Goal: Task Accomplishment & Management: Manage account settings

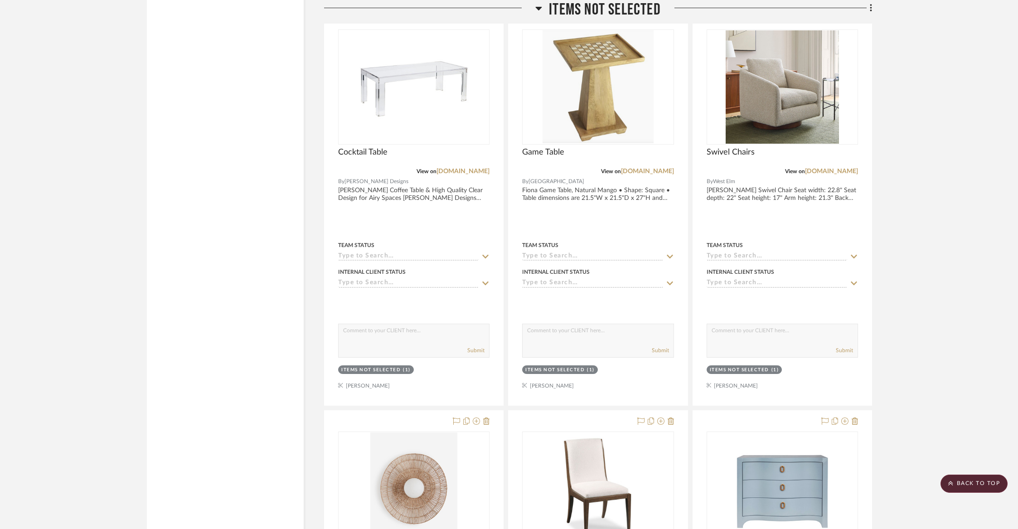
scroll to position [15389, 0]
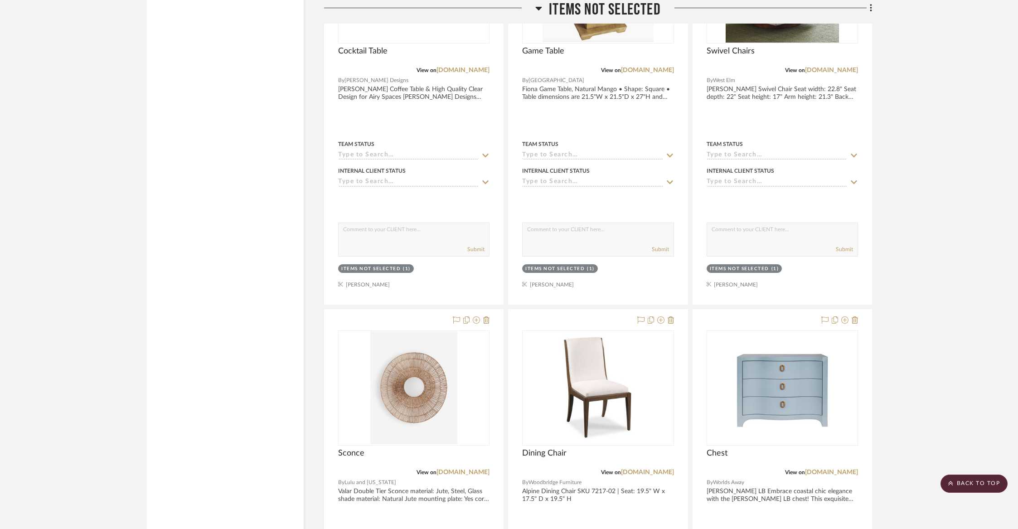
click at [600, 12] on span "Items Not Selected" at bounding box center [605, 9] width 112 height 19
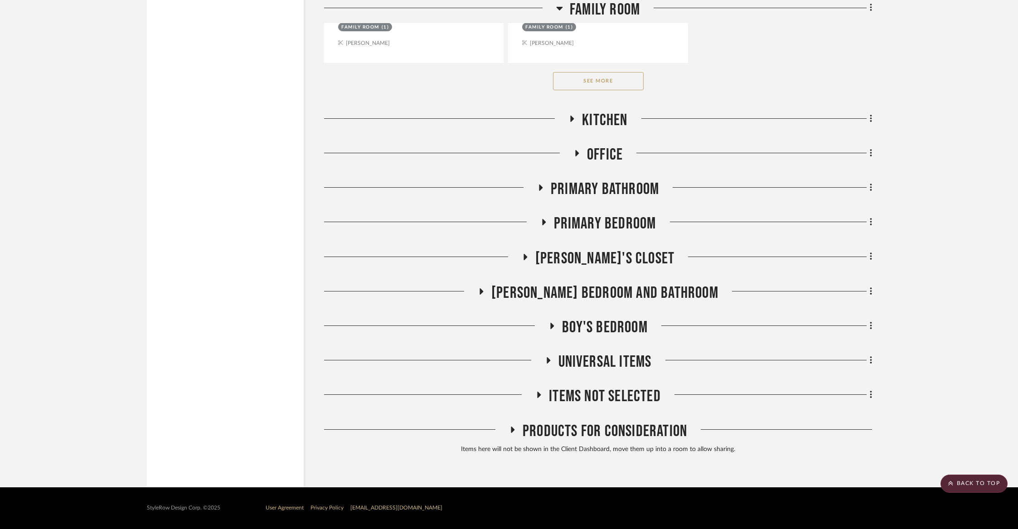
scroll to position [1605, 0]
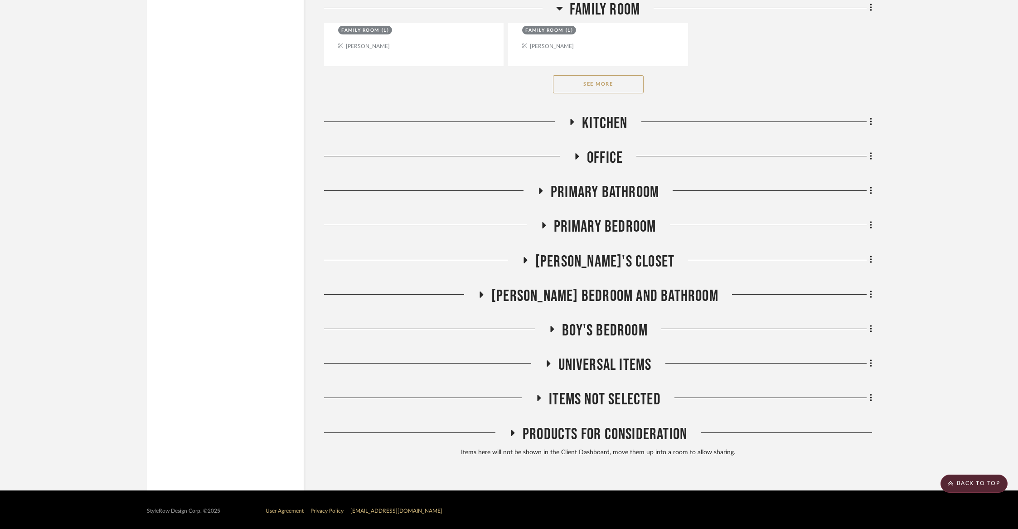
click at [608, 126] on span "Kitchen" at bounding box center [604, 123] width 45 height 19
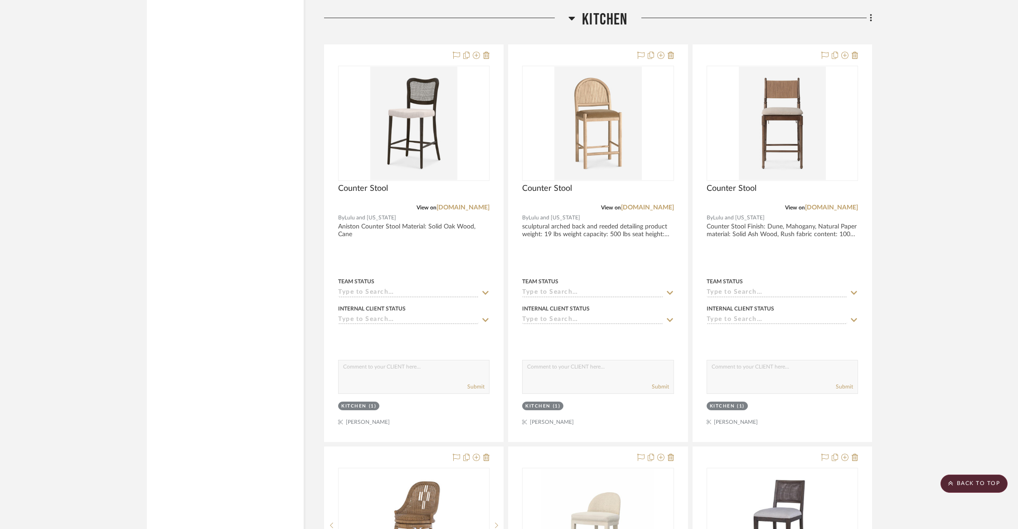
scroll to position [1706, 0]
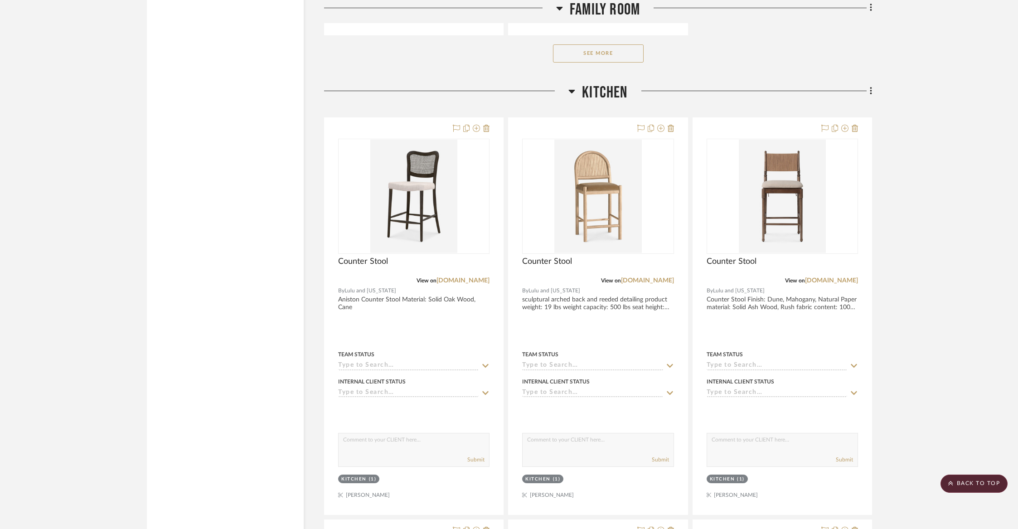
click at [599, 87] on span "Kitchen" at bounding box center [604, 92] width 45 height 19
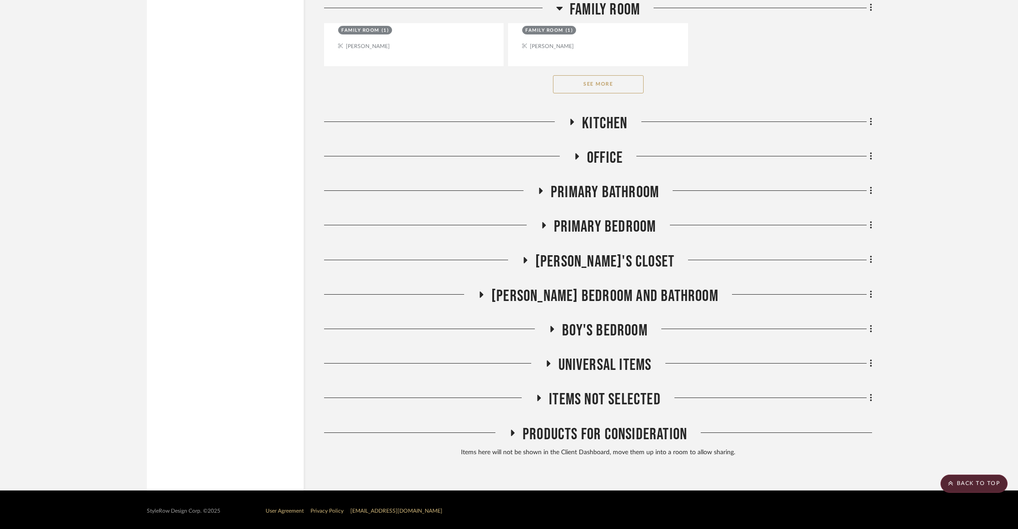
click at [606, 159] on span "Office" at bounding box center [605, 157] width 36 height 19
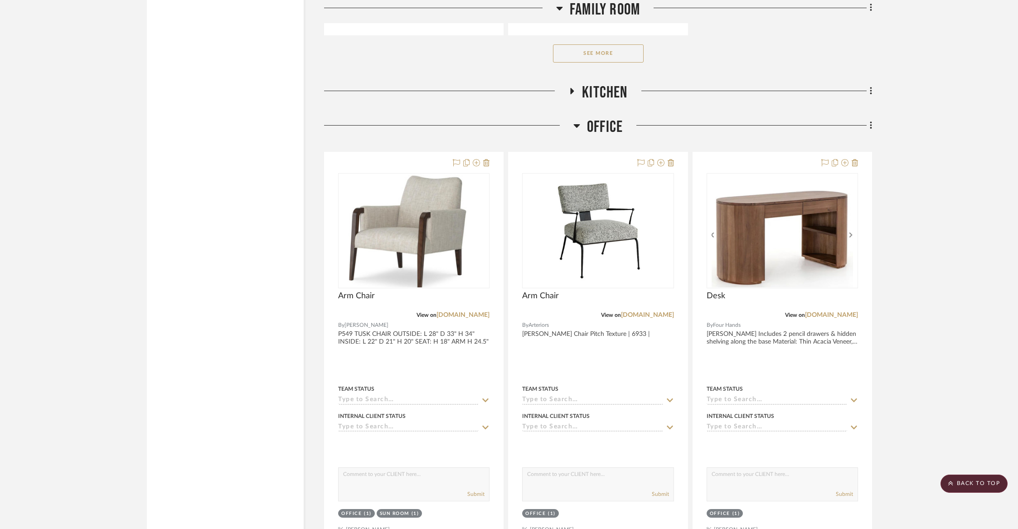
click at [605, 127] on span "Office" at bounding box center [605, 126] width 36 height 19
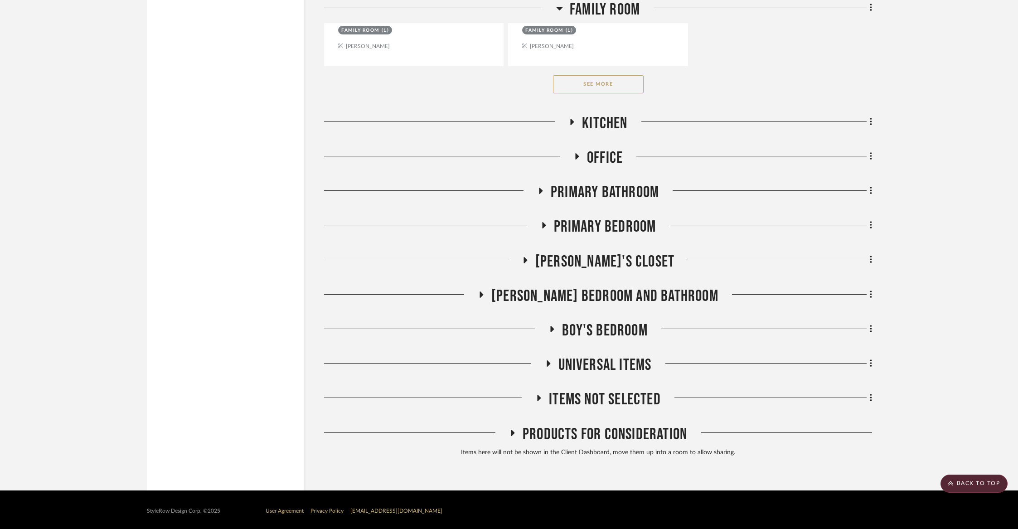
click at [599, 183] on span "Primary Bathroom" at bounding box center [605, 192] width 108 height 19
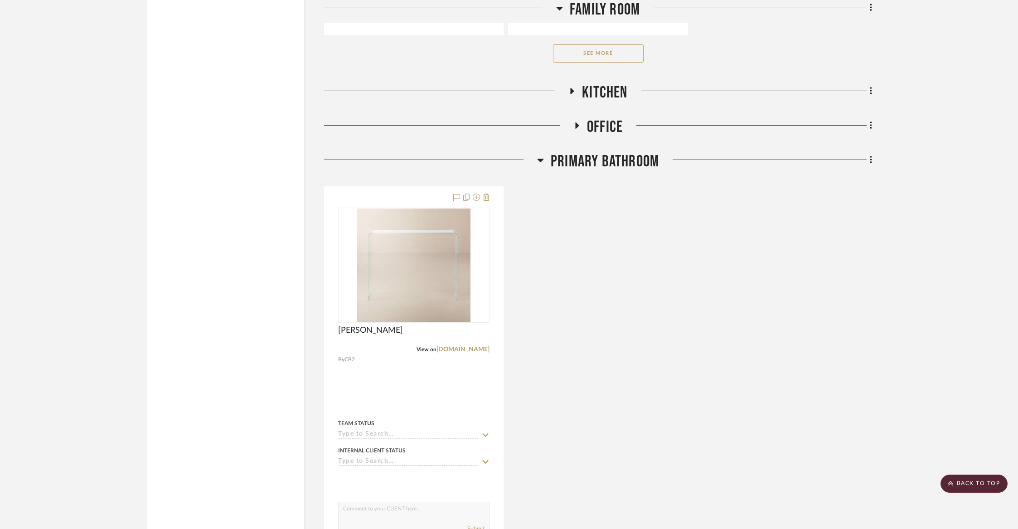
click at [598, 167] on span "Primary Bathroom" at bounding box center [605, 161] width 108 height 19
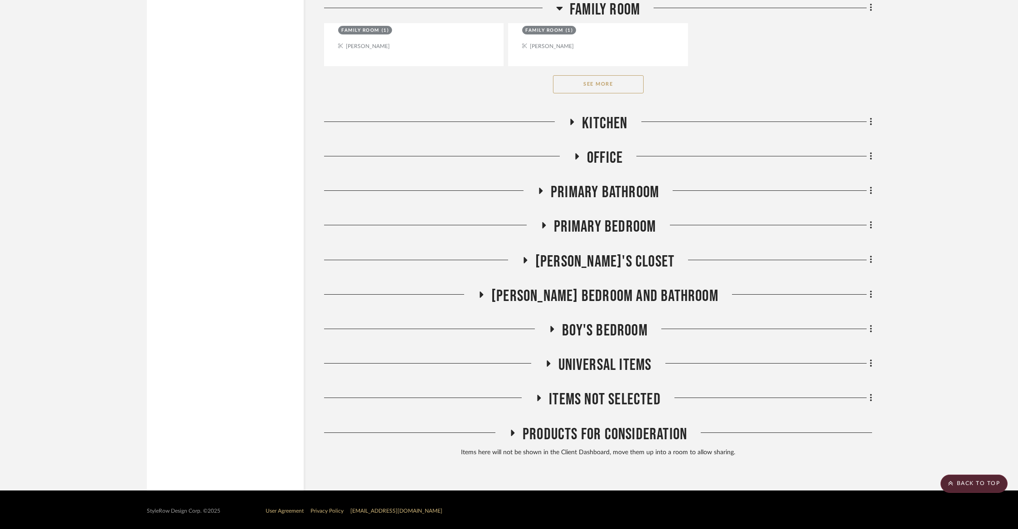
click at [599, 199] on span "Primary Bathroom" at bounding box center [605, 192] width 108 height 19
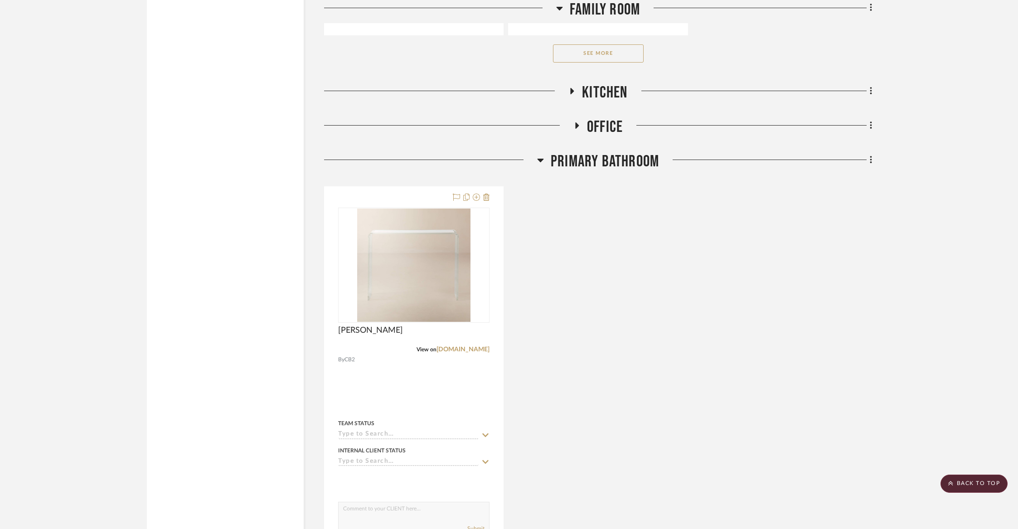
click at [598, 168] on span "Primary Bathroom" at bounding box center [605, 161] width 108 height 19
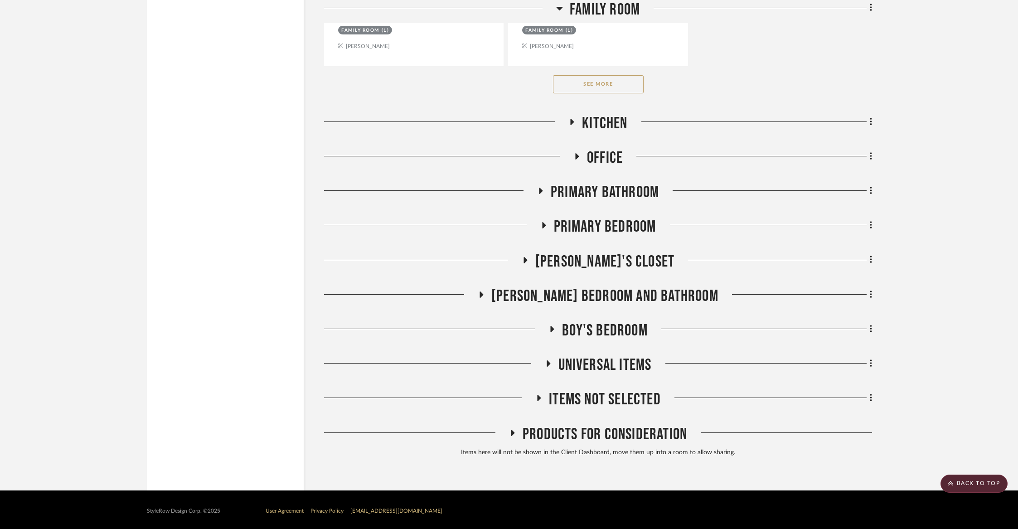
click at [597, 217] on span "Primary Bedroom" at bounding box center [605, 226] width 102 height 19
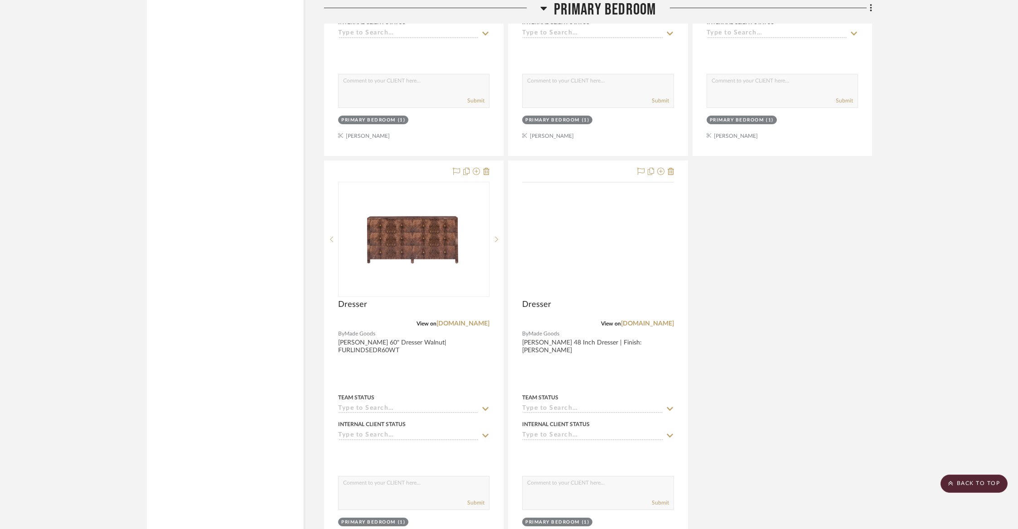
scroll to position [2570, 0]
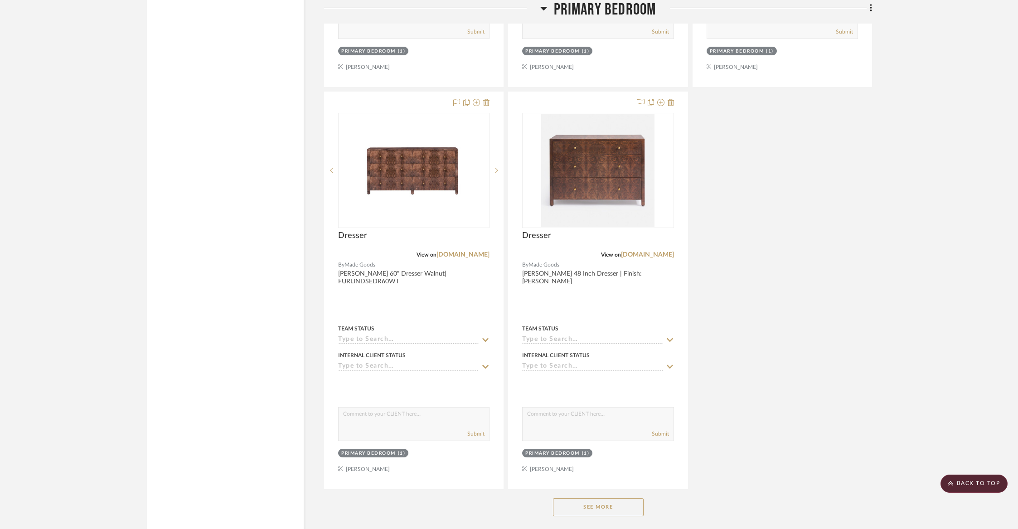
click at [603, 498] on button "See More" at bounding box center [598, 507] width 91 height 18
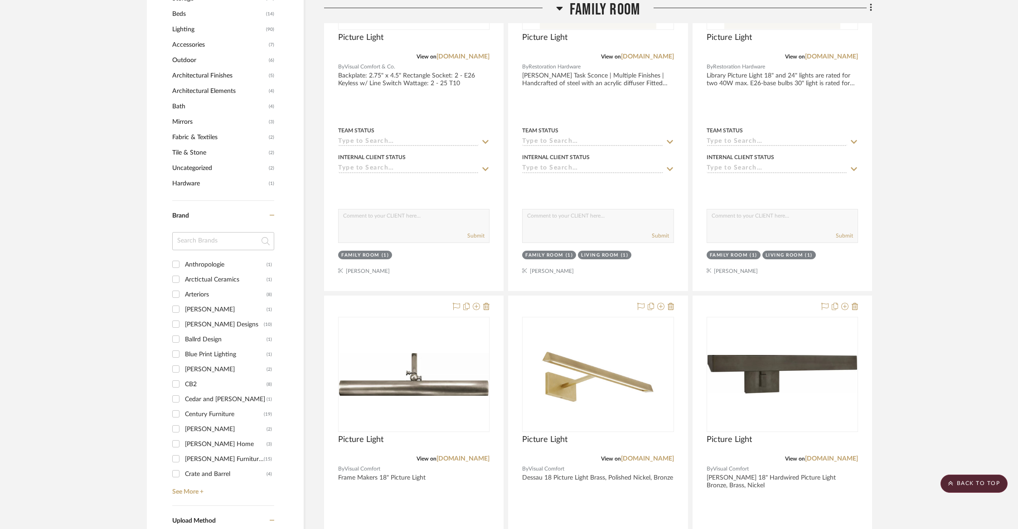
scroll to position [0, 0]
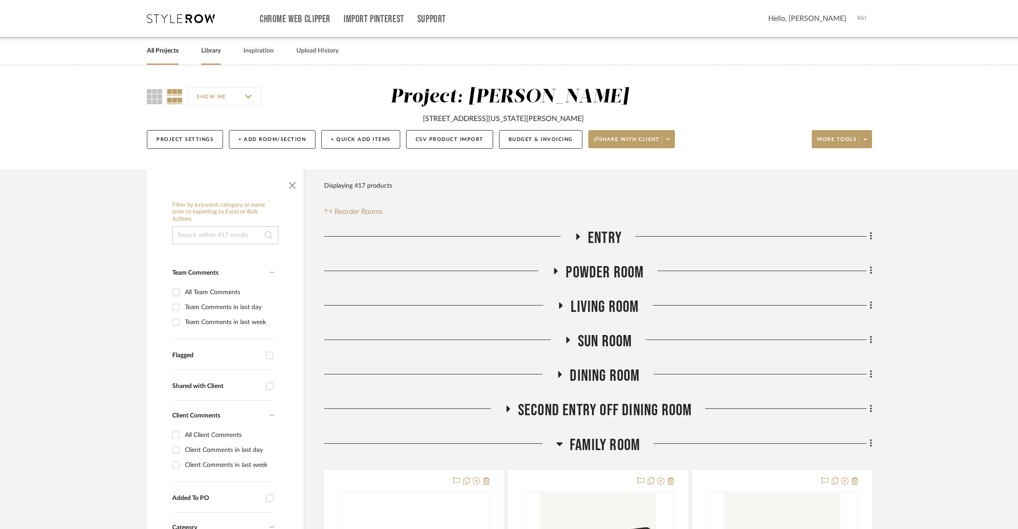
click at [203, 50] on link "Library" at bounding box center [210, 51] width 19 height 12
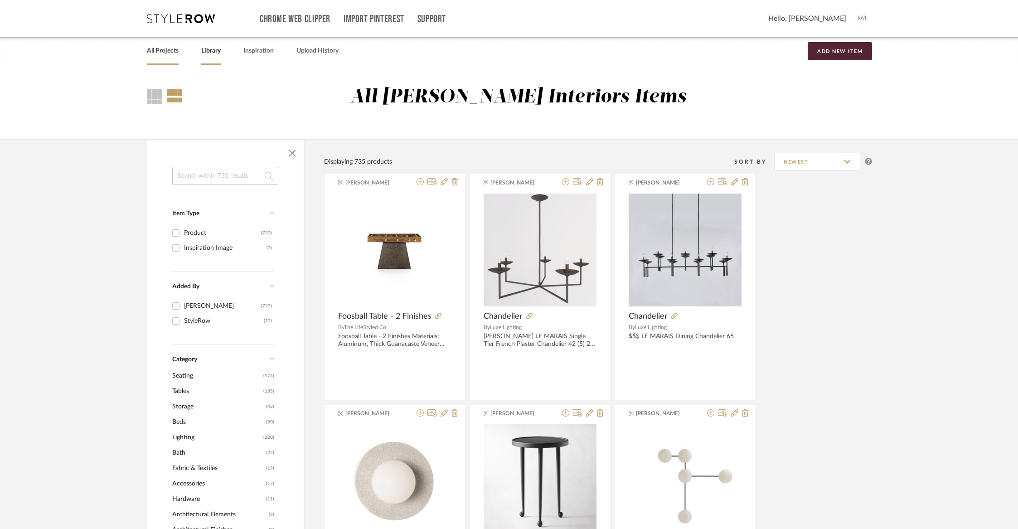
click at [176, 49] on link "All Projects" at bounding box center [163, 51] width 32 height 12
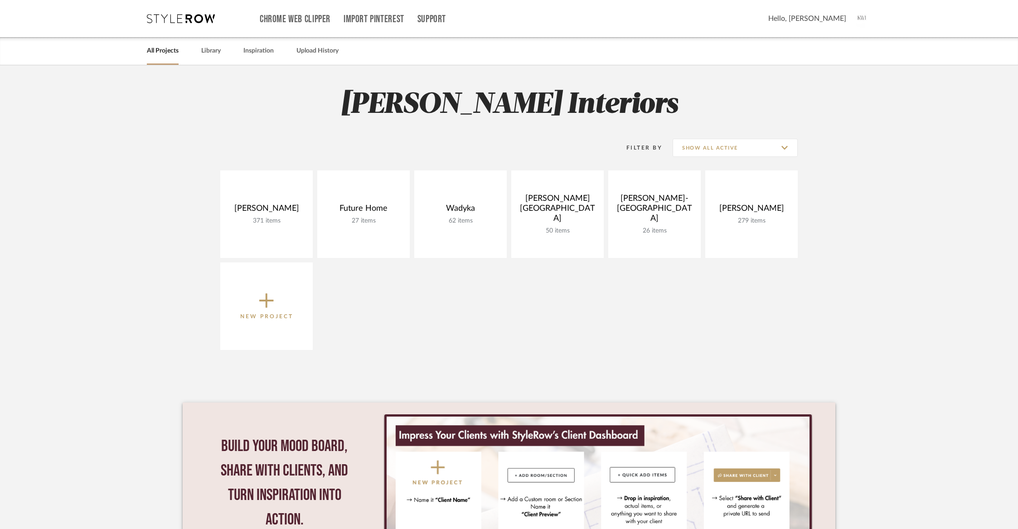
click at [259, 294] on icon at bounding box center [266, 300] width 15 height 19
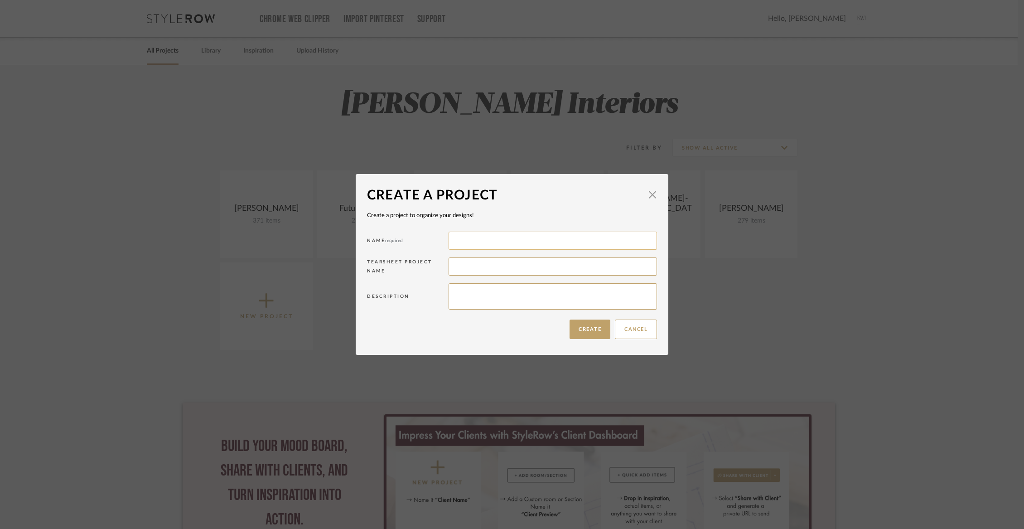
click at [465, 241] on input at bounding box center [553, 241] width 208 height 18
type input "[PERSON_NAME]"
click at [466, 266] on input at bounding box center [553, 266] width 208 height 18
click at [596, 320] on button "Create" at bounding box center [590, 329] width 41 height 19
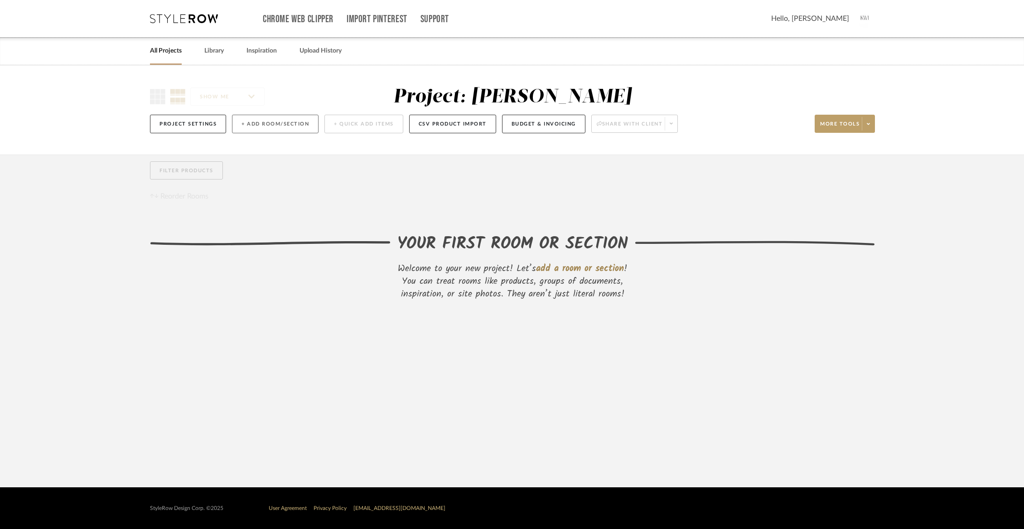
click at [245, 126] on button "+ Add Room/Section" at bounding box center [275, 124] width 87 height 19
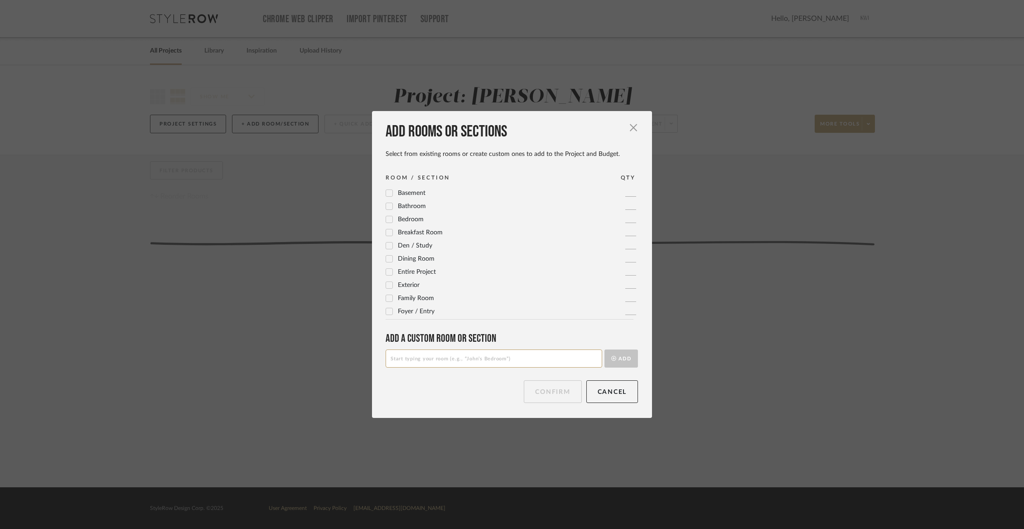
click at [410, 362] on input at bounding box center [494, 358] width 217 height 18
type input "[PERSON_NAME] Office"
click at [614, 359] on button "Add" at bounding box center [622, 358] width 34 height 18
click at [567, 396] on button "Confirm" at bounding box center [553, 391] width 58 height 23
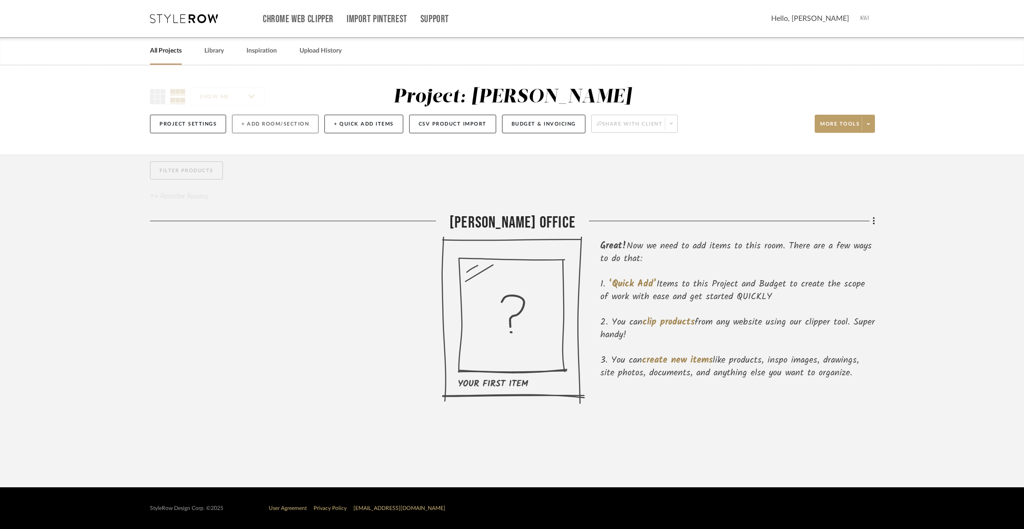
click at [261, 126] on button "+ Add Room/Section" at bounding box center [275, 124] width 87 height 19
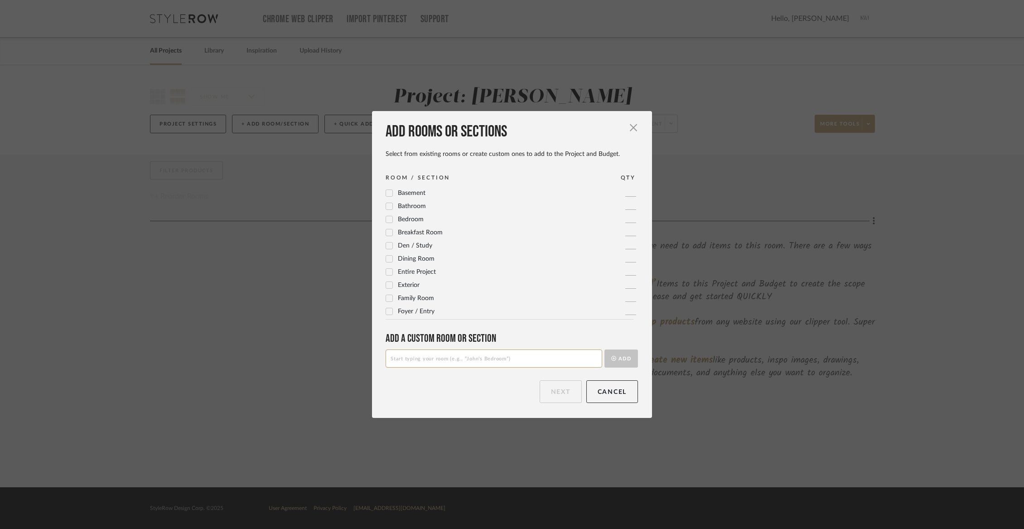
click at [435, 358] on input at bounding box center [494, 358] width 217 height 18
type input "G"
type input "Girls Bedroom"
click at [612, 361] on button "Add" at bounding box center [622, 358] width 34 height 18
click at [565, 393] on button "Next" at bounding box center [561, 391] width 42 height 23
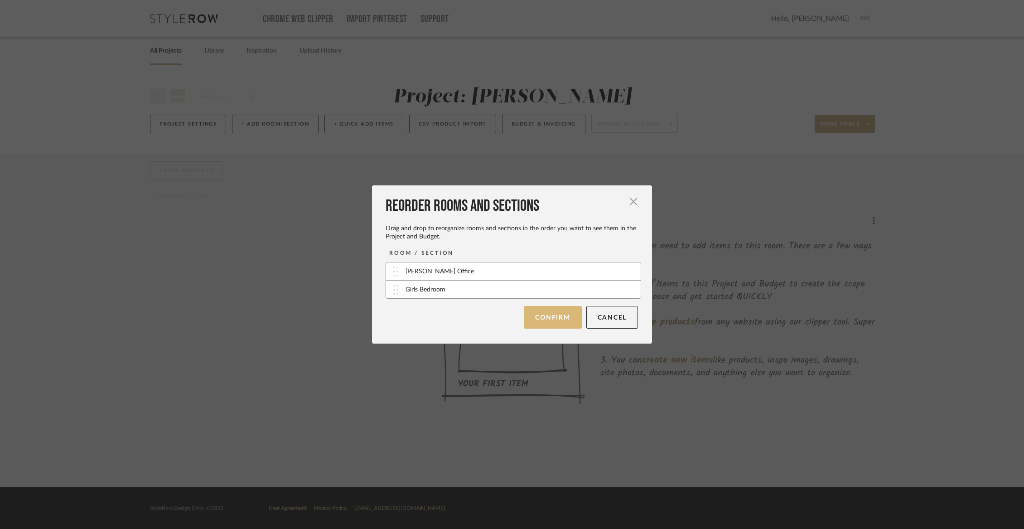
click at [554, 320] on button "Confirm" at bounding box center [553, 317] width 58 height 23
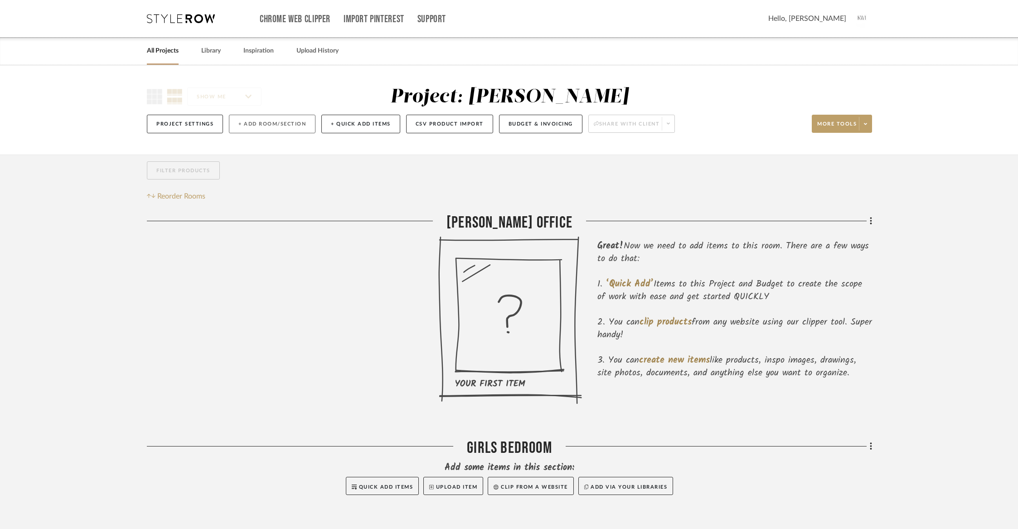
click at [273, 121] on button "+ Add Room/Section" at bounding box center [272, 124] width 87 height 19
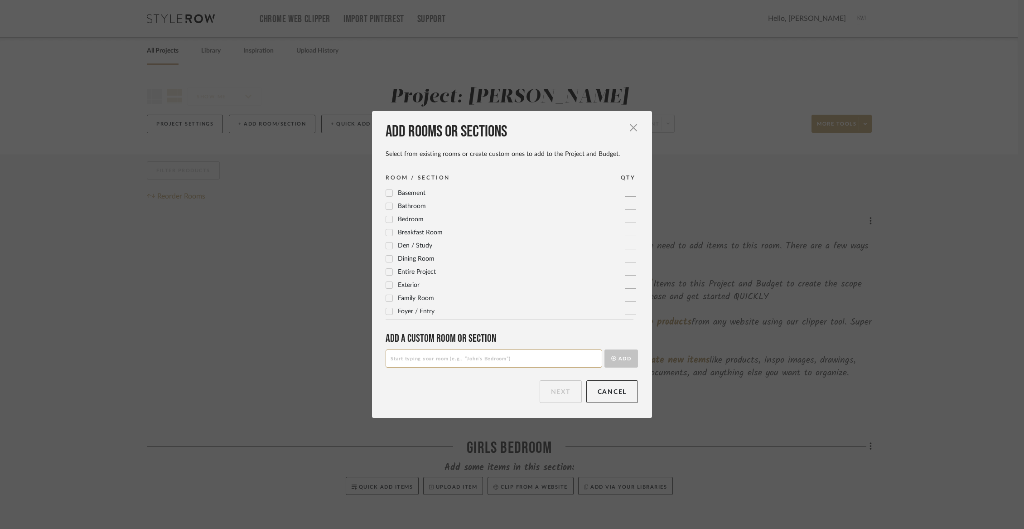
click at [452, 351] on input at bounding box center [494, 358] width 217 height 18
type input "Items Not Selected"
click at [627, 359] on button "Add" at bounding box center [622, 358] width 34 height 18
click at [567, 389] on button "Next" at bounding box center [561, 391] width 42 height 23
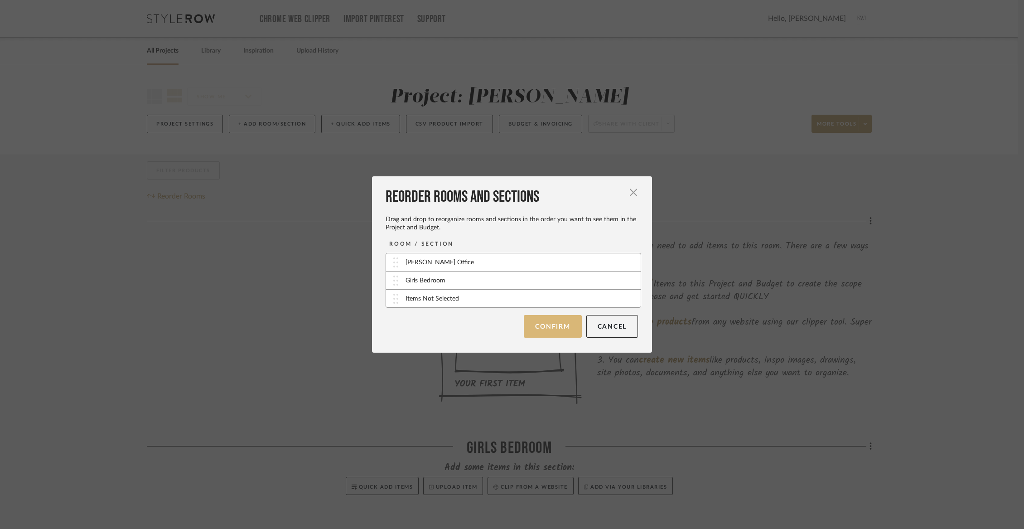
click at [554, 330] on button "Confirm" at bounding box center [553, 326] width 58 height 23
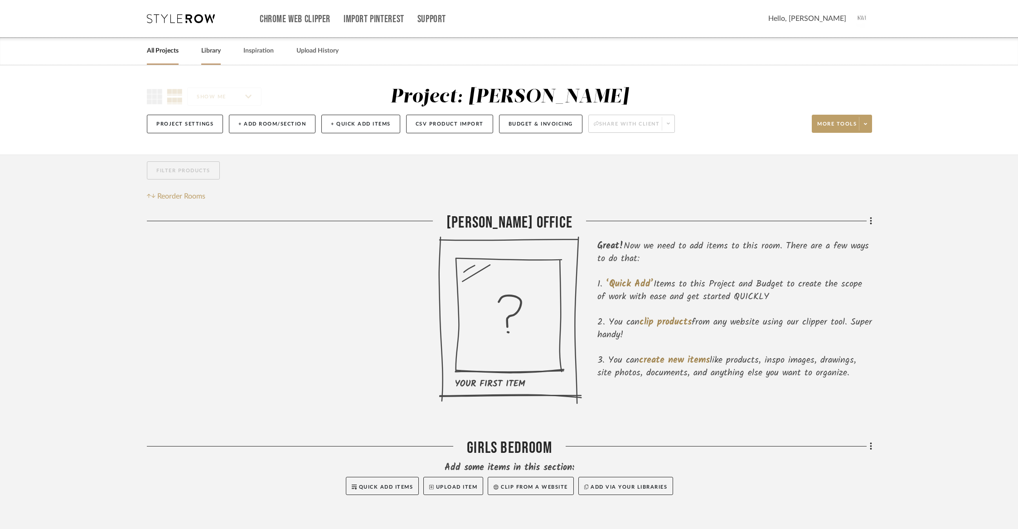
click at [212, 50] on link "Library" at bounding box center [210, 51] width 19 height 12
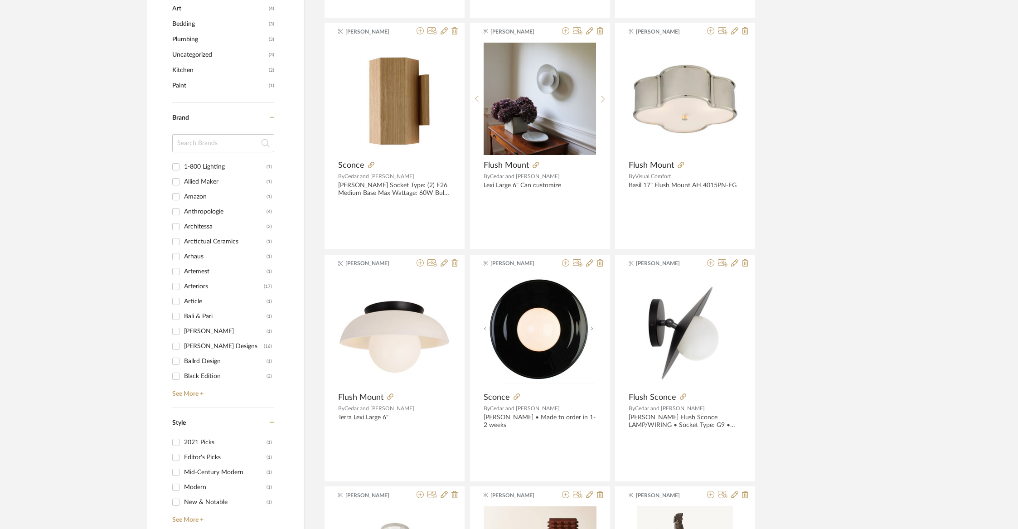
scroll to position [605, 0]
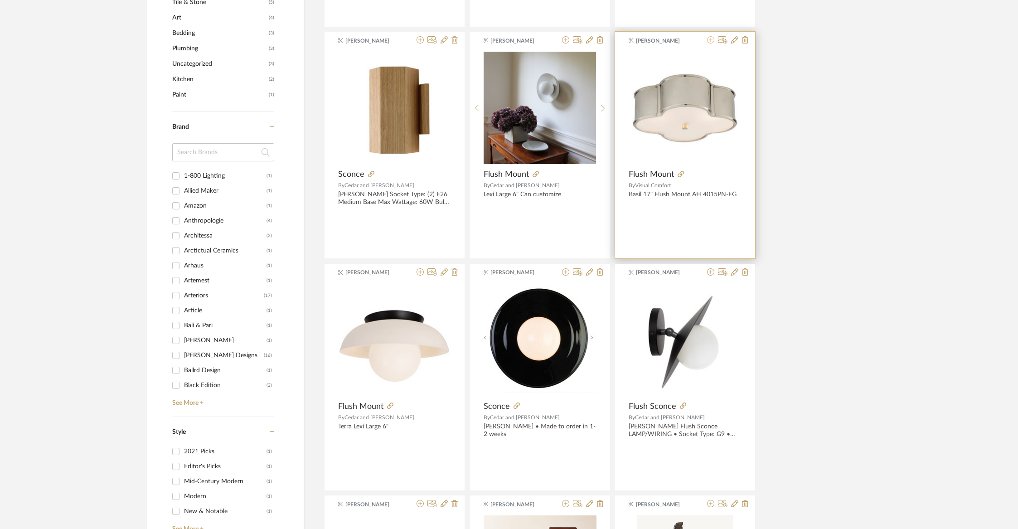
click at [712, 44] on icon at bounding box center [710, 39] width 7 height 7
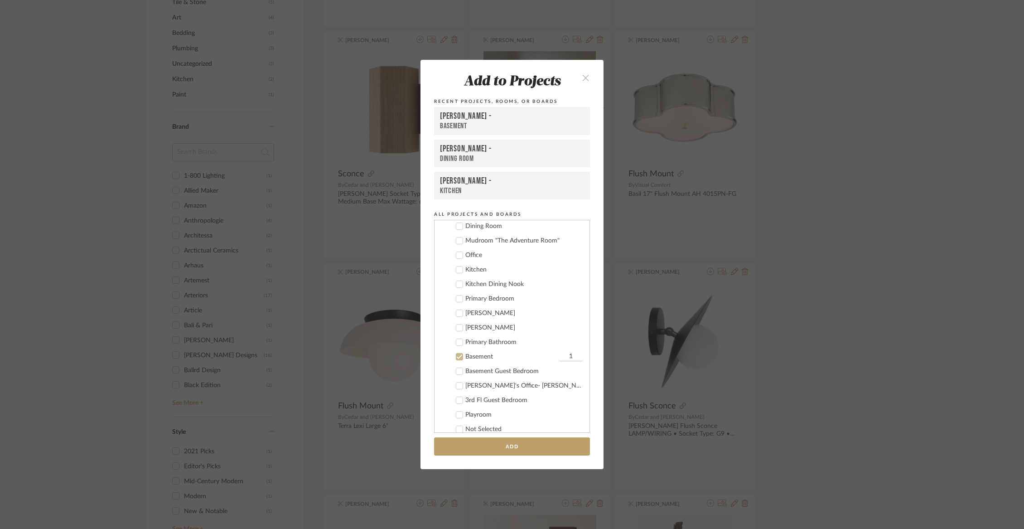
scroll to position [209, 0]
click at [457, 373] on icon at bounding box center [459, 374] width 6 height 6
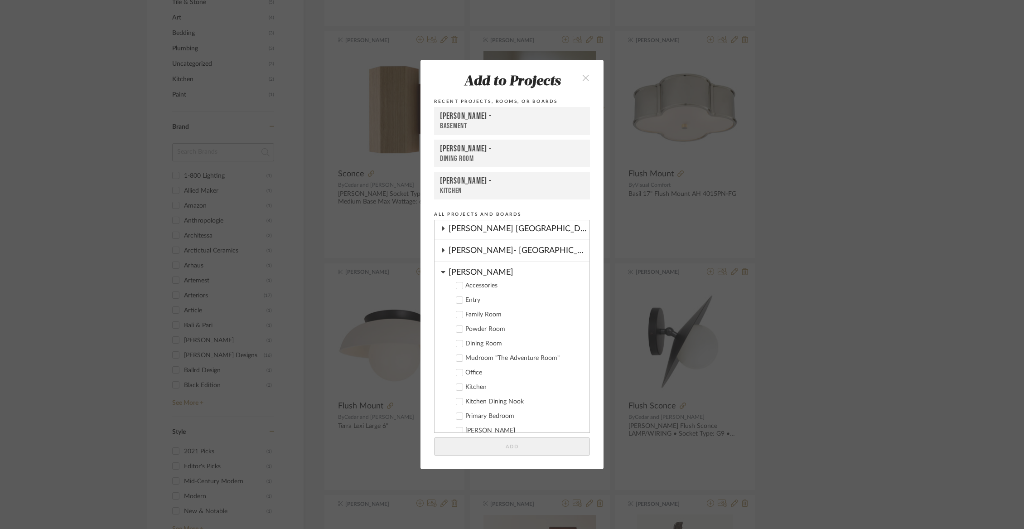
scroll to position [108, 0]
click at [472, 278] on div "[PERSON_NAME]" at bounding box center [519, 272] width 141 height 16
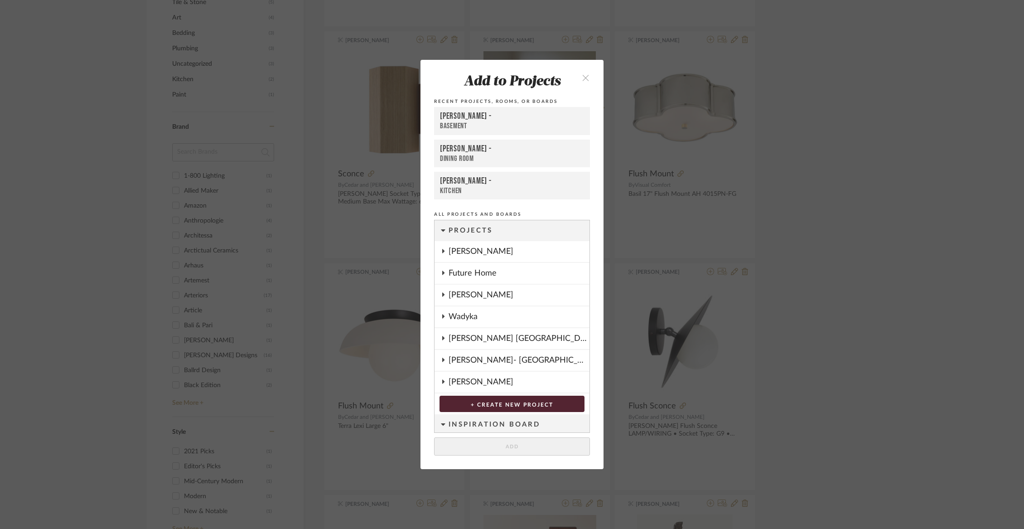
scroll to position [0, 0]
click at [469, 294] on div "[PERSON_NAME]" at bounding box center [519, 294] width 141 height 21
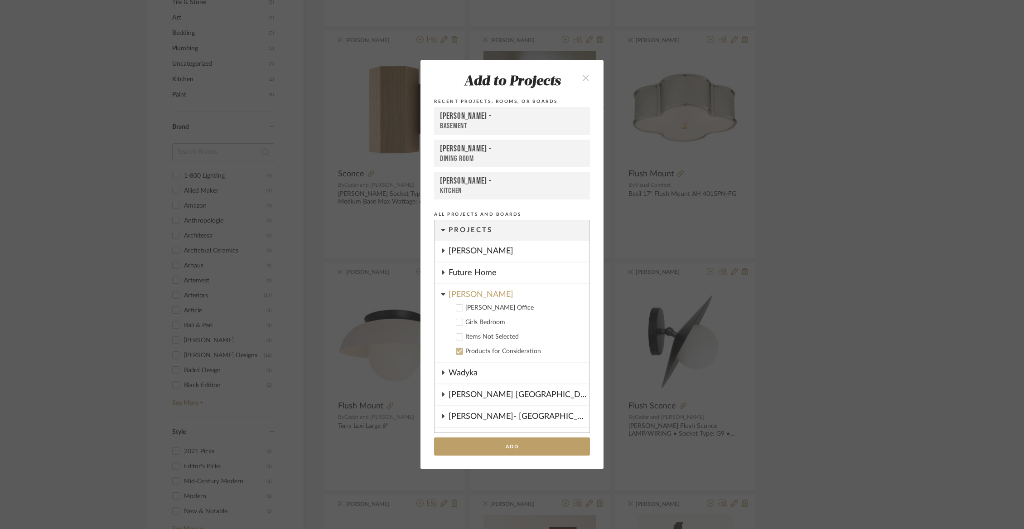
click at [458, 323] on icon at bounding box center [459, 322] width 6 height 6
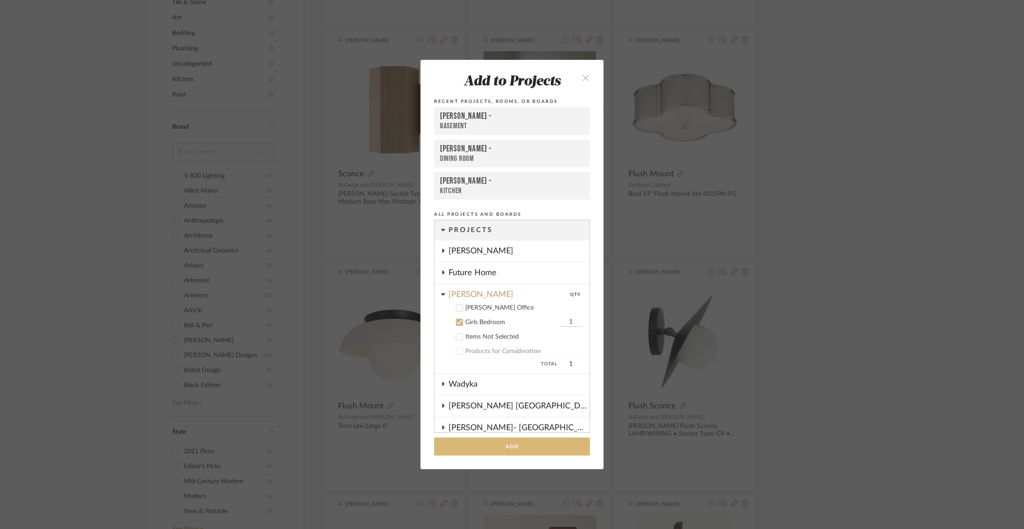
click at [501, 449] on button "Add" at bounding box center [512, 446] width 156 height 19
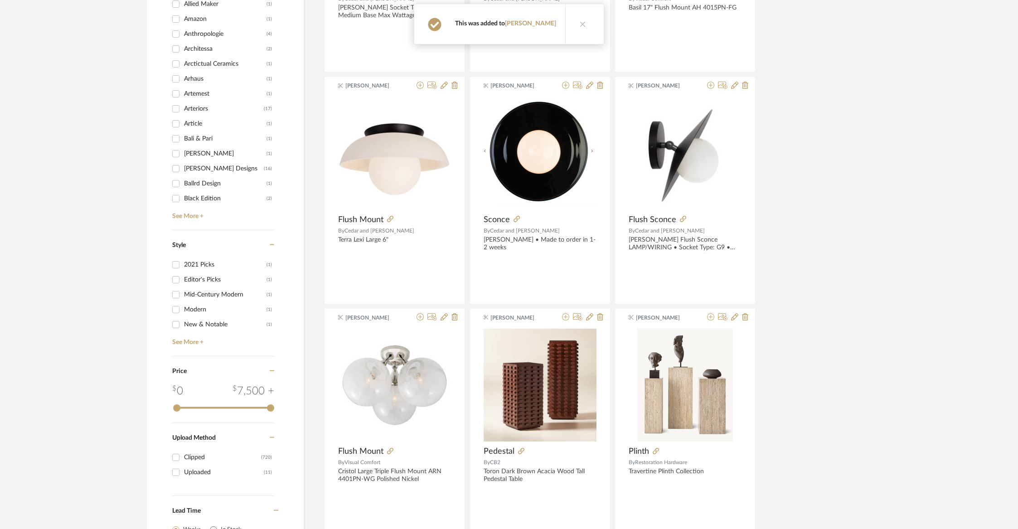
scroll to position [972, 0]
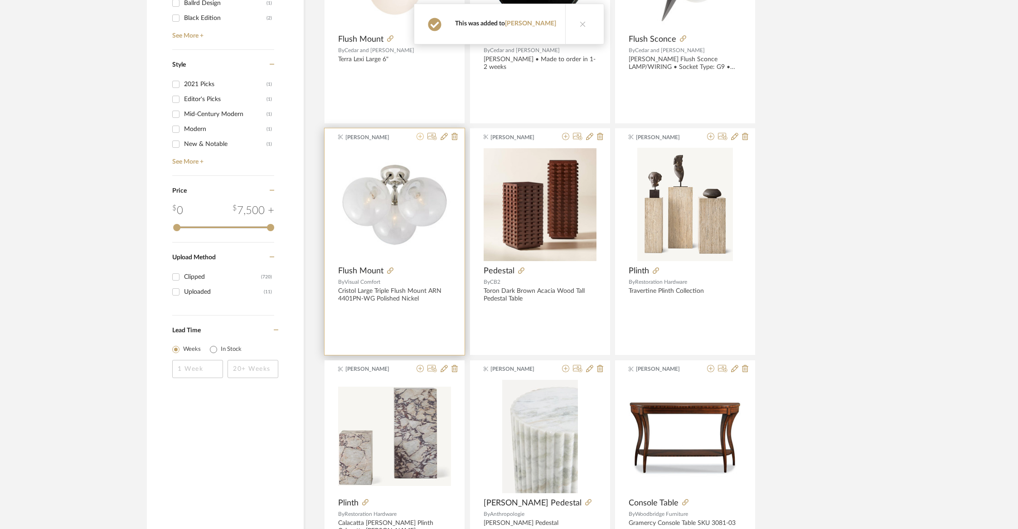
click at [420, 137] on icon at bounding box center [419, 136] width 7 height 7
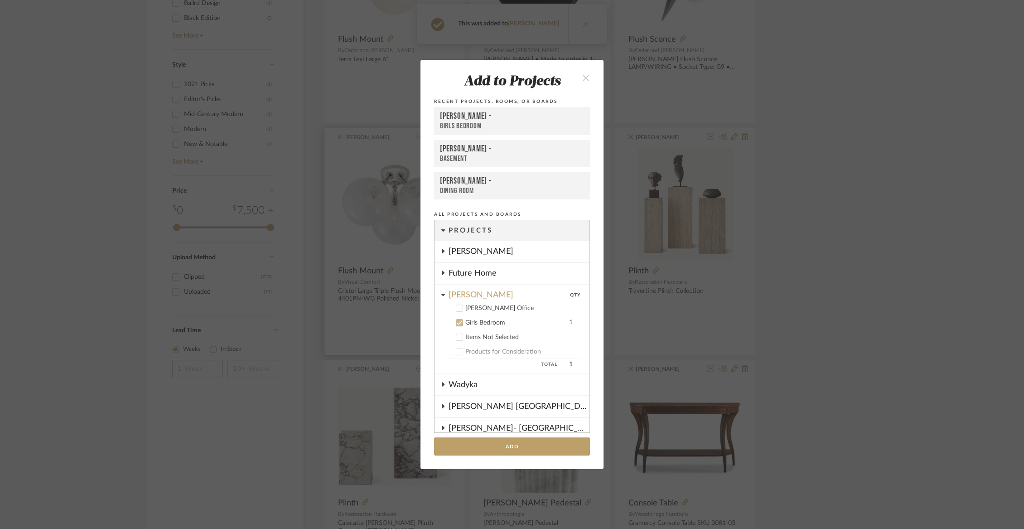
scroll to position [94, 0]
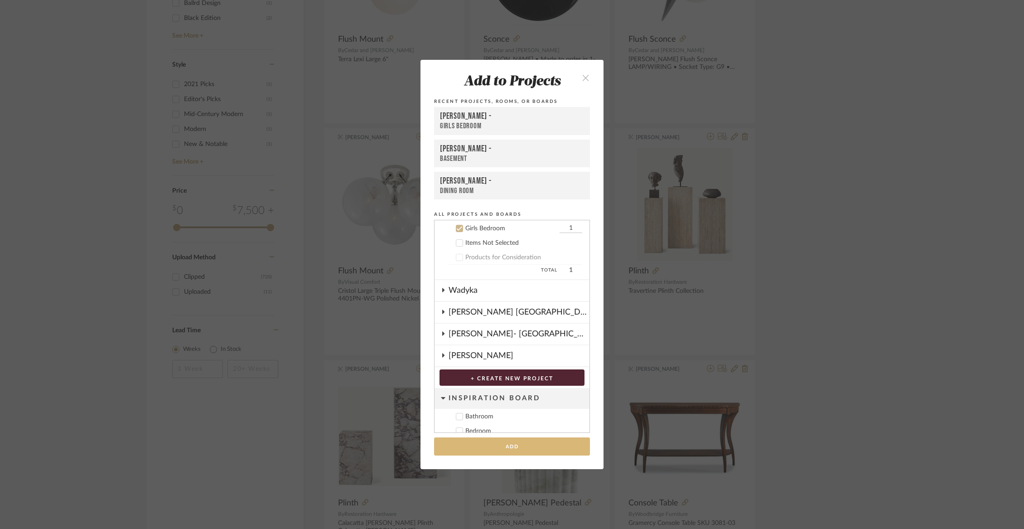
click at [499, 446] on button "Add" at bounding box center [512, 446] width 156 height 19
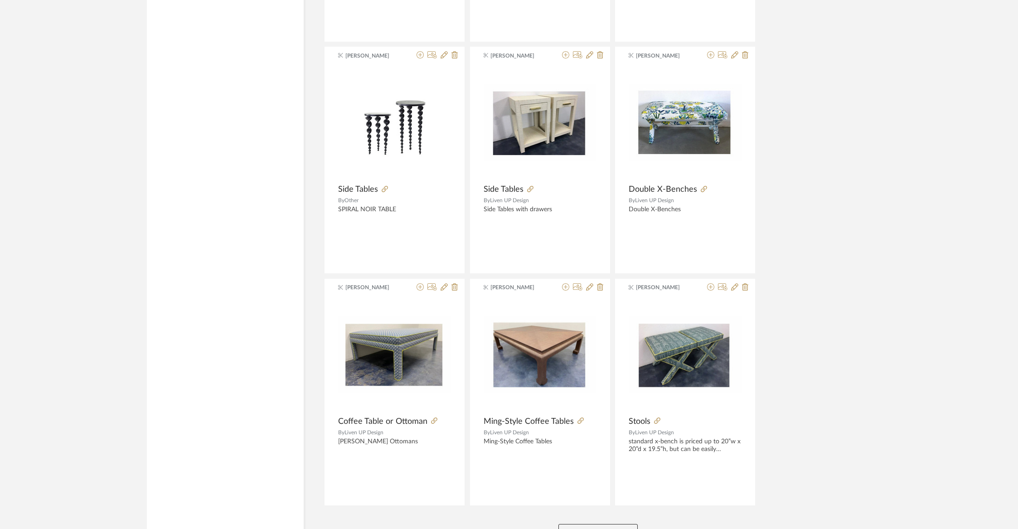
scroll to position [2051, 0]
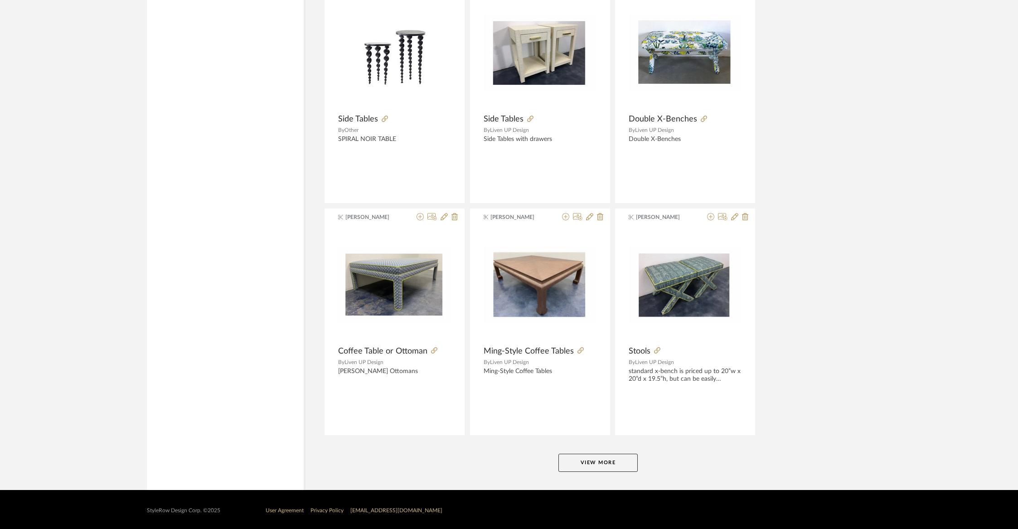
click at [587, 455] on button "View More" at bounding box center [597, 463] width 79 height 18
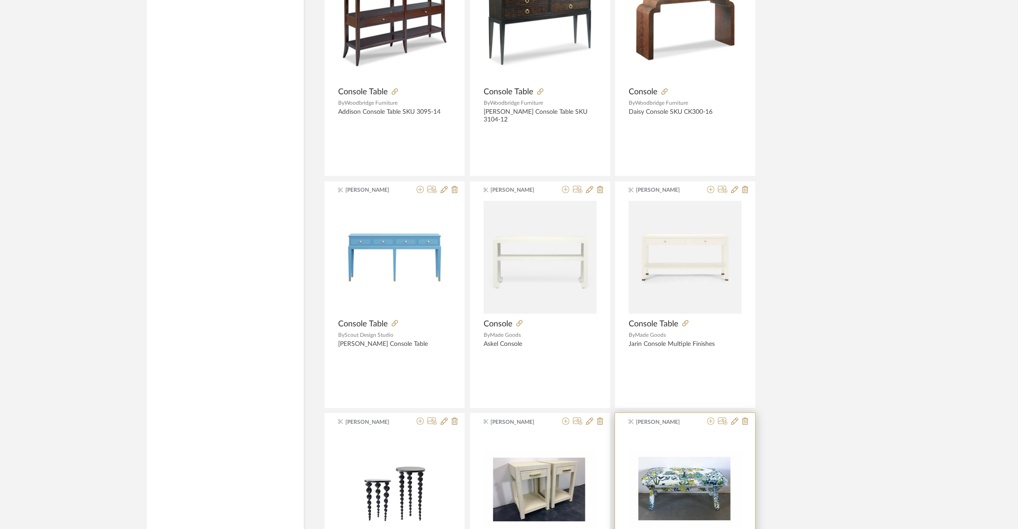
scroll to position [1613, 0]
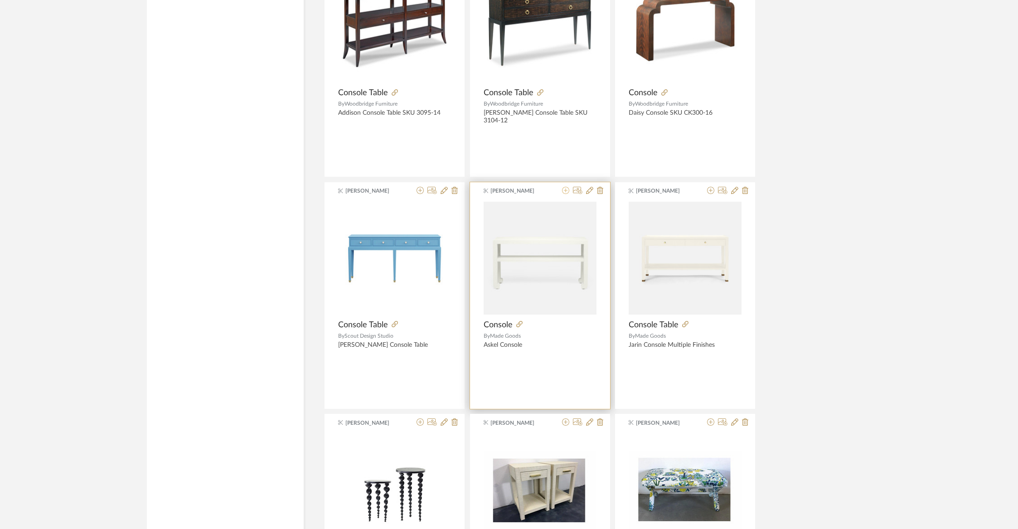
click at [569, 189] on icon at bounding box center [565, 190] width 7 height 7
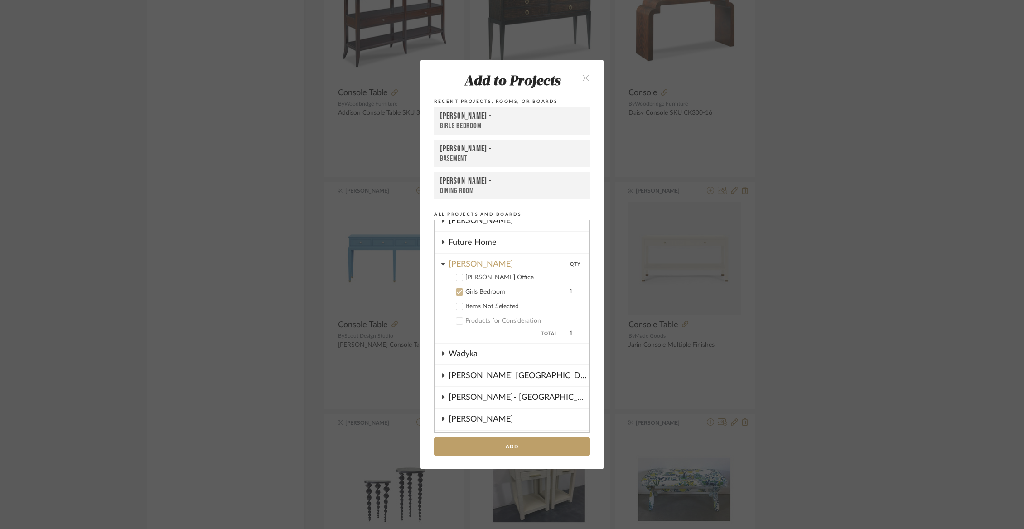
scroll to position [13, 0]
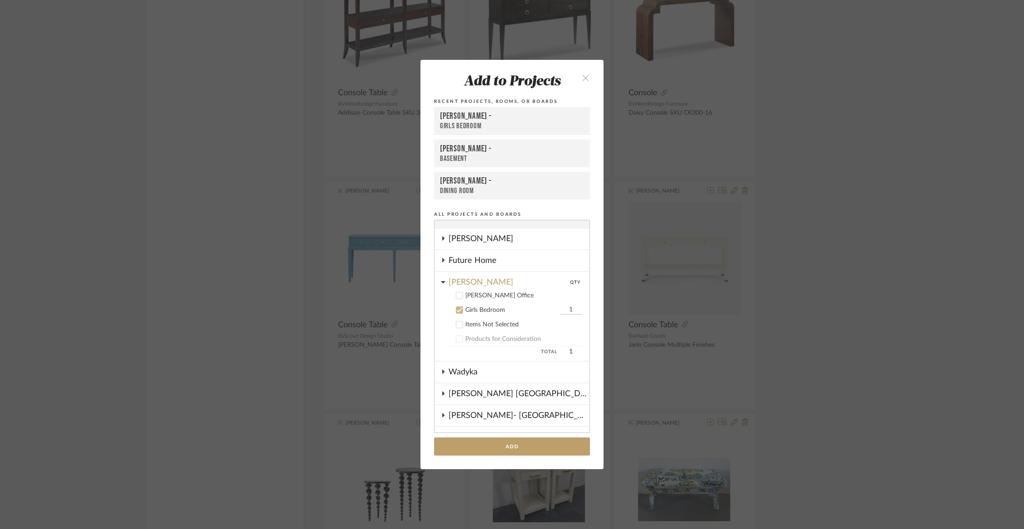
click at [475, 296] on div "[PERSON_NAME] Office" at bounding box center [523, 296] width 117 height 8
click at [457, 311] on icon at bounding box center [460, 310] width 6 height 5
click at [495, 443] on button "Add" at bounding box center [512, 446] width 156 height 19
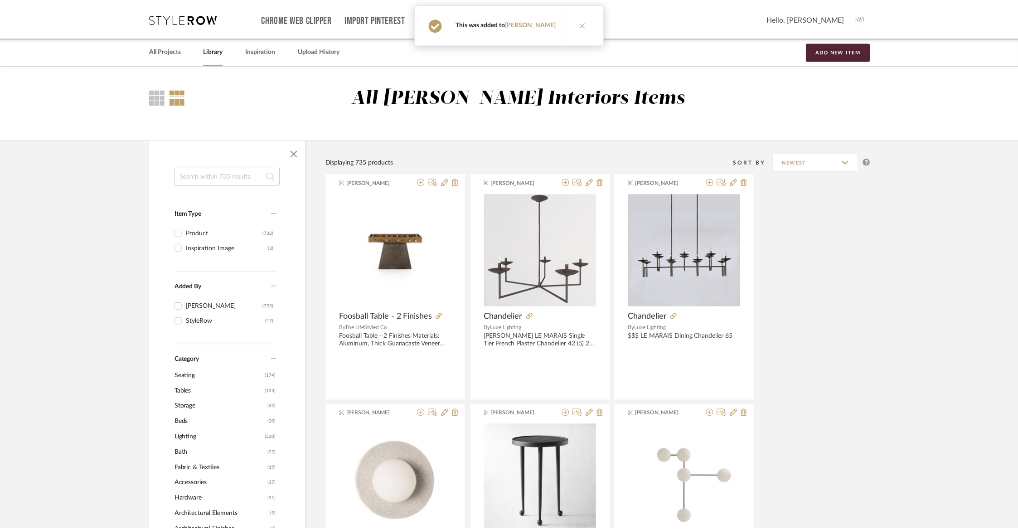
scroll to position [1613, 0]
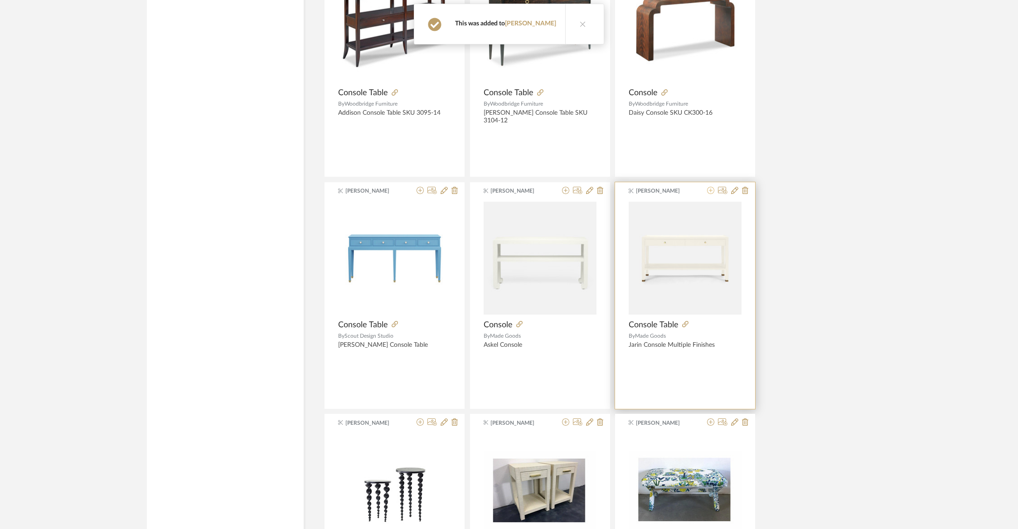
click at [708, 190] on icon at bounding box center [710, 190] width 7 height 7
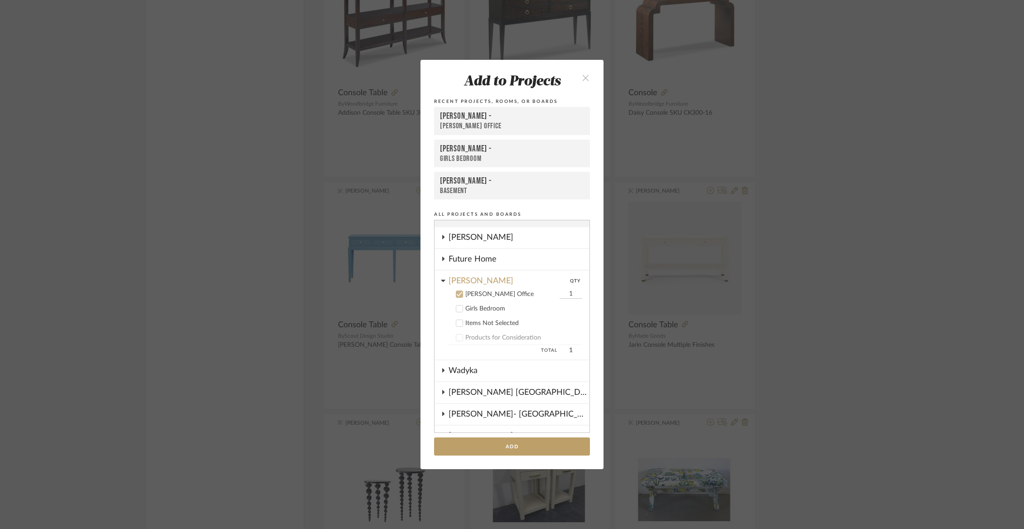
scroll to position [14, 0]
click at [484, 442] on button "Add" at bounding box center [512, 446] width 156 height 19
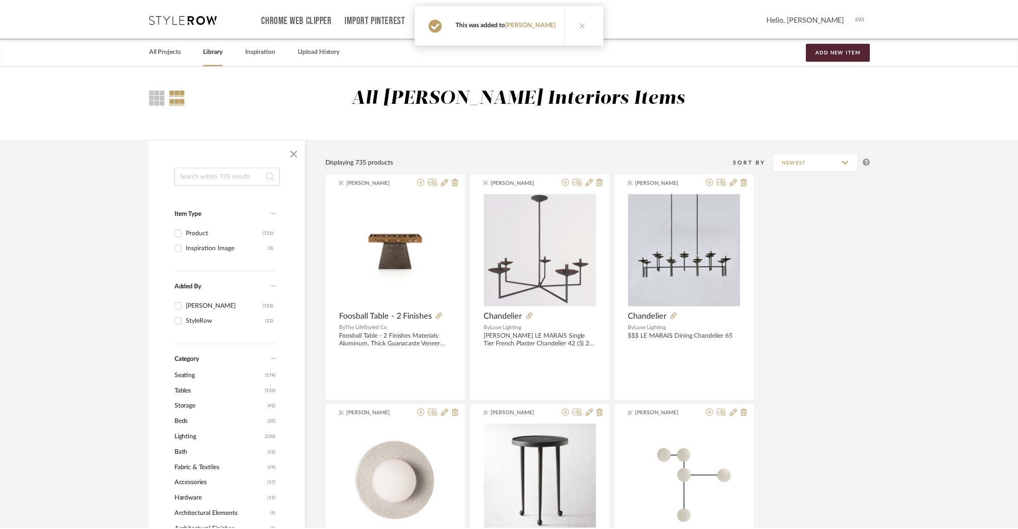
scroll to position [1613, 0]
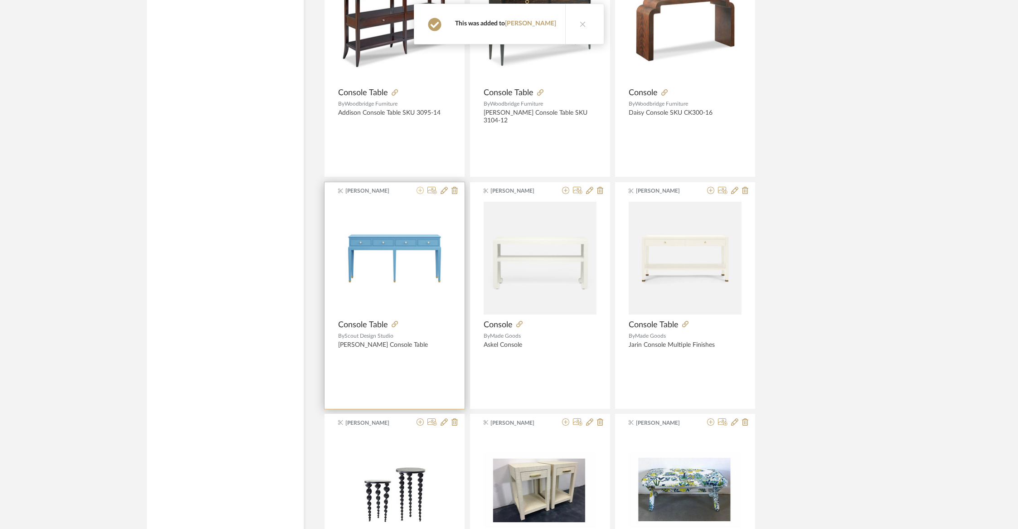
click at [421, 187] on icon at bounding box center [419, 190] width 7 height 7
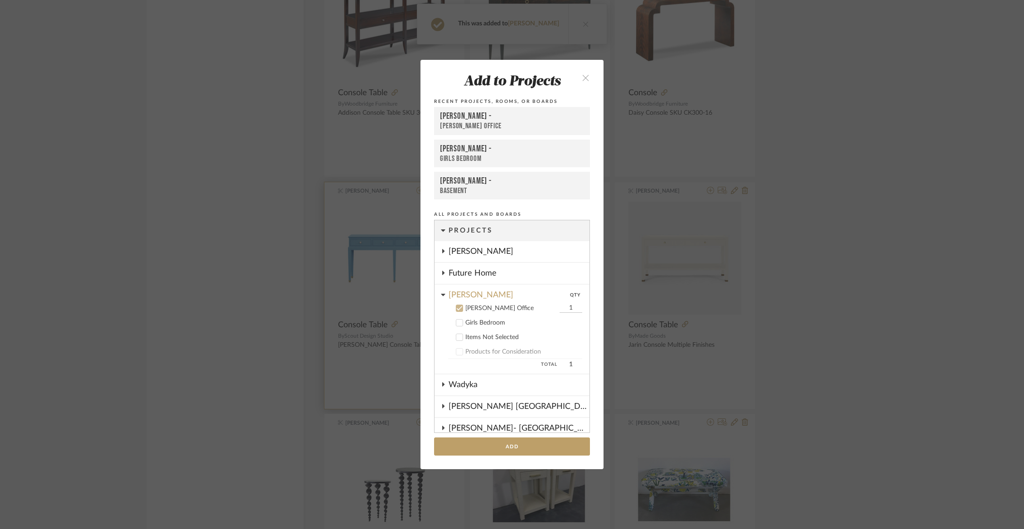
scroll to position [80, 0]
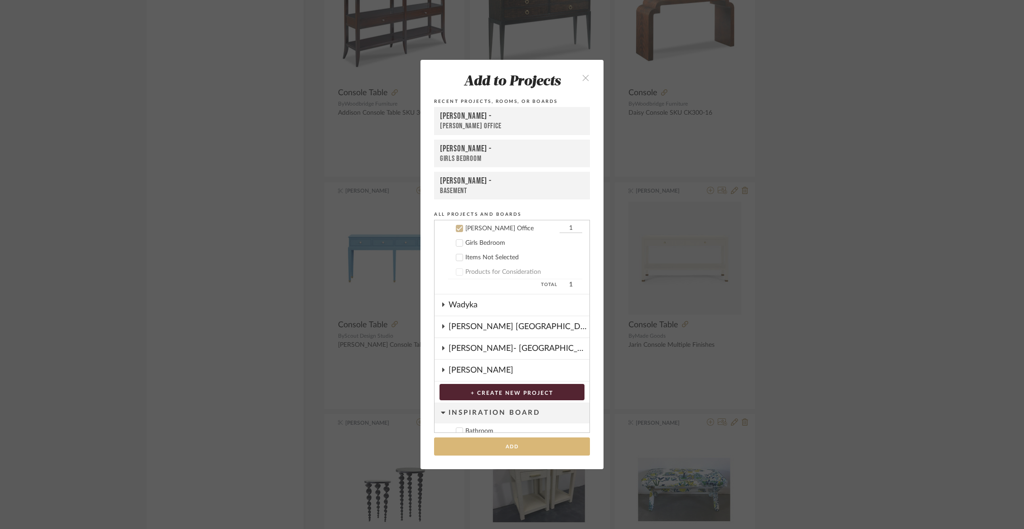
click at [508, 454] on button "Add" at bounding box center [512, 446] width 156 height 19
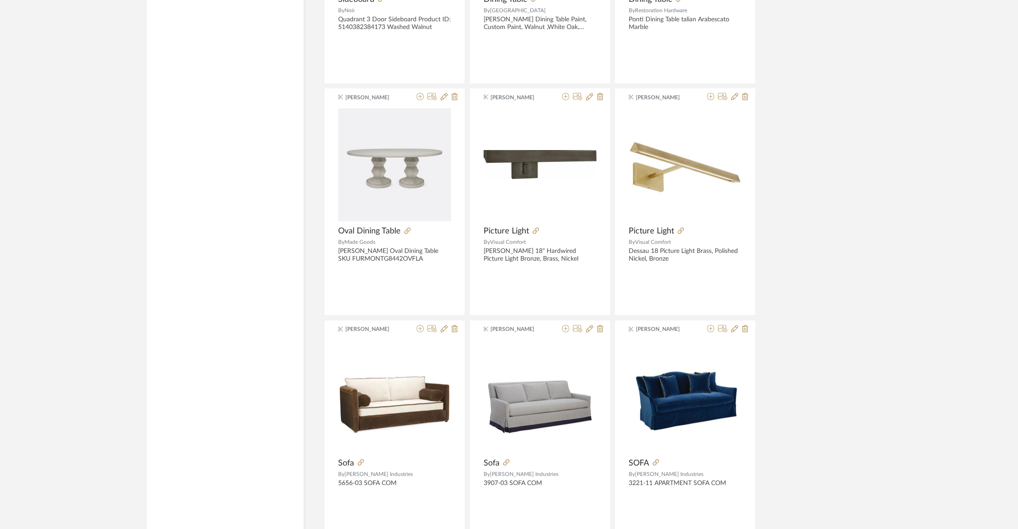
scroll to position [4366, 0]
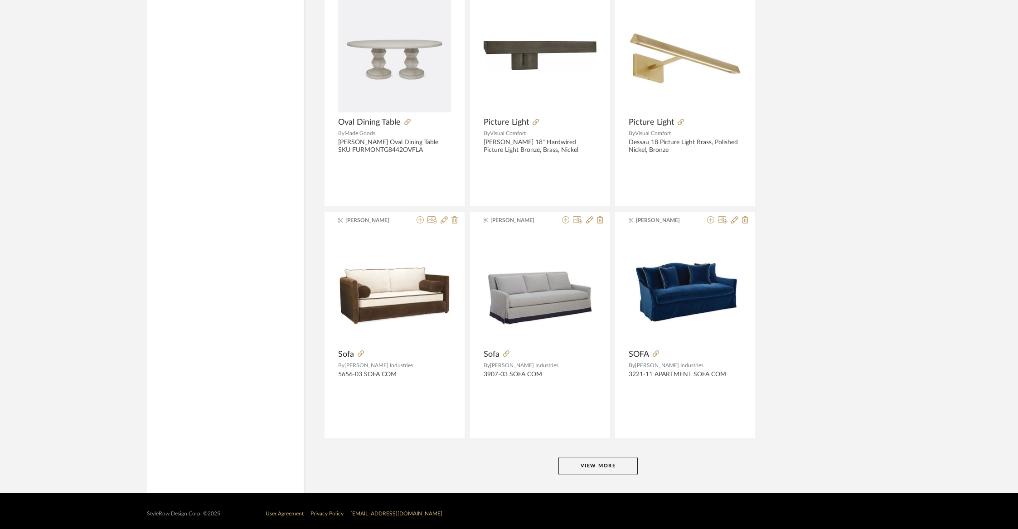
click at [591, 460] on button "View More" at bounding box center [597, 466] width 79 height 18
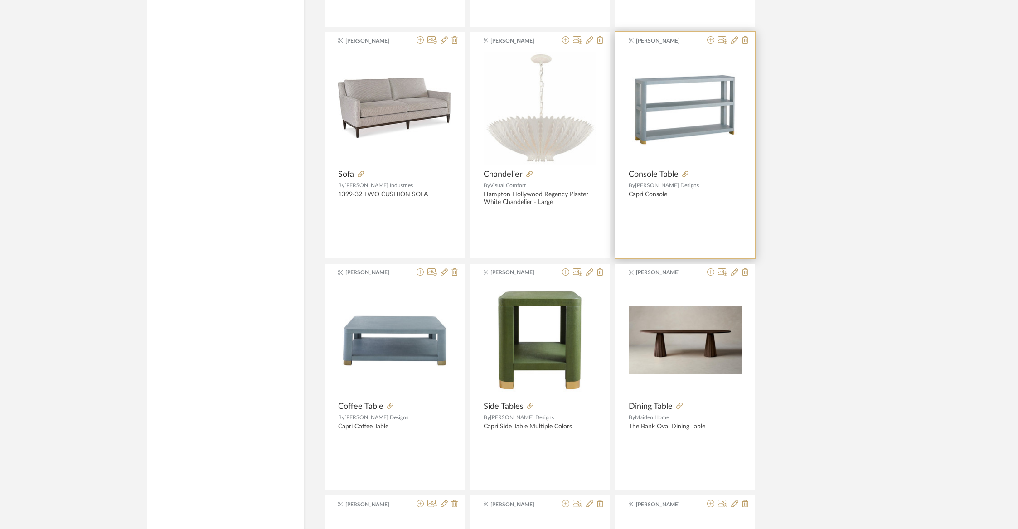
scroll to position [4770, 0]
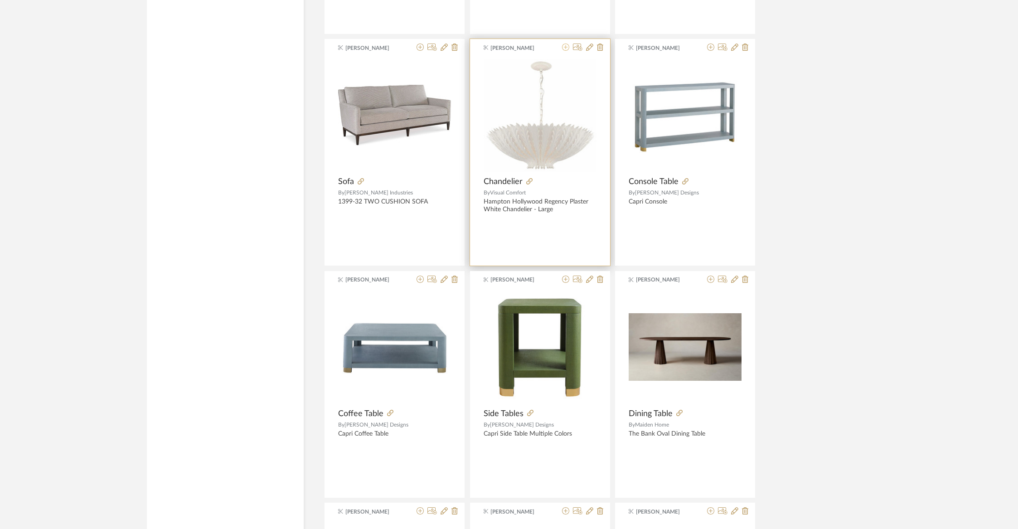
click at [567, 45] on icon at bounding box center [565, 47] width 7 height 7
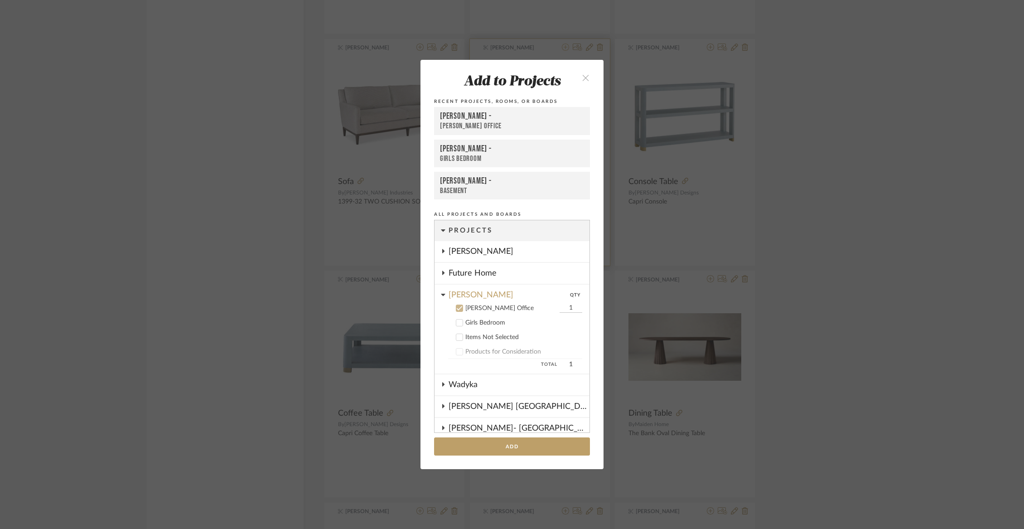
scroll to position [80, 0]
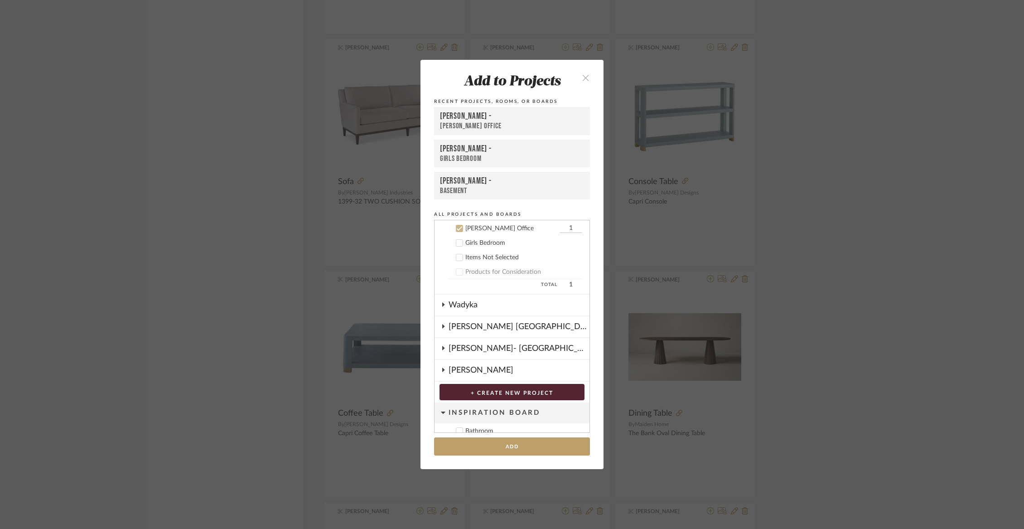
click at [489, 244] on div "Girls Bedroom" at bounding box center [523, 243] width 117 height 8
click at [510, 445] on button "Add" at bounding box center [512, 446] width 156 height 19
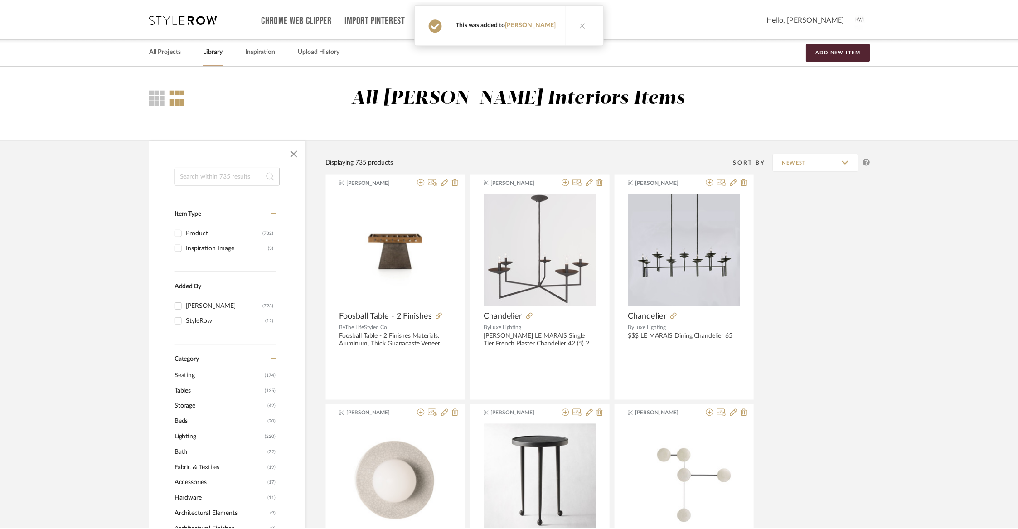
scroll to position [4770, 0]
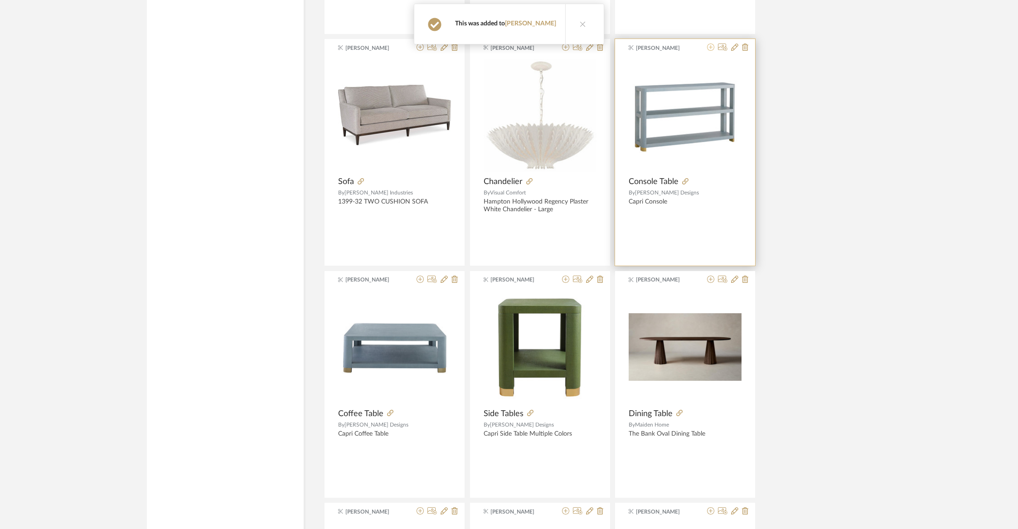
click at [710, 44] on icon at bounding box center [710, 47] width 7 height 7
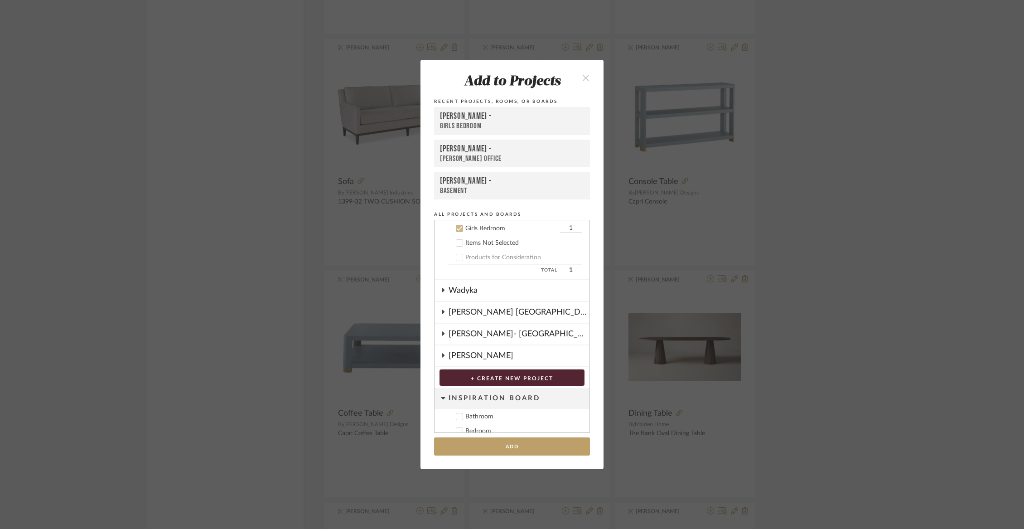
scroll to position [65, 0]
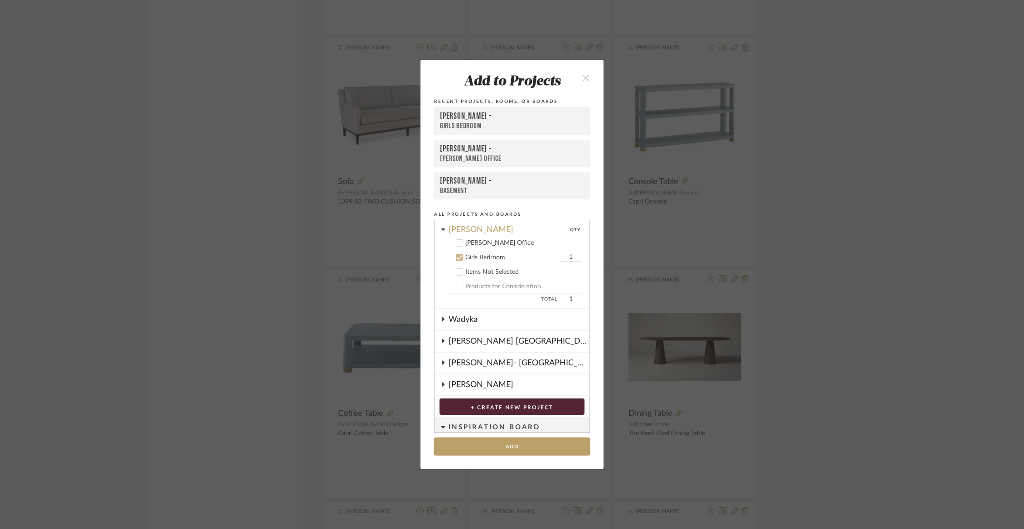
click at [490, 245] on div "[PERSON_NAME] Office" at bounding box center [523, 243] width 117 height 8
click at [481, 256] on div "Girls Bedroom" at bounding box center [511, 258] width 92 height 8
click at [492, 454] on button "Add" at bounding box center [512, 446] width 156 height 19
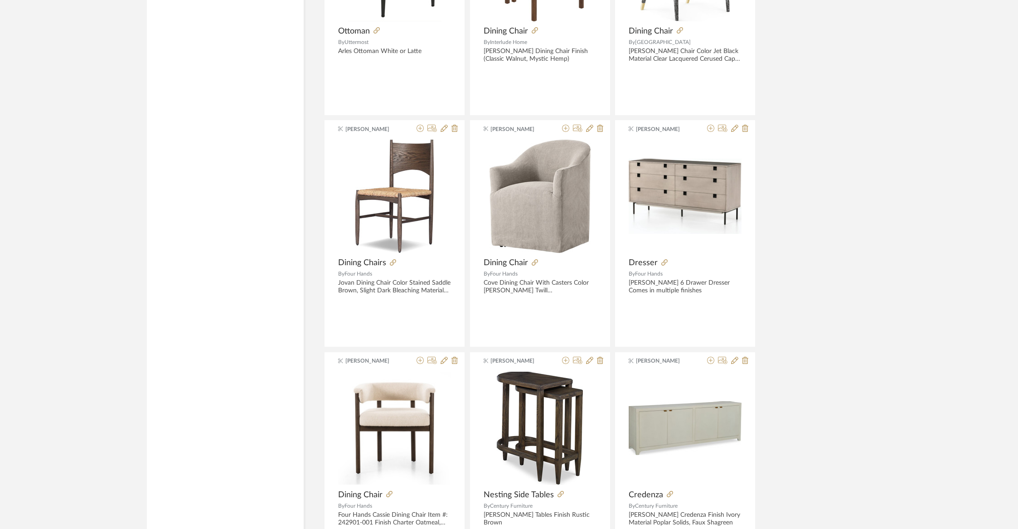
scroll to position [6681, 0]
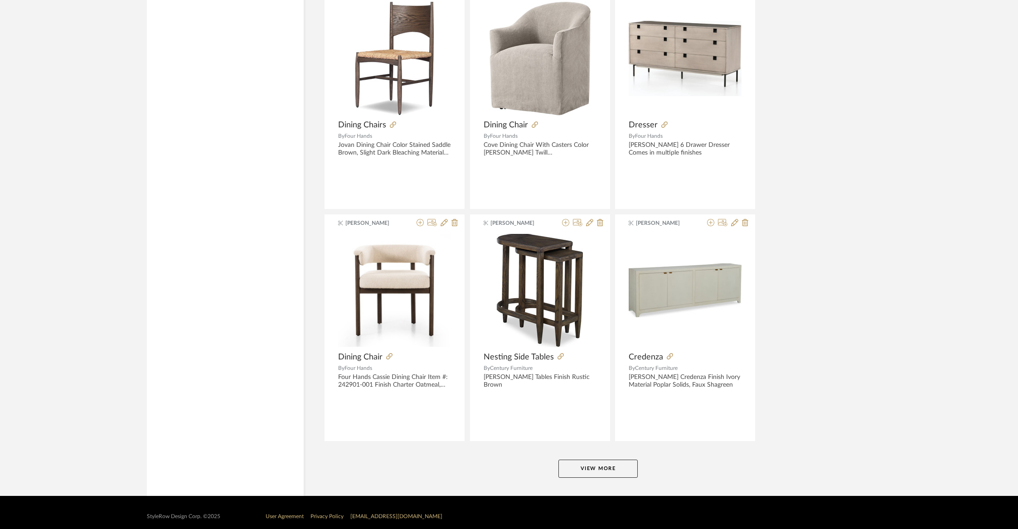
click at [619, 460] on button "View More" at bounding box center [597, 469] width 79 height 18
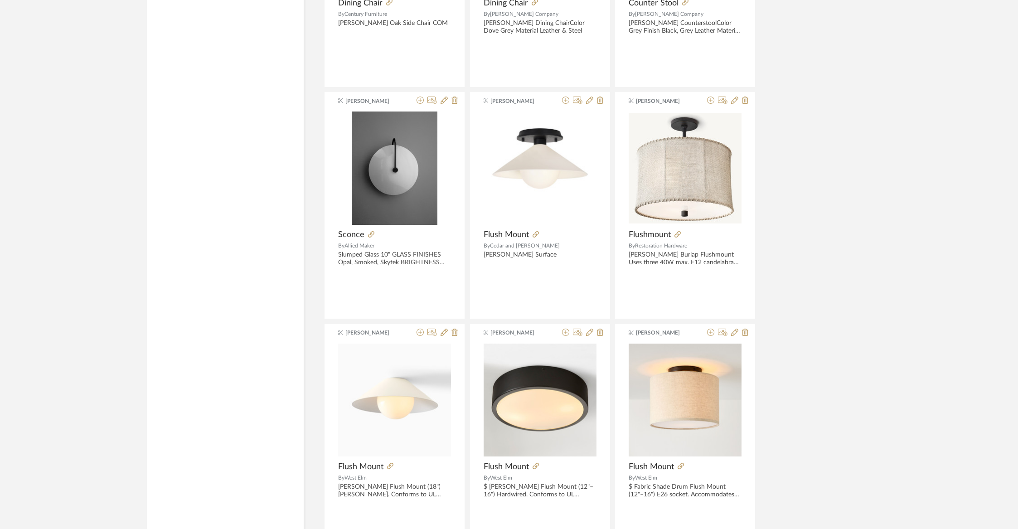
scroll to position [8996, 0]
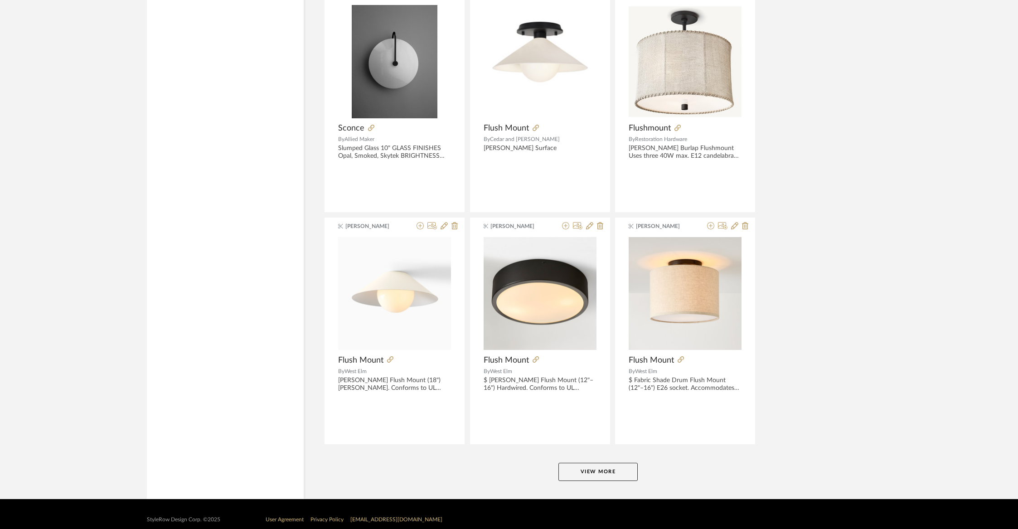
click at [610, 463] on button "View More" at bounding box center [597, 472] width 79 height 18
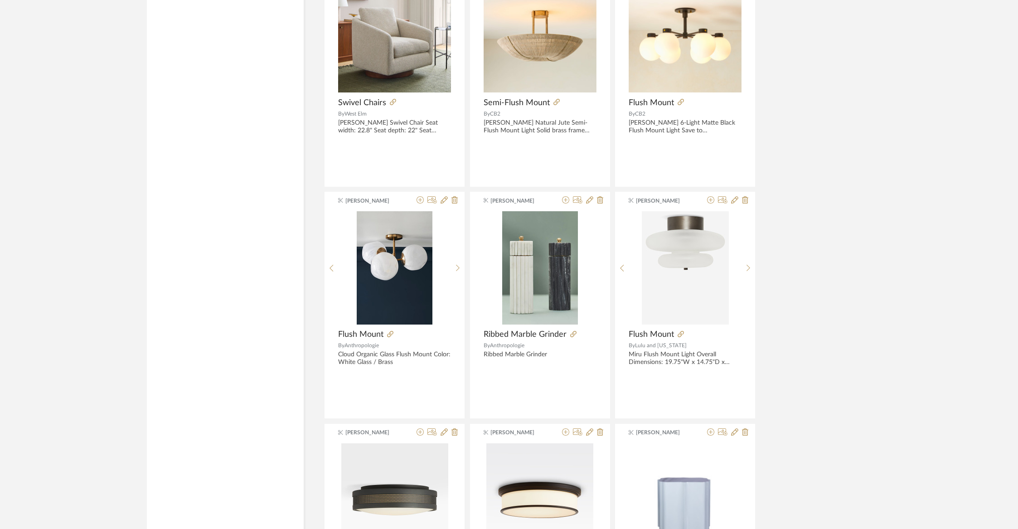
scroll to position [10582, 0]
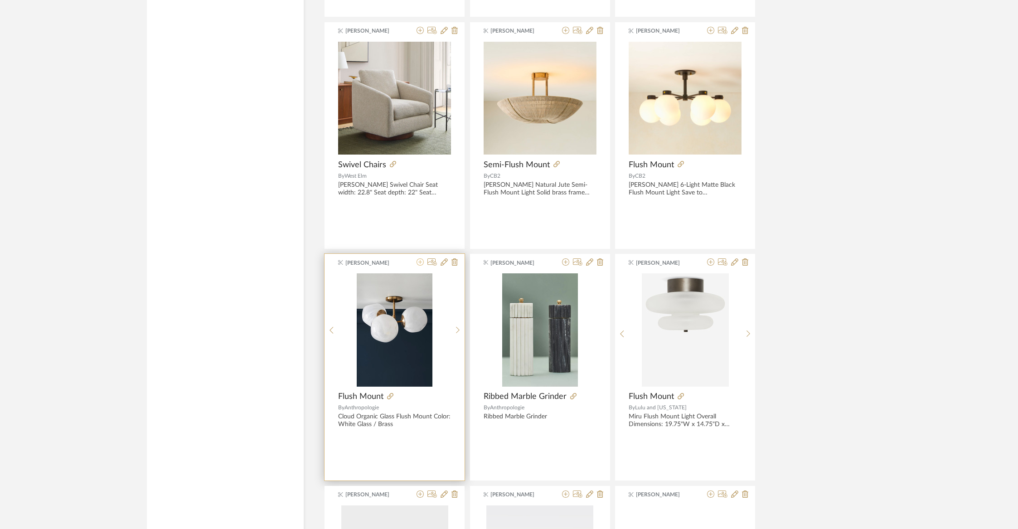
click at [420, 258] on icon at bounding box center [419, 261] width 7 height 7
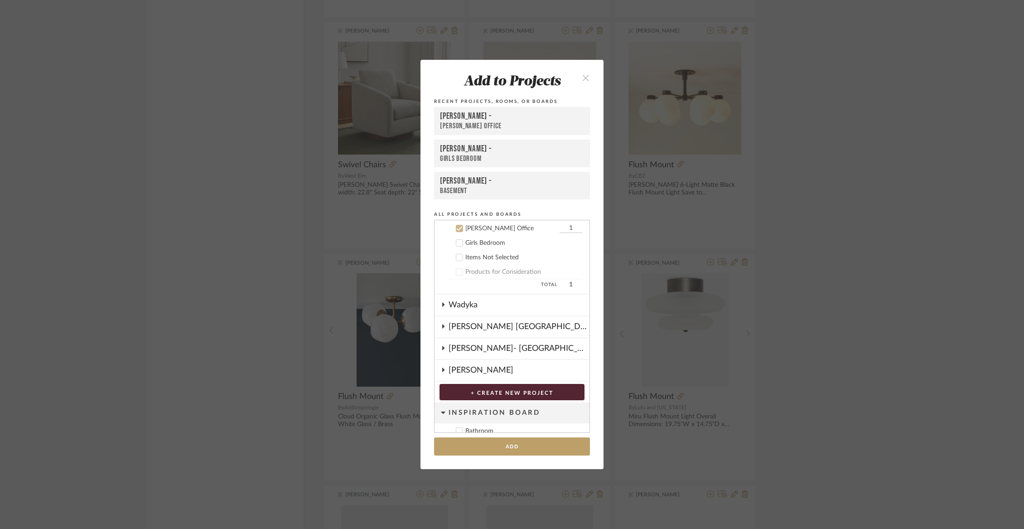
scroll to position [55, 0]
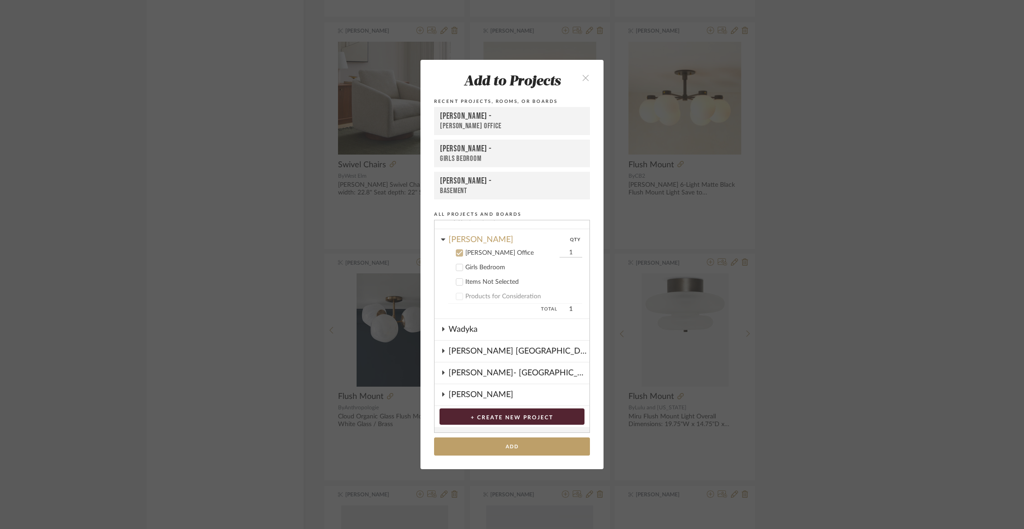
click at [483, 275] on cdk-nested-tree-node "Items Not Selected" at bounding box center [509, 281] width 148 height 15
click at [479, 268] on div "Girls Bedroom" at bounding box center [523, 268] width 117 height 8
click at [516, 450] on button "Add" at bounding box center [512, 446] width 156 height 19
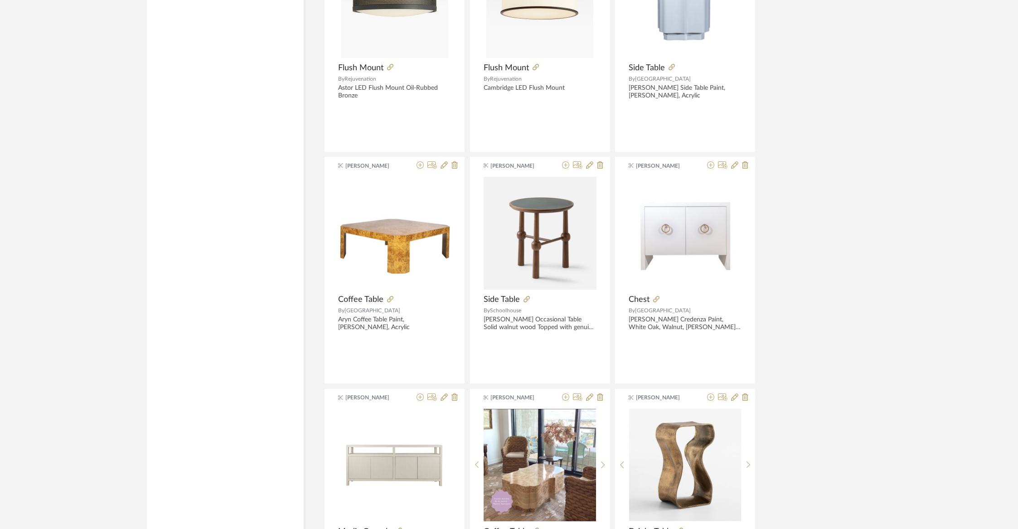
scroll to position [11311, 0]
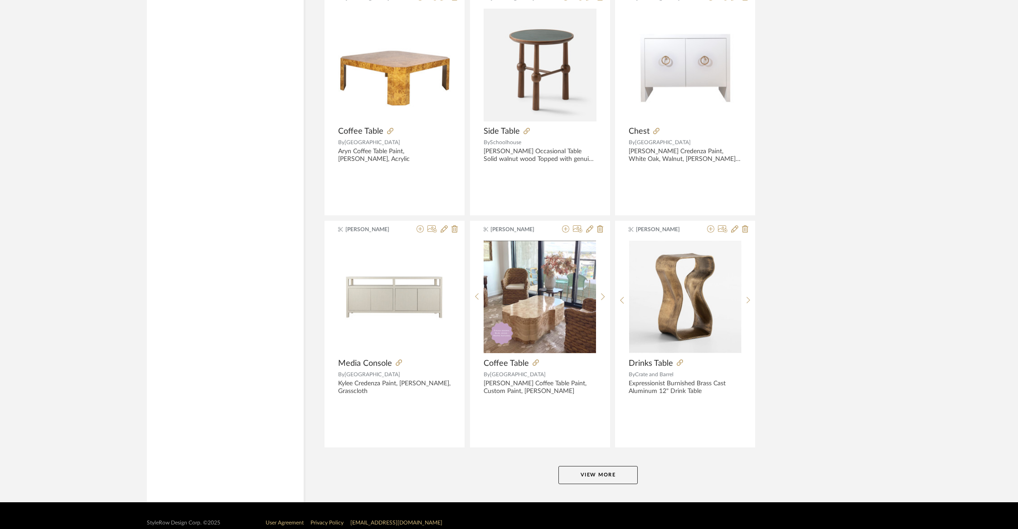
click at [613, 466] on button "View More" at bounding box center [597, 475] width 79 height 18
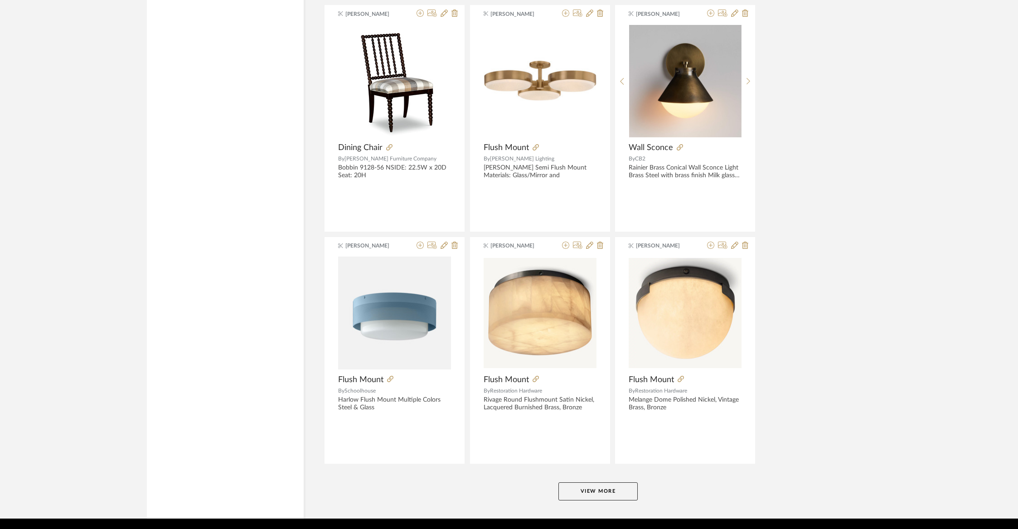
scroll to position [13625, 0]
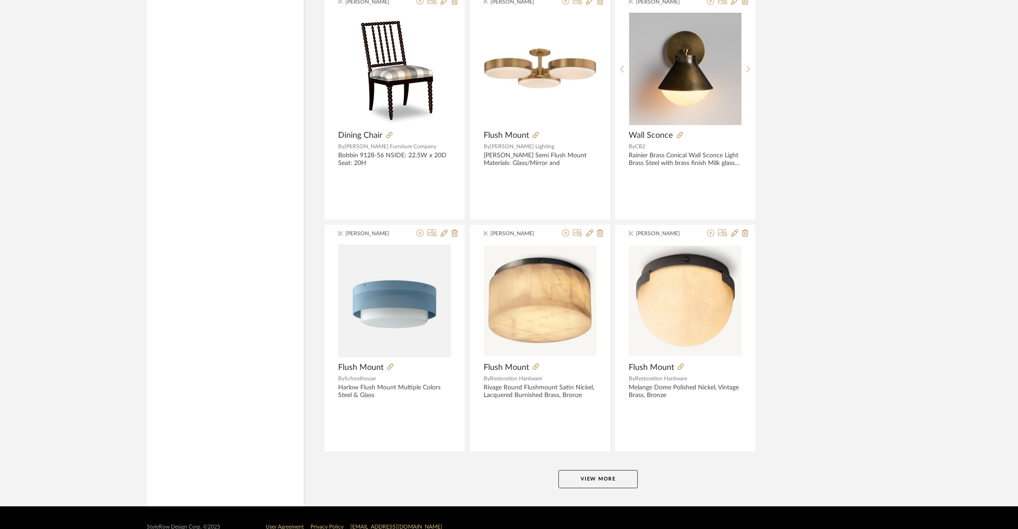
click at [605, 470] on button "View More" at bounding box center [597, 479] width 79 height 18
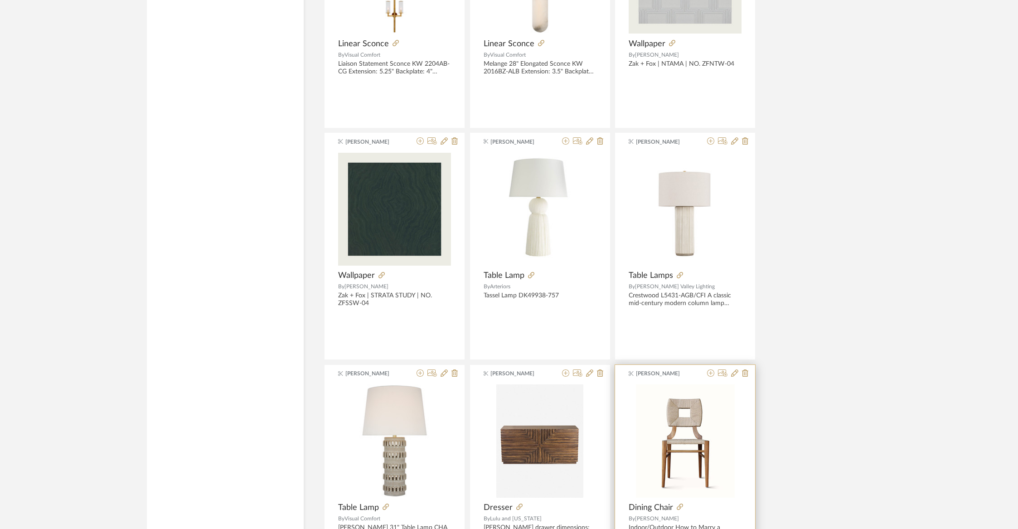
scroll to position [14864, 0]
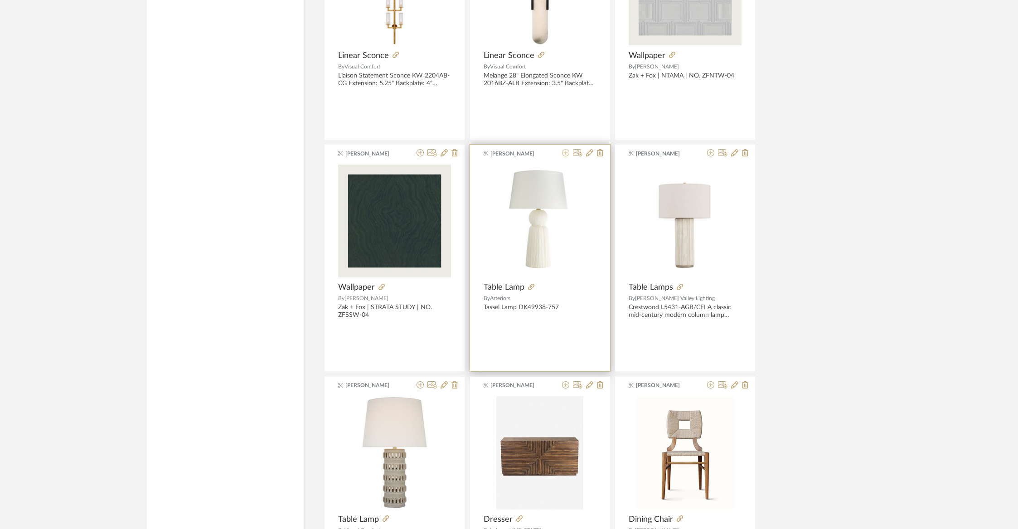
click at [567, 149] on icon at bounding box center [565, 152] width 7 height 7
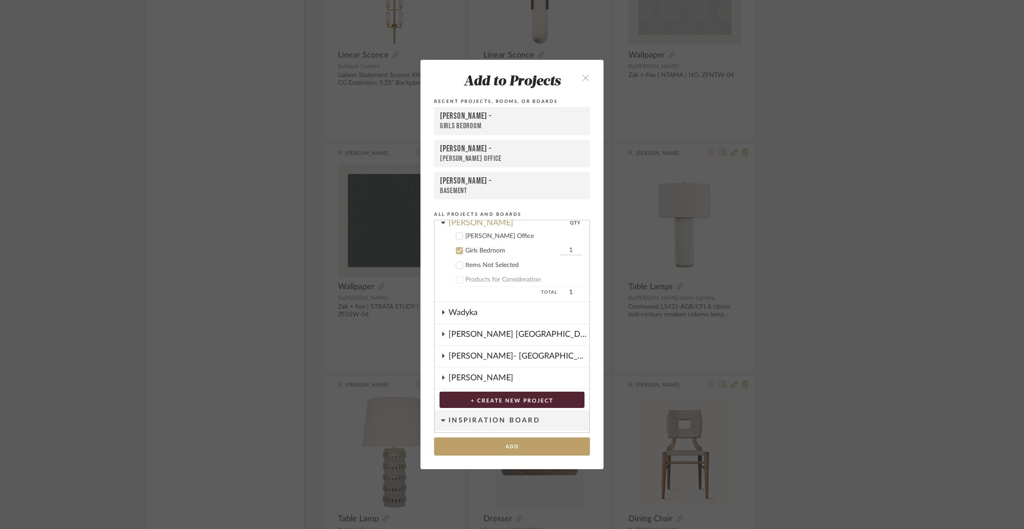
scroll to position [68, 0]
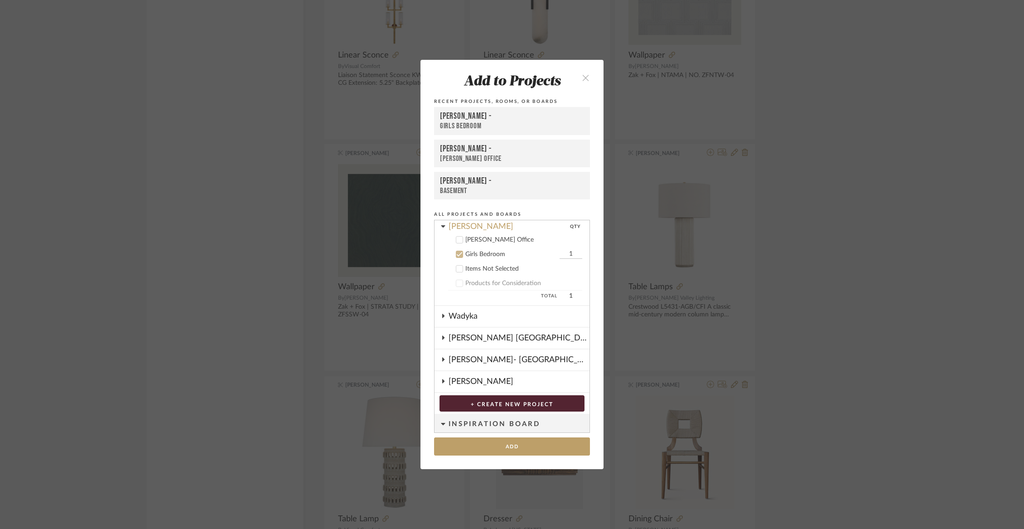
click at [506, 242] on div "[PERSON_NAME] Office" at bounding box center [523, 240] width 117 height 8
click at [508, 444] on button "Add" at bounding box center [512, 446] width 156 height 19
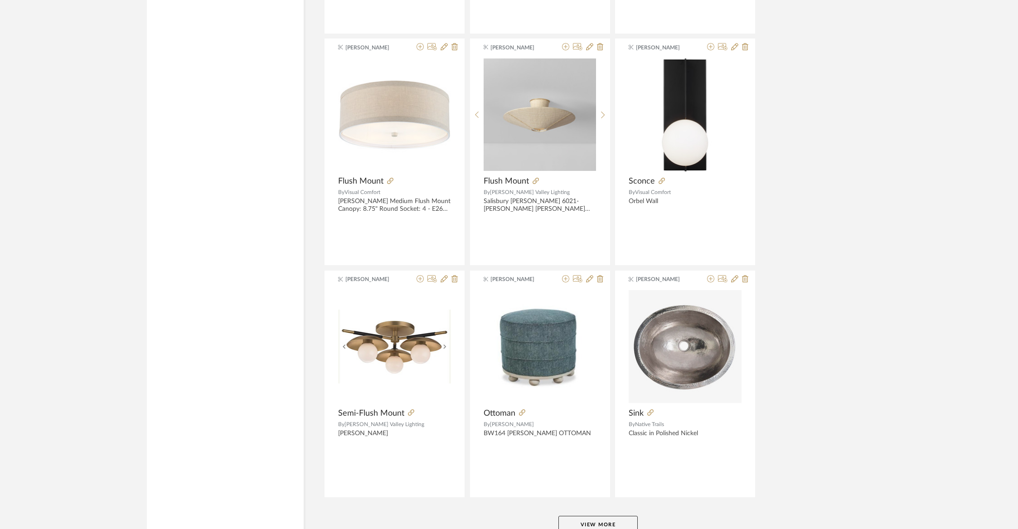
scroll to position [15921, 0]
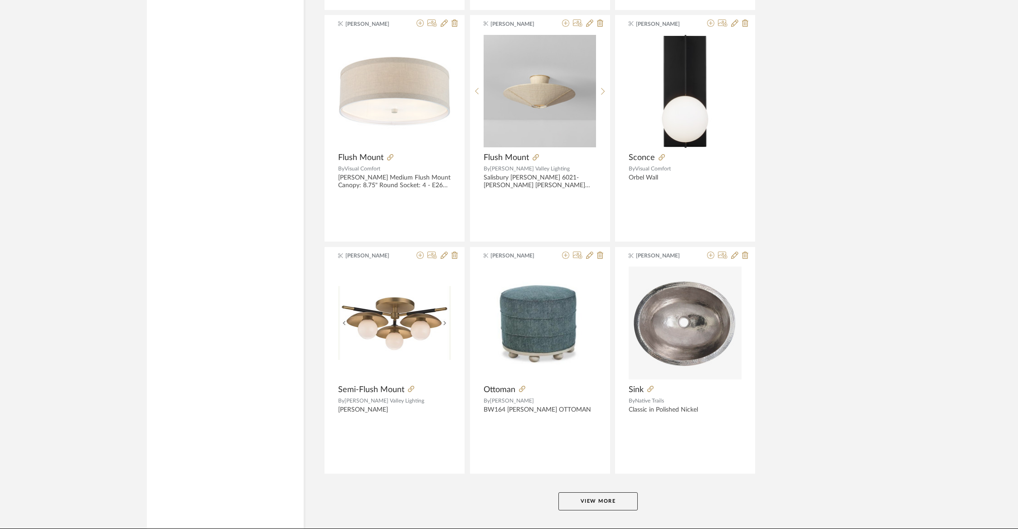
click at [607, 492] on button "View More" at bounding box center [597, 501] width 79 height 18
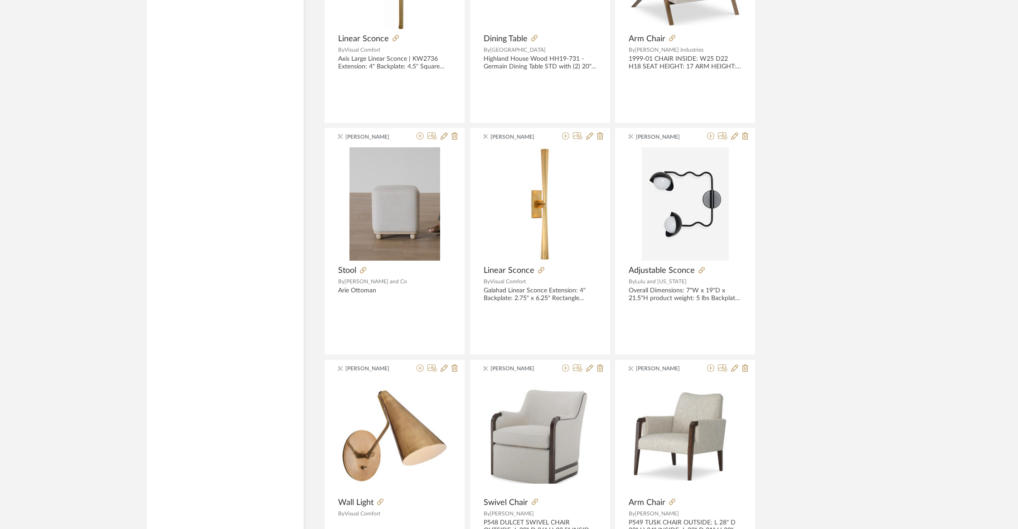
scroll to position [18256, 0]
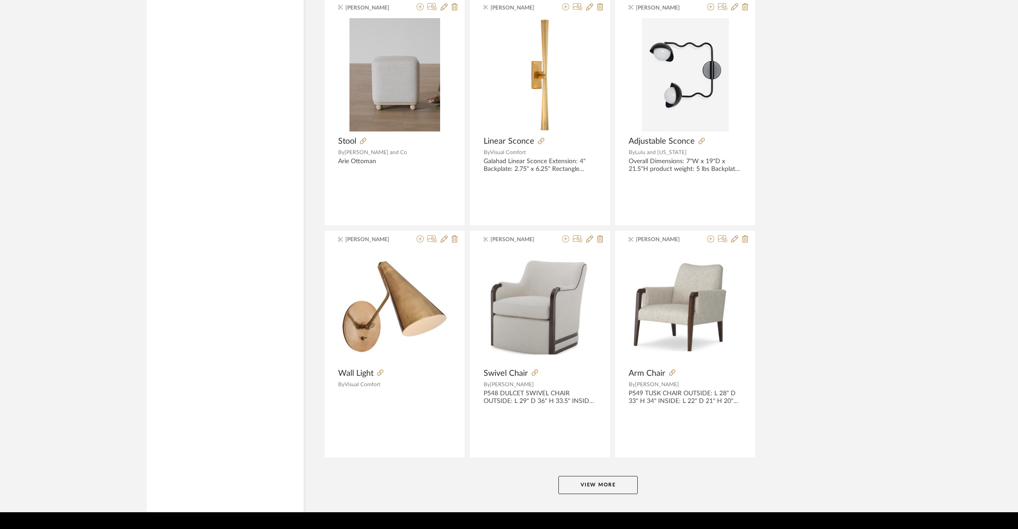
click at [591, 476] on button "View More" at bounding box center [597, 485] width 79 height 18
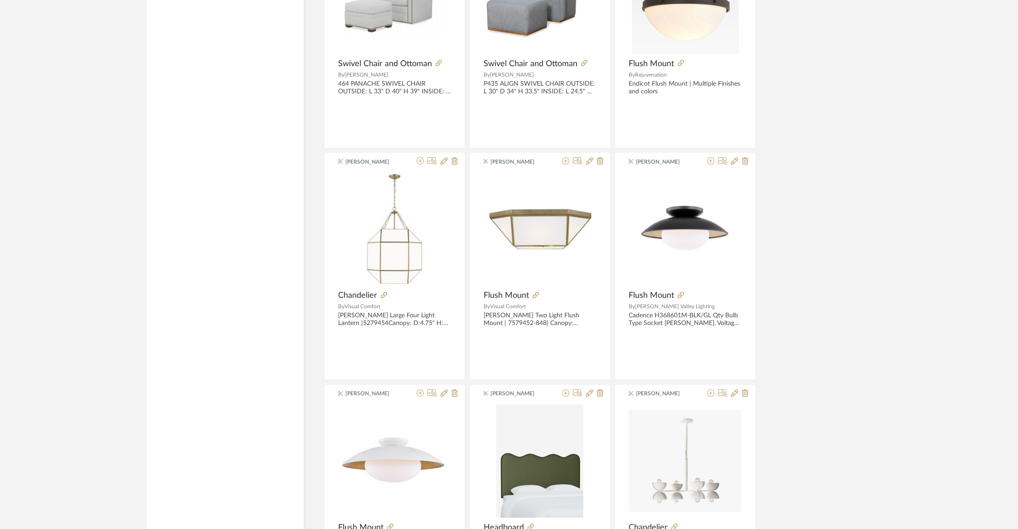
scroll to position [19601, 0]
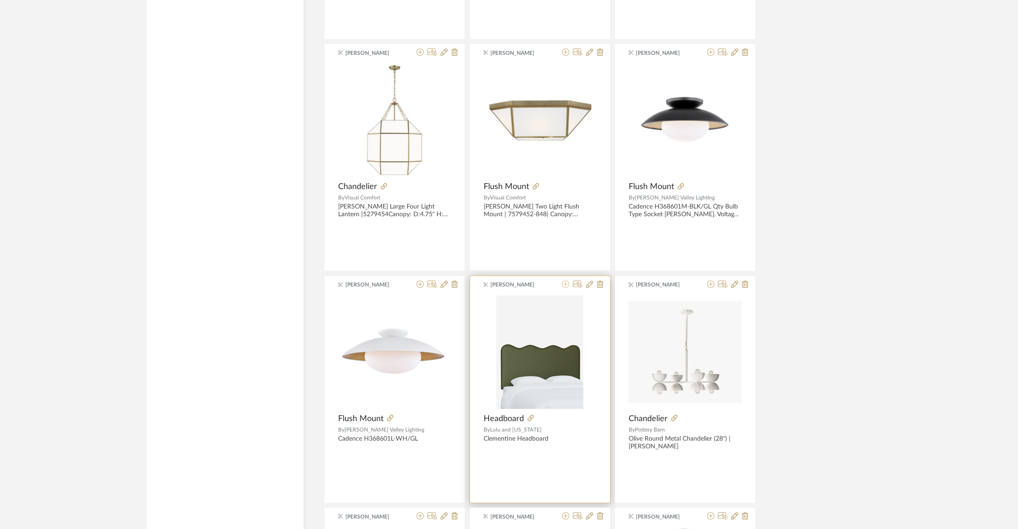
click at [566, 281] on icon at bounding box center [565, 284] width 7 height 7
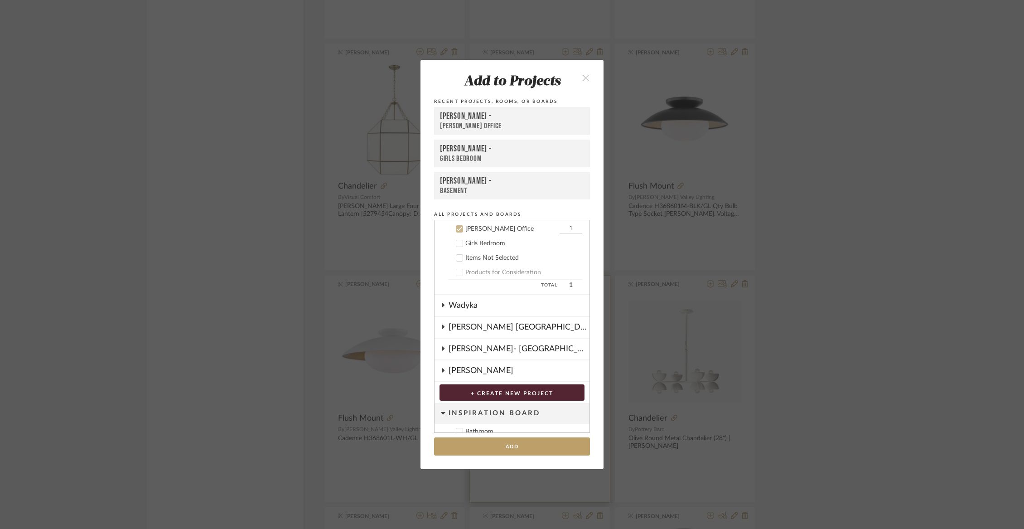
scroll to position [80, 0]
click at [503, 242] on div "Girls Bedroom" at bounding box center [523, 243] width 117 height 8
click at [492, 225] on div "[PERSON_NAME] Office" at bounding box center [511, 229] width 92 height 8
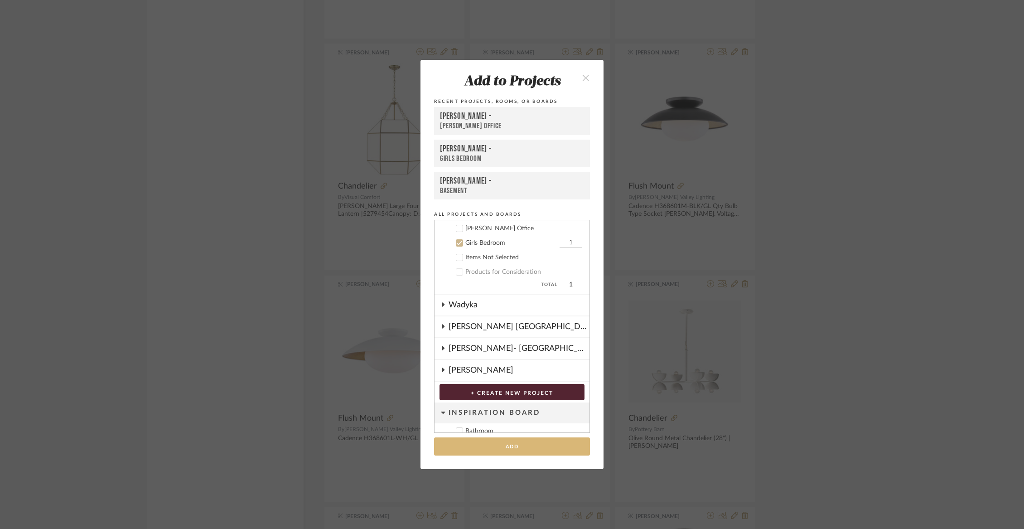
click at [489, 447] on button "Add" at bounding box center [512, 446] width 156 height 19
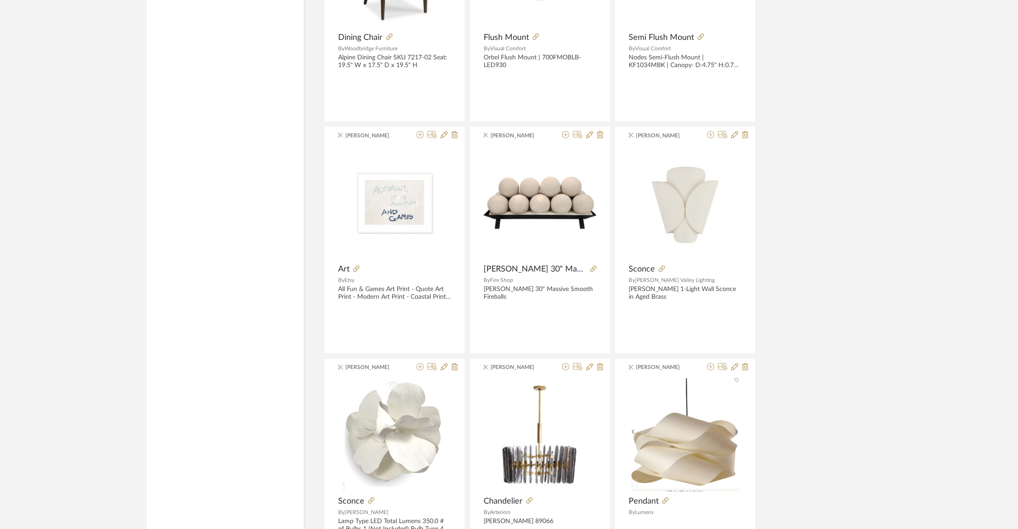
scroll to position [20447, 0]
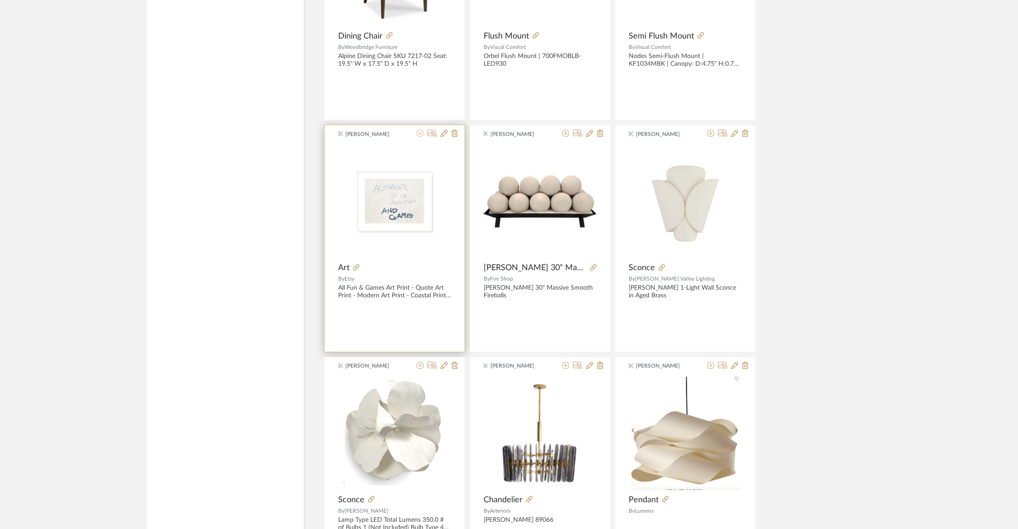
click at [420, 130] on icon at bounding box center [419, 133] width 7 height 7
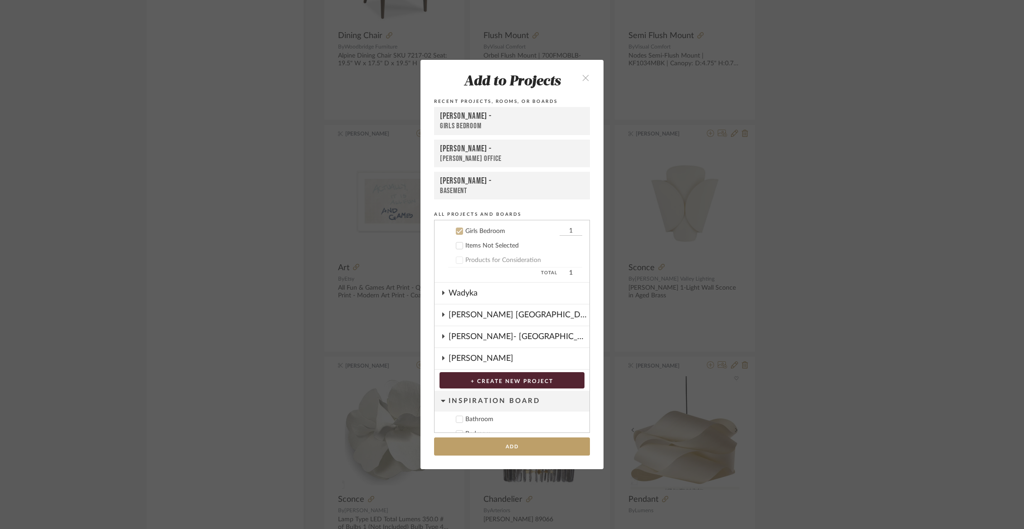
scroll to position [94, 0]
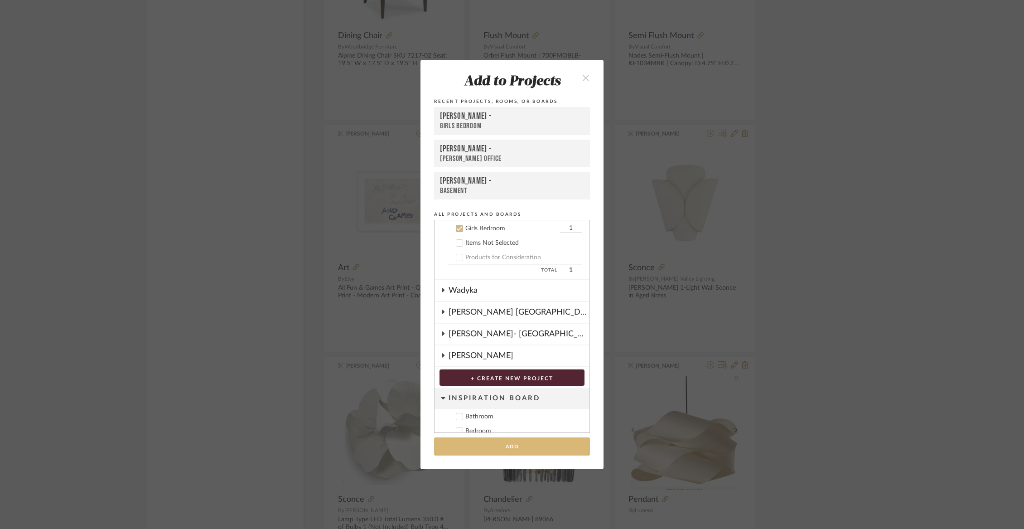
click at [512, 444] on button "Add" at bounding box center [512, 446] width 156 height 19
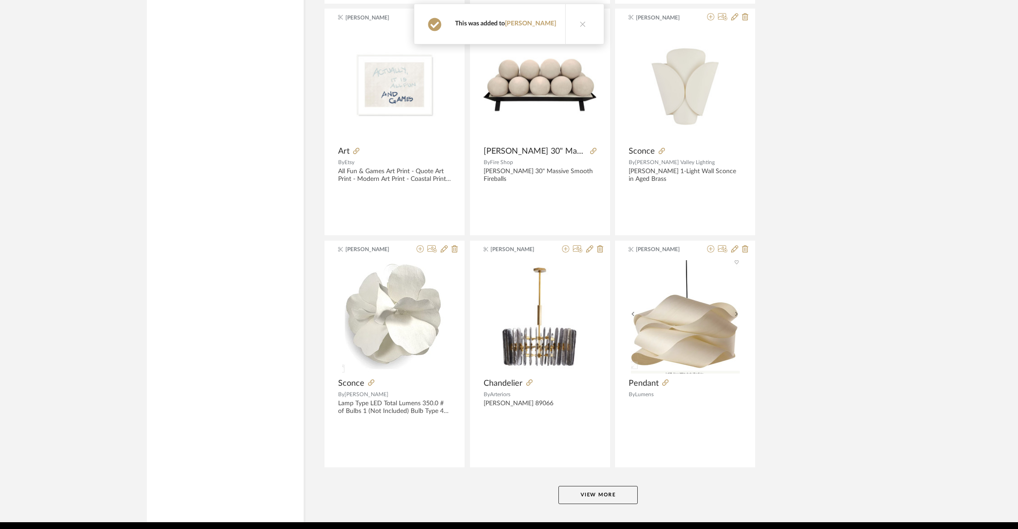
scroll to position [20572, 0]
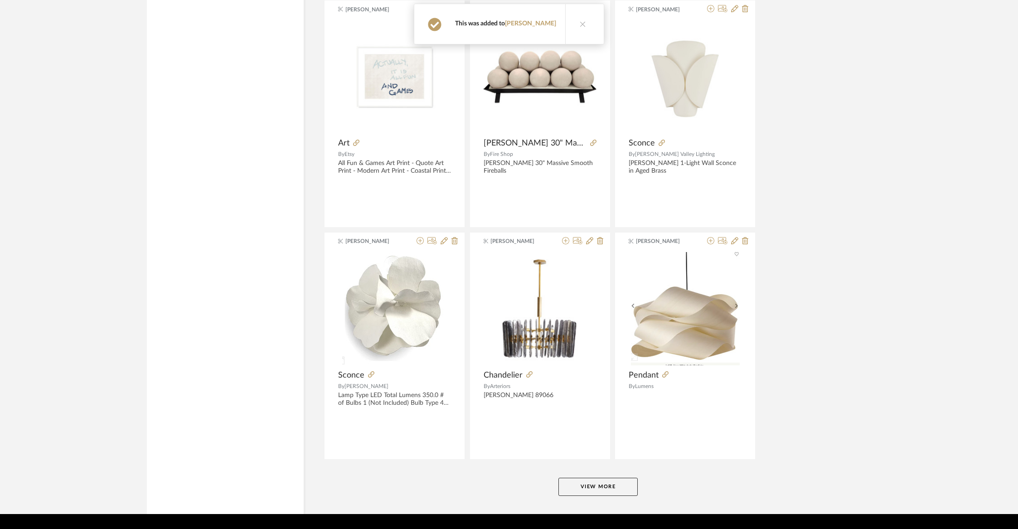
click at [614, 478] on button "View More" at bounding box center [597, 487] width 79 height 18
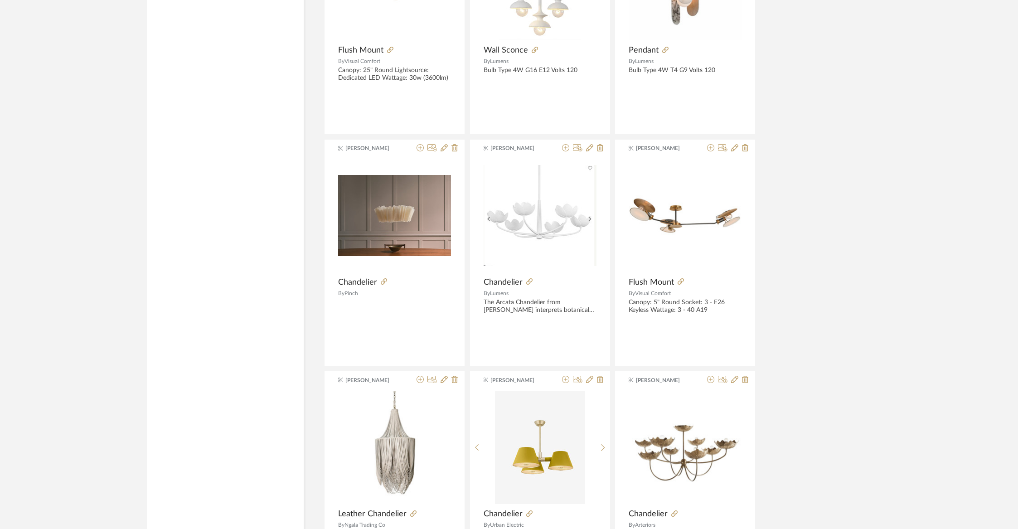
scroll to position [22524, 0]
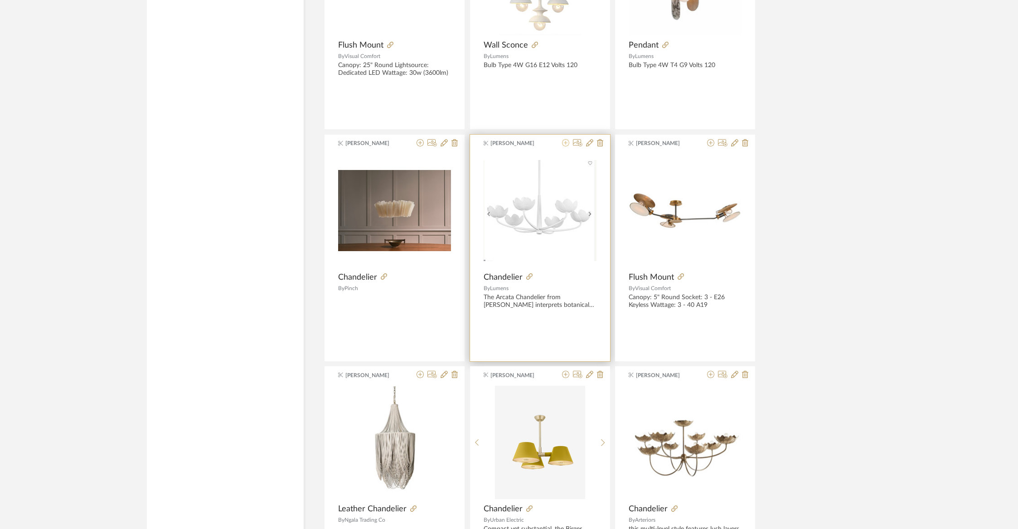
click at [564, 139] on icon at bounding box center [565, 142] width 7 height 7
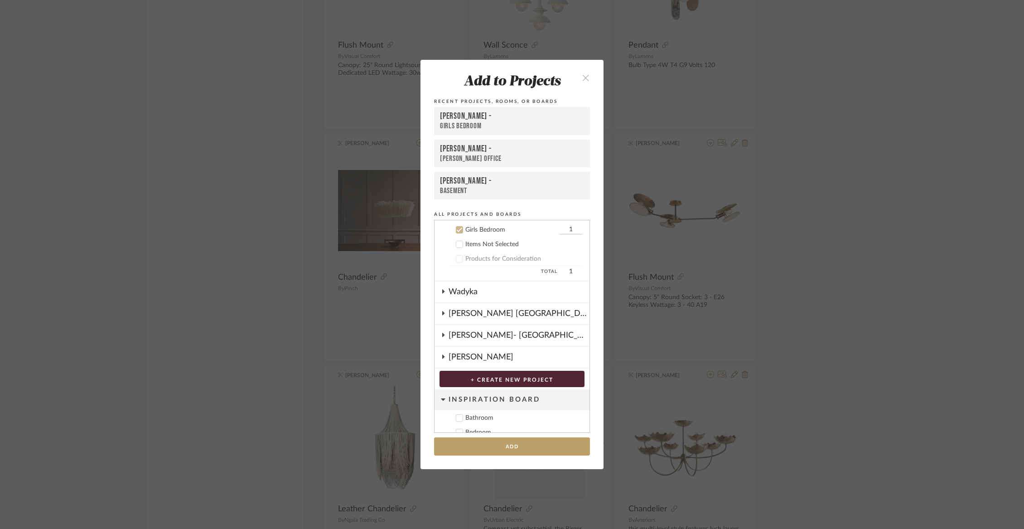
scroll to position [94, 0]
click at [506, 446] on button "Add" at bounding box center [512, 446] width 156 height 19
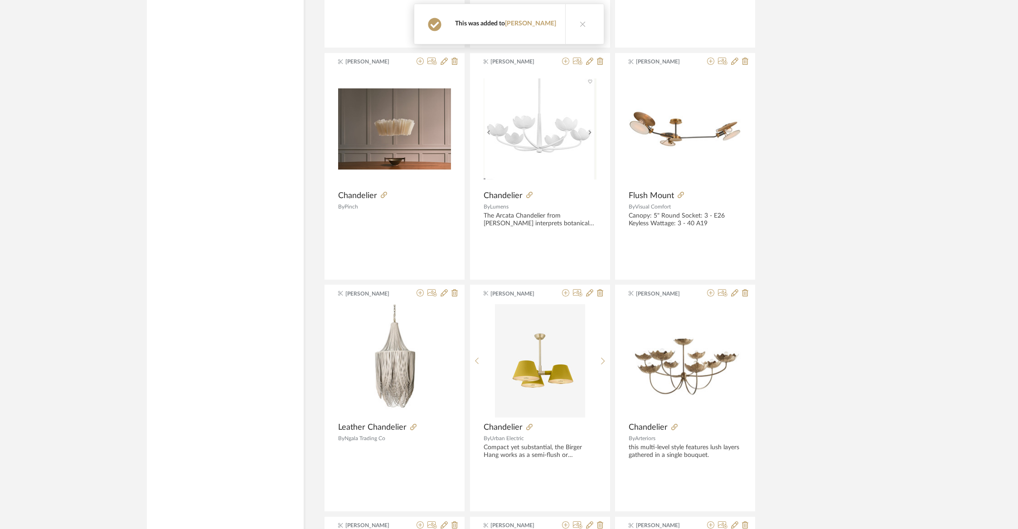
scroll to position [22887, 0]
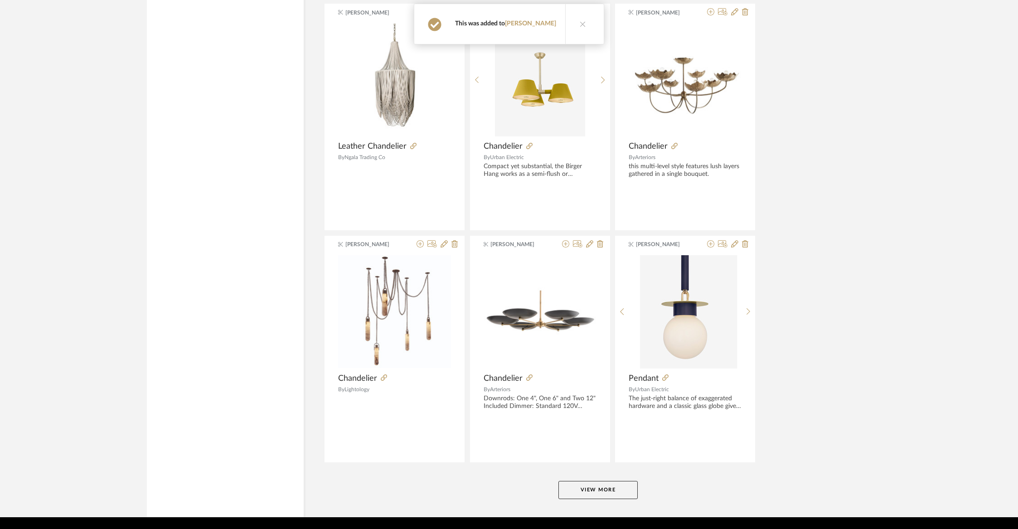
click at [611, 481] on button "View More" at bounding box center [597, 490] width 79 height 18
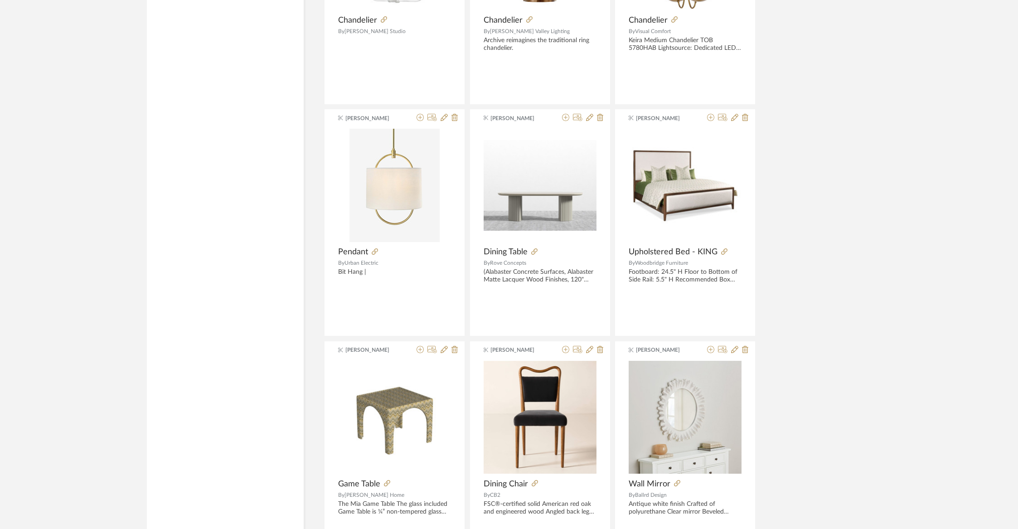
scroll to position [25202, 0]
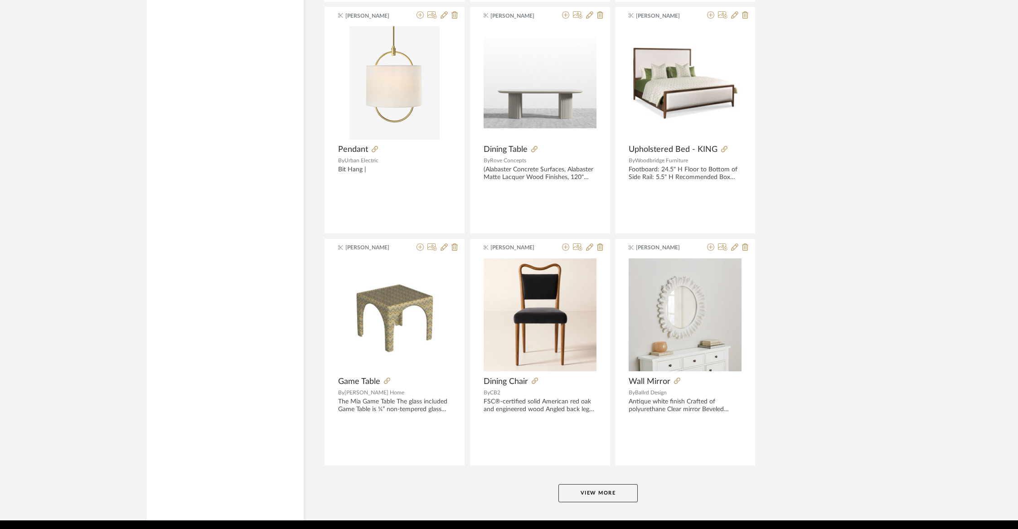
click at [584, 484] on button "View More" at bounding box center [597, 493] width 79 height 18
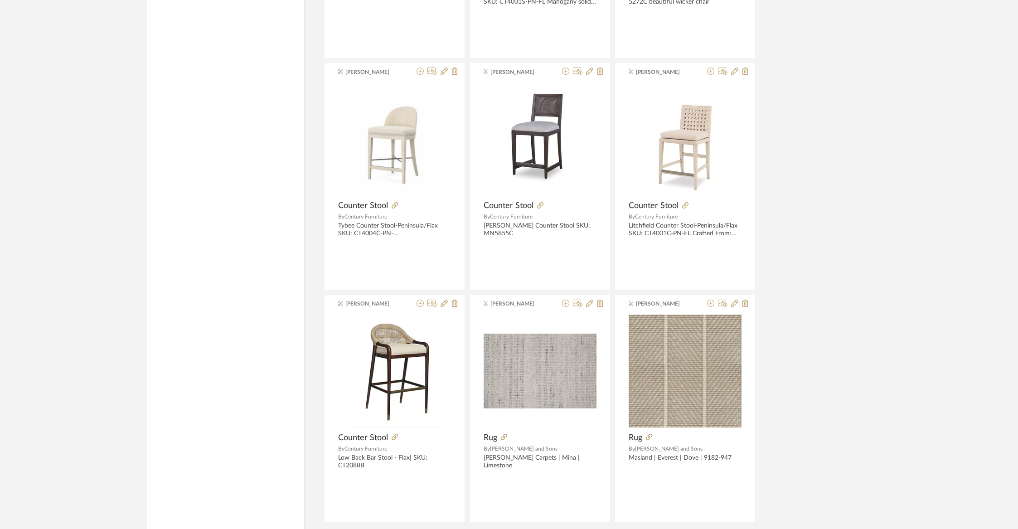
scroll to position [27517, 0]
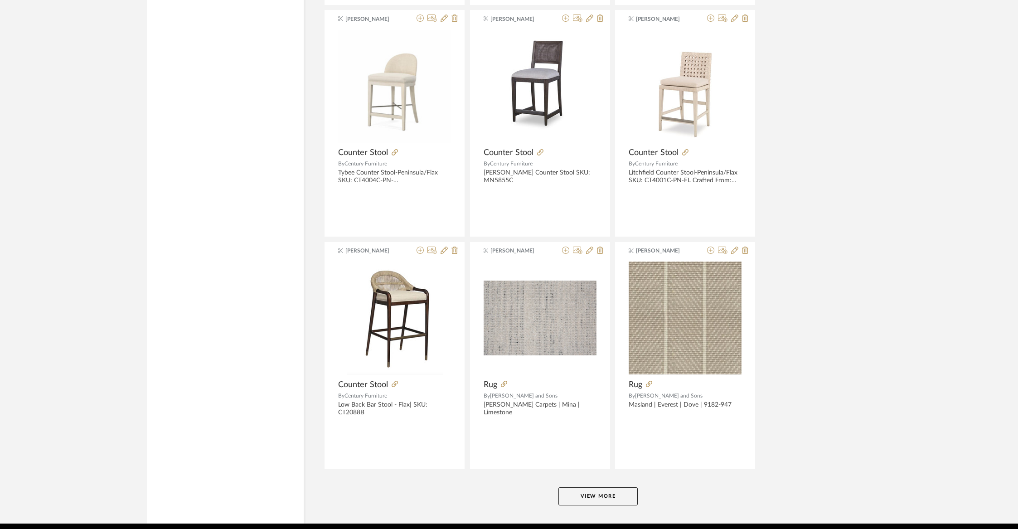
click at [594, 487] on button "View More" at bounding box center [597, 496] width 79 height 18
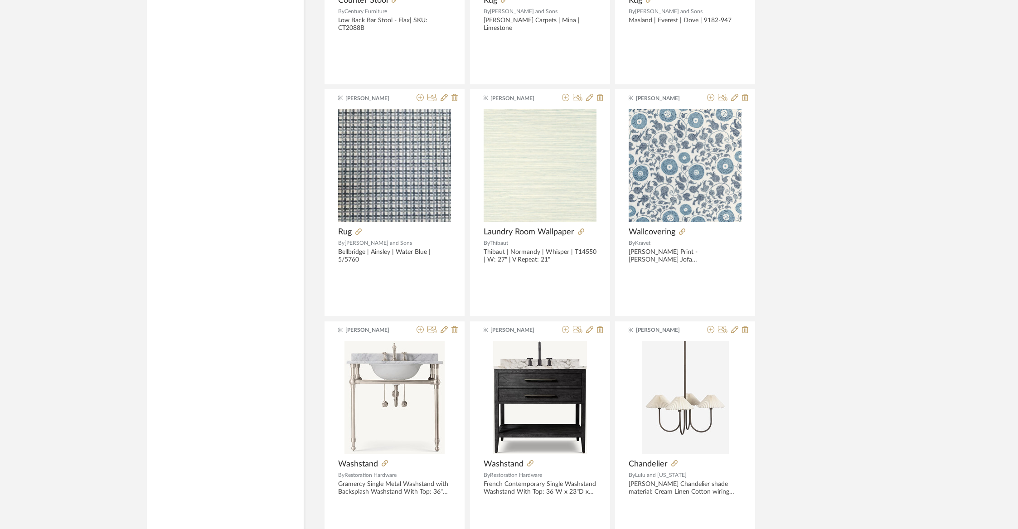
scroll to position [27926, 0]
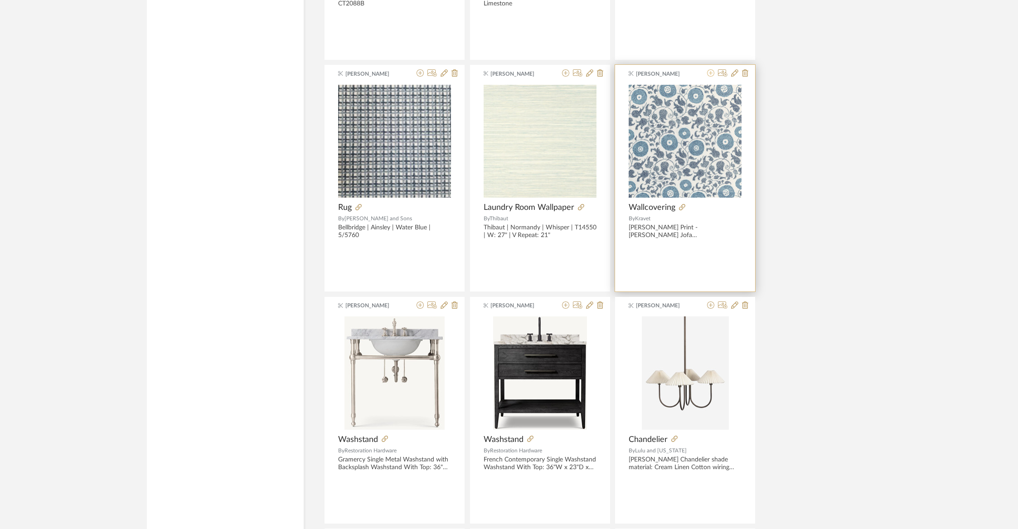
click at [712, 69] on icon at bounding box center [710, 72] width 7 height 7
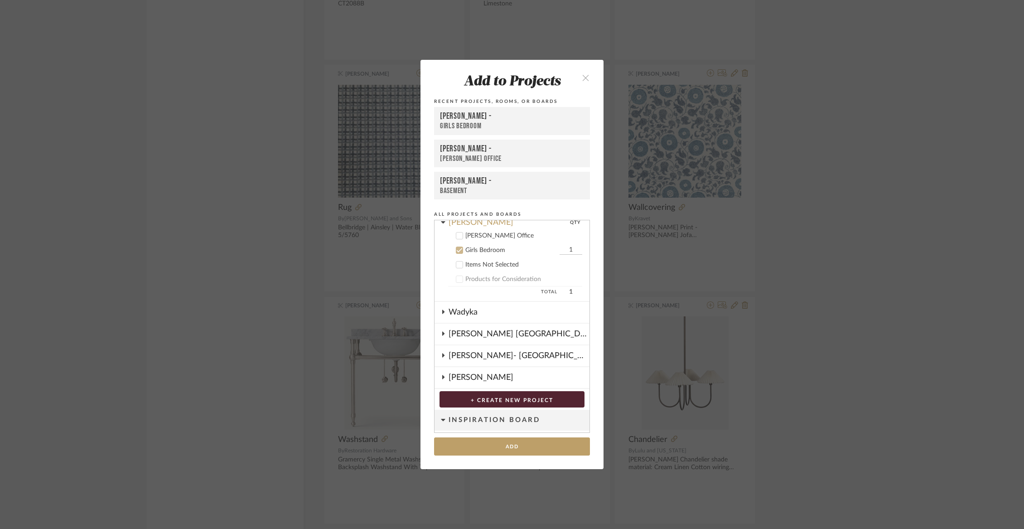
scroll to position [65, 0]
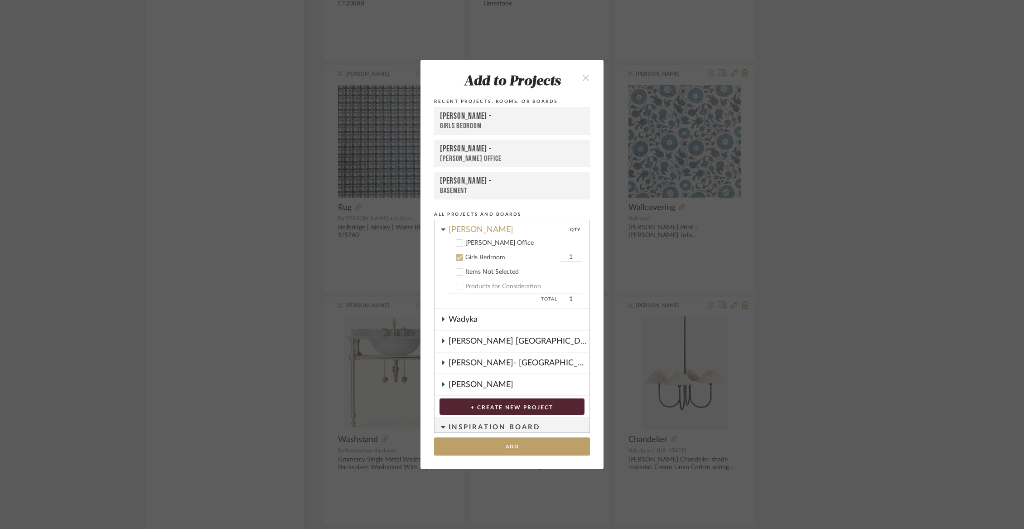
click at [483, 245] on div "[PERSON_NAME] Office" at bounding box center [523, 243] width 117 height 8
click at [489, 444] on button "Add" at bounding box center [512, 446] width 156 height 19
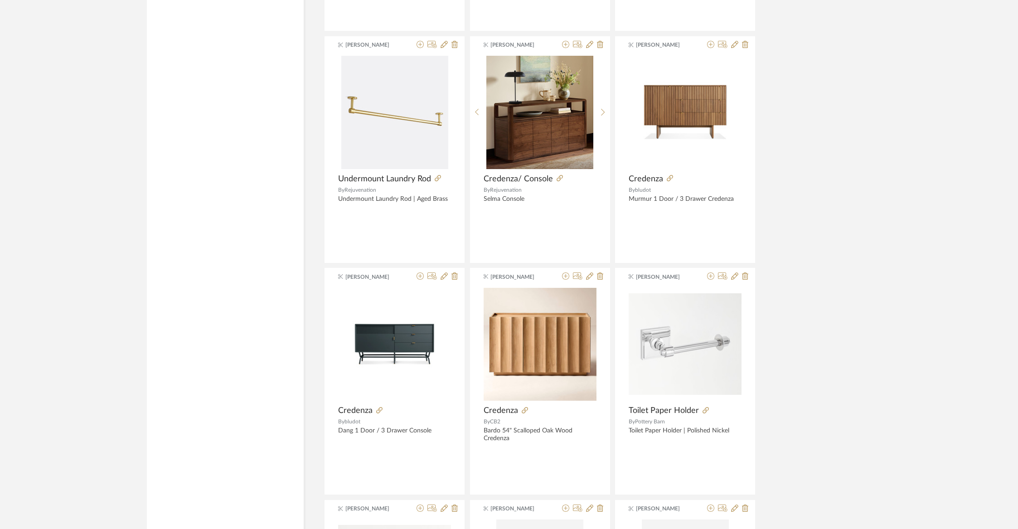
scroll to position [29832, 0]
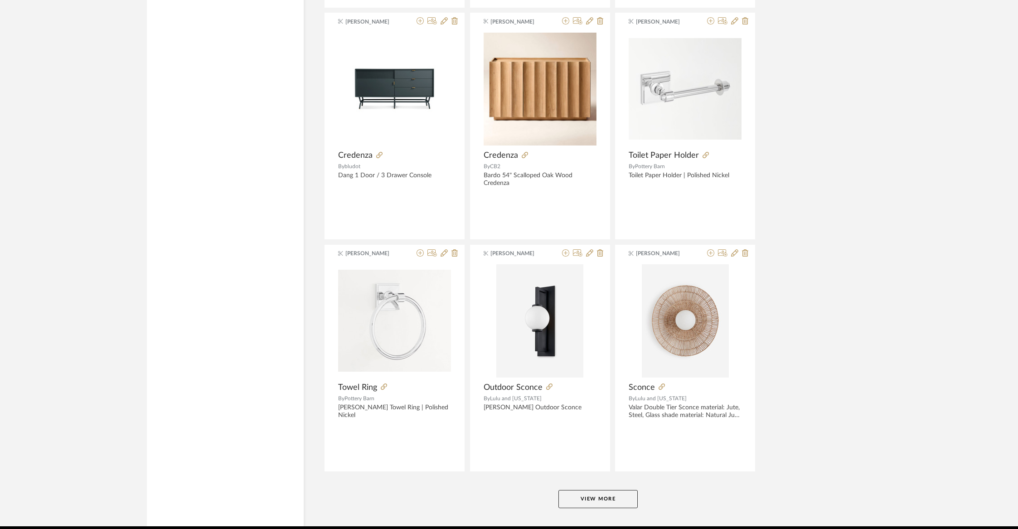
click at [601, 490] on button "View More" at bounding box center [597, 499] width 79 height 18
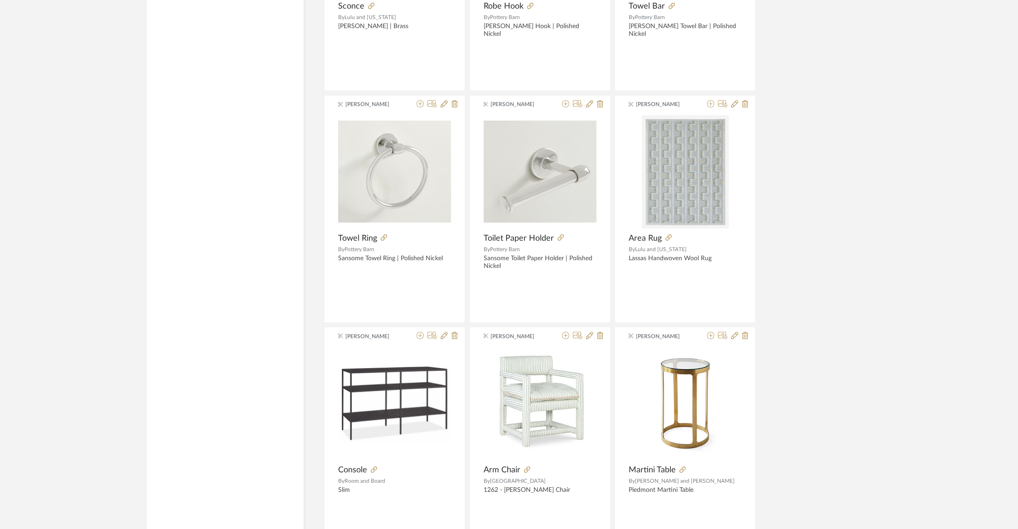
scroll to position [30434, 0]
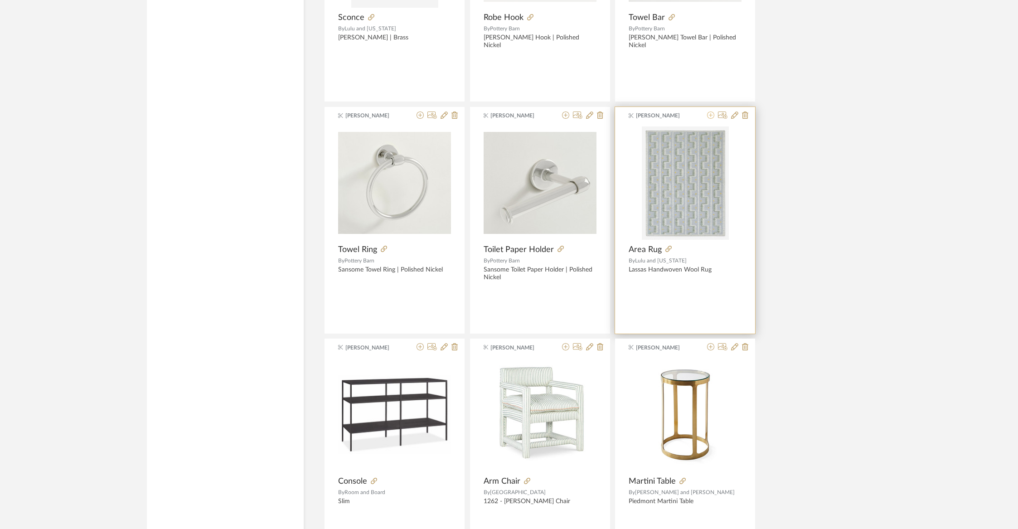
click at [712, 111] on icon at bounding box center [710, 114] width 7 height 7
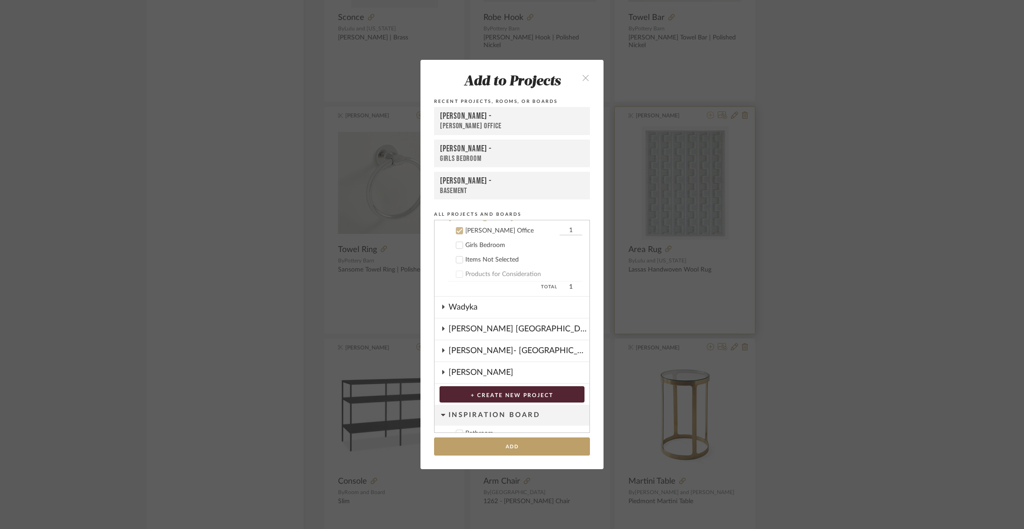
scroll to position [80, 0]
click at [582, 74] on icon "close" at bounding box center [586, 78] width 8 height 8
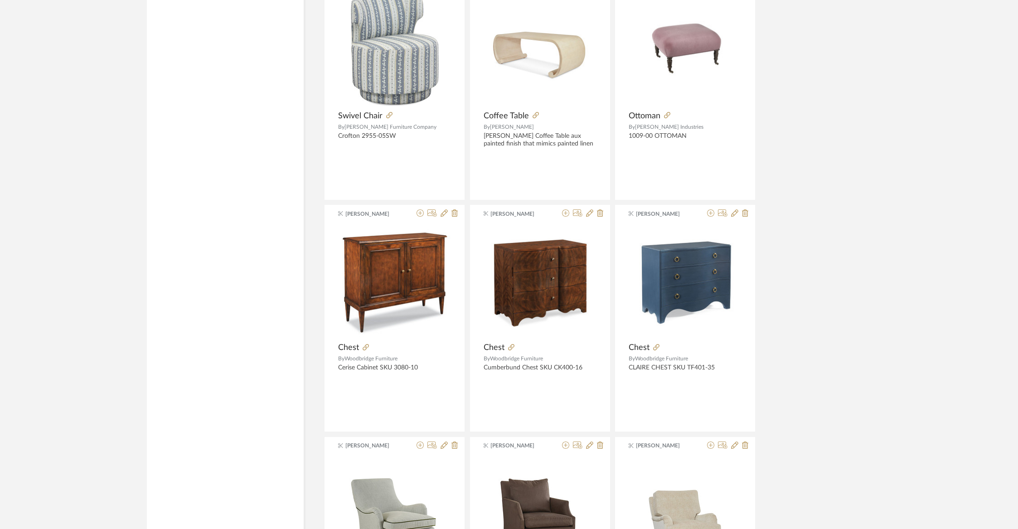
scroll to position [32147, 0]
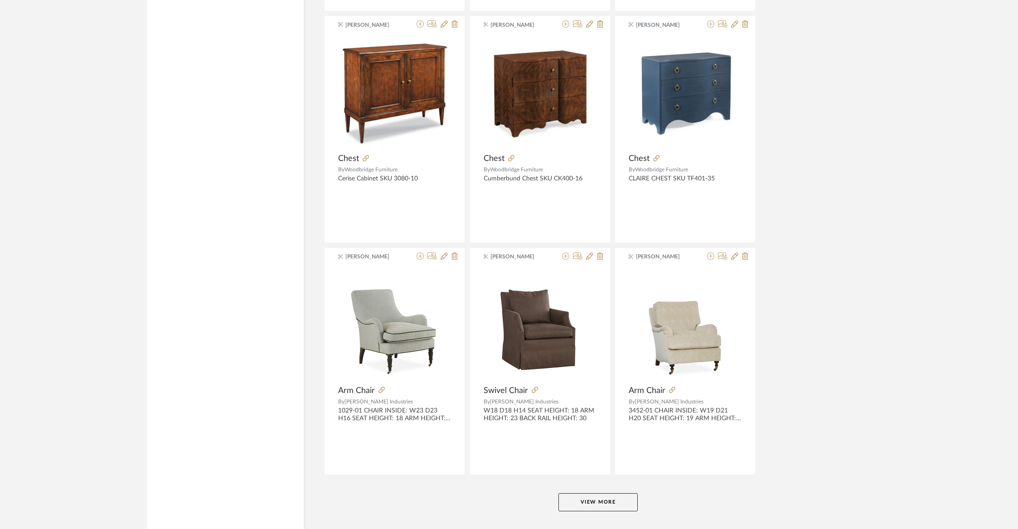
click at [615, 493] on button "View More" at bounding box center [597, 502] width 79 height 18
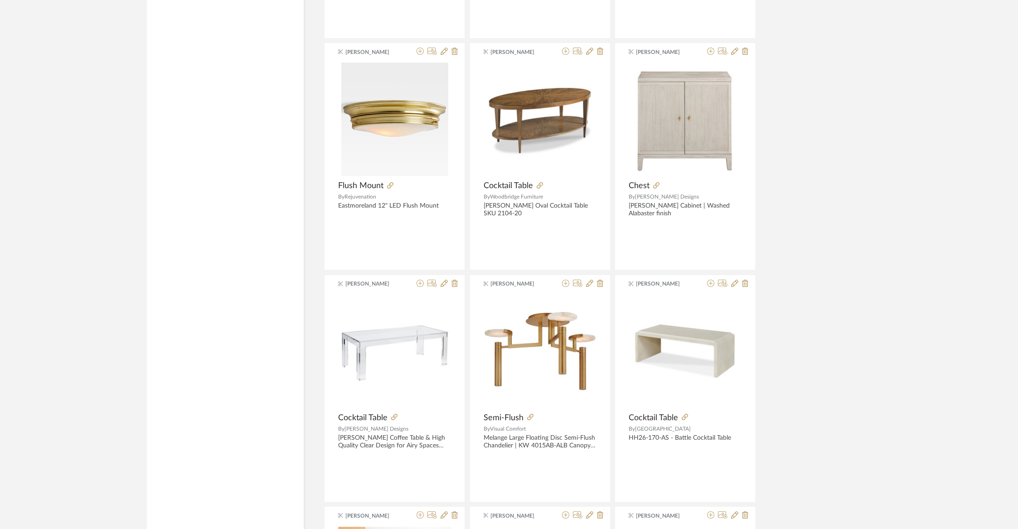
scroll to position [33839, 0]
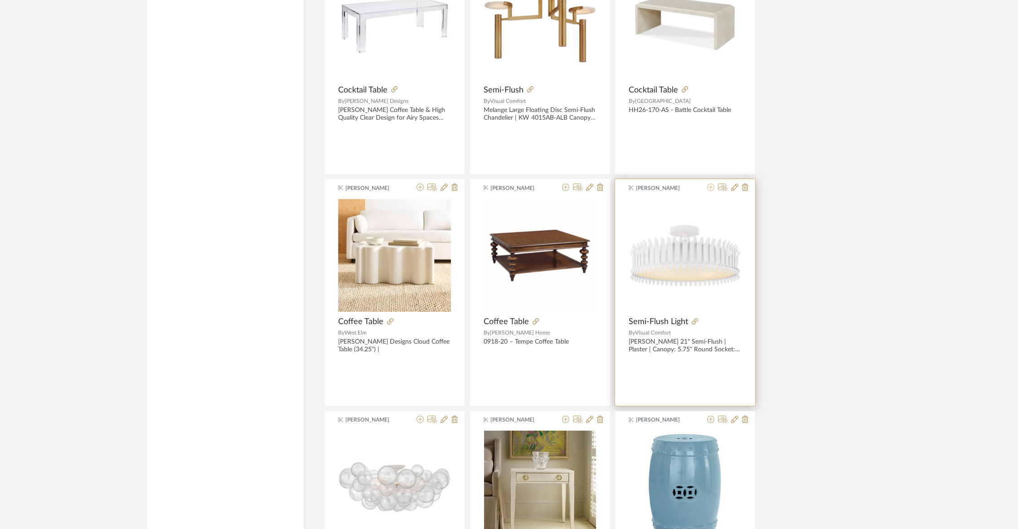
click at [711, 184] on icon at bounding box center [710, 187] width 7 height 7
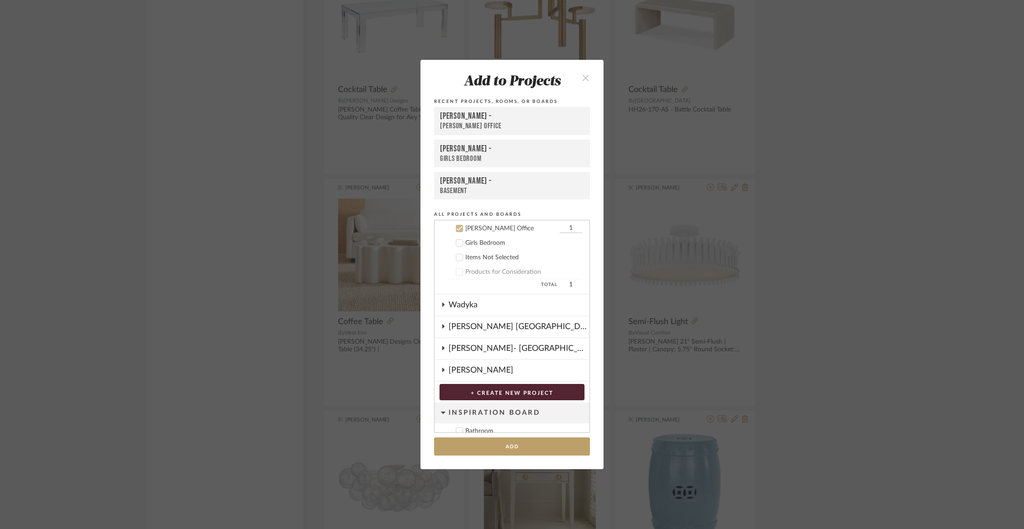
scroll to position [68, 0]
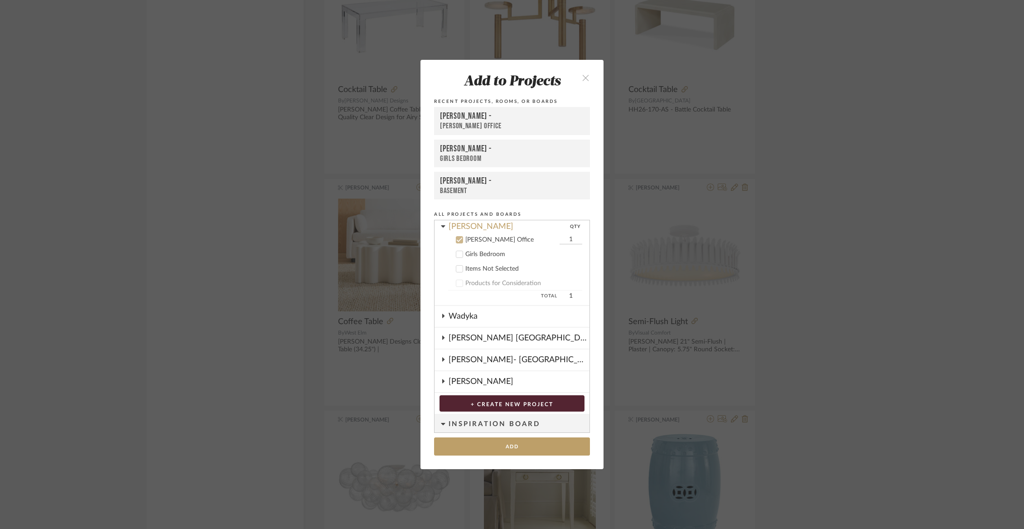
click at [488, 254] on div "Girls Bedroom" at bounding box center [523, 255] width 117 height 8
click at [498, 450] on button "Add" at bounding box center [512, 446] width 156 height 19
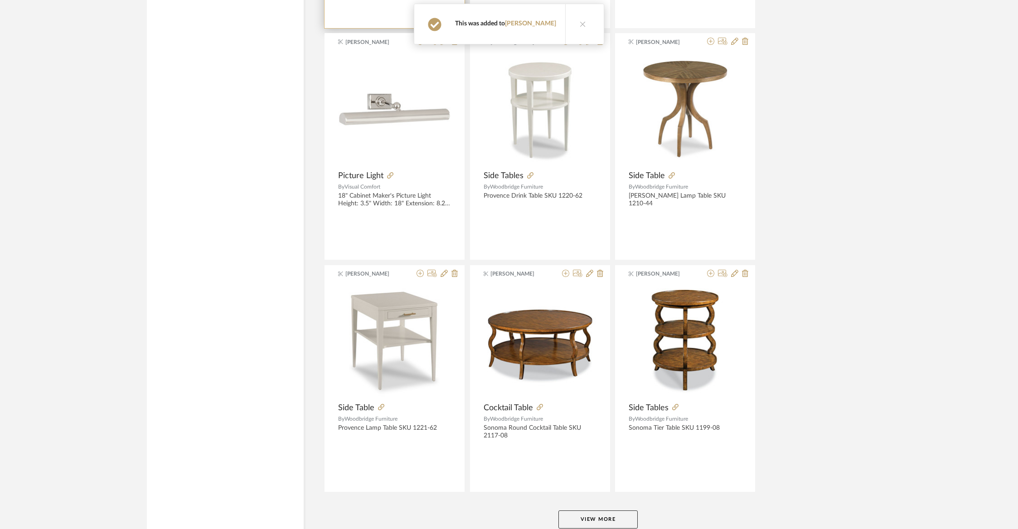
scroll to position [34463, 0]
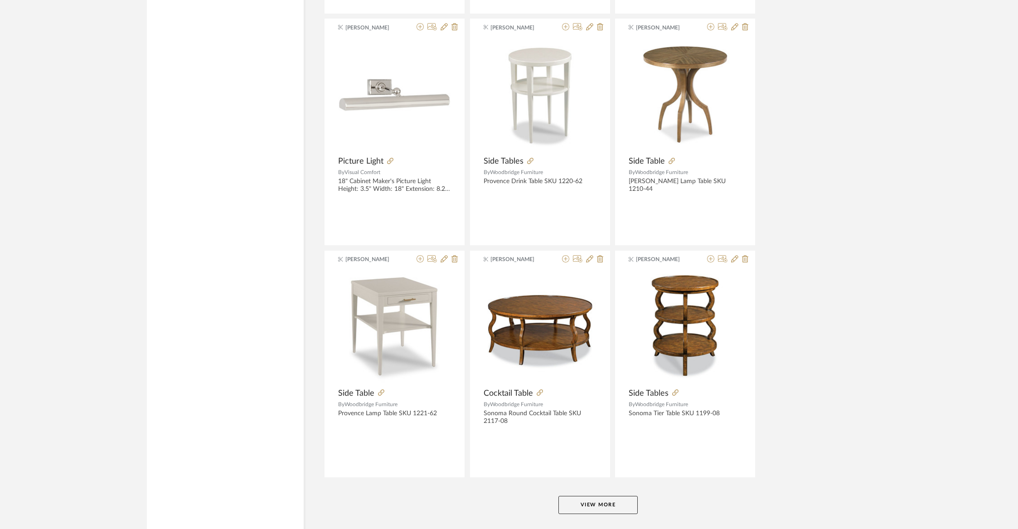
click at [615, 496] on button "View More" at bounding box center [597, 505] width 79 height 18
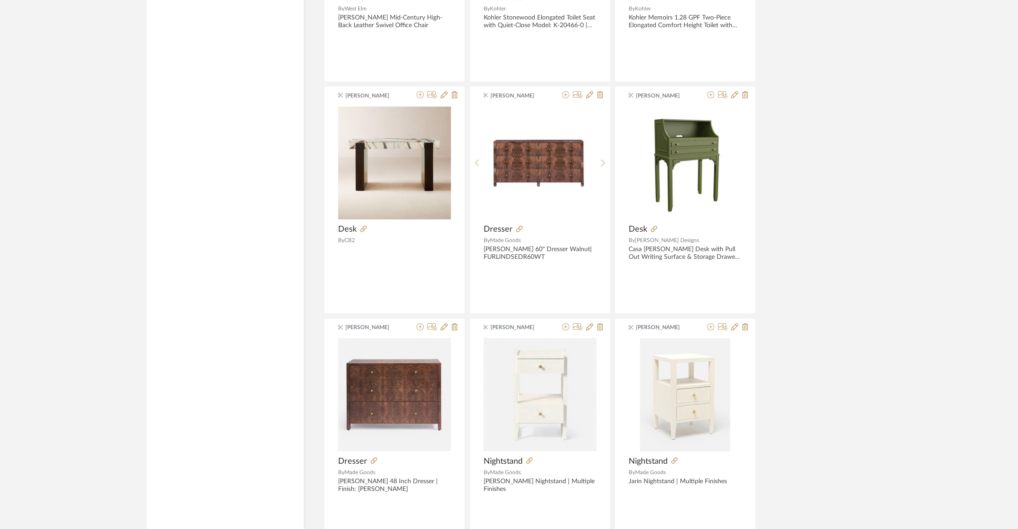
scroll to position [36249, 0]
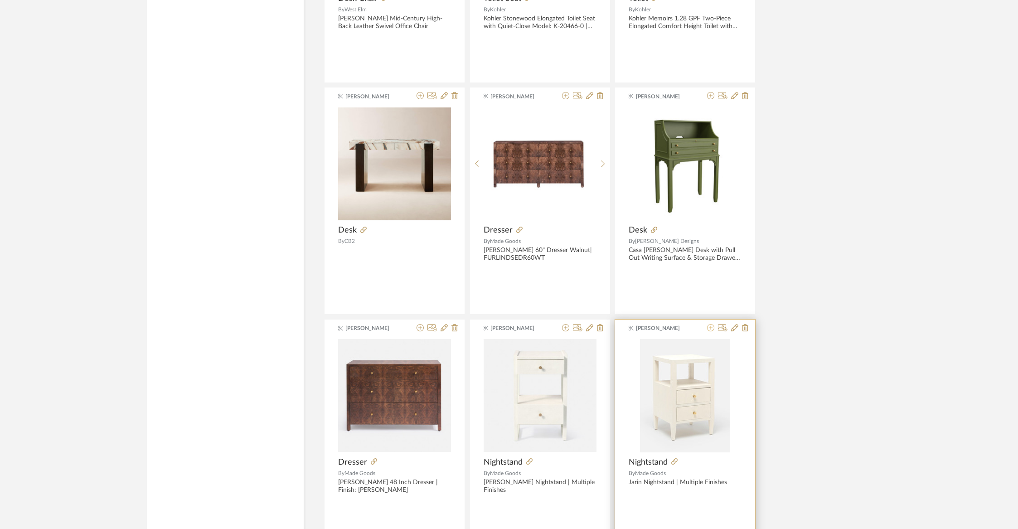
click at [710, 324] on icon at bounding box center [710, 327] width 7 height 7
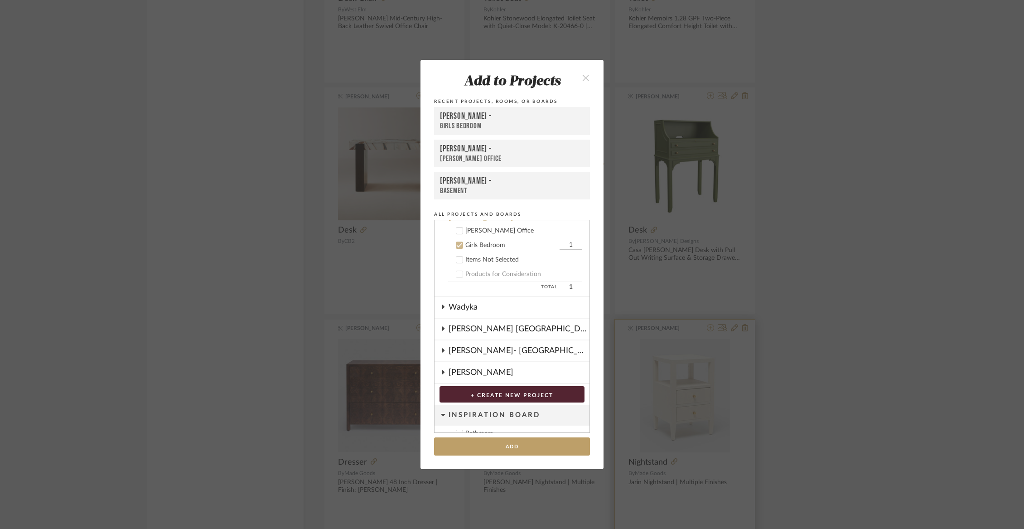
scroll to position [94, 0]
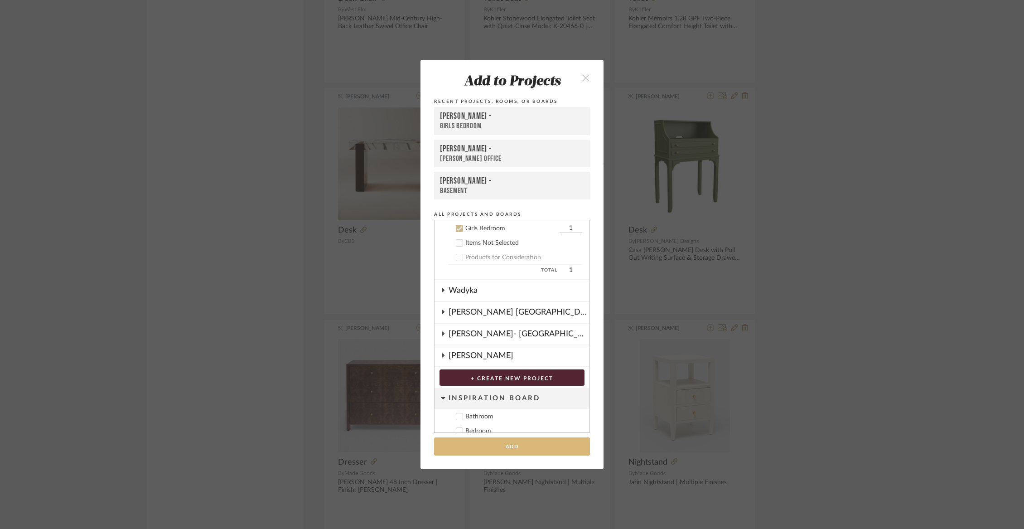
click at [530, 450] on button "Add" at bounding box center [512, 446] width 156 height 19
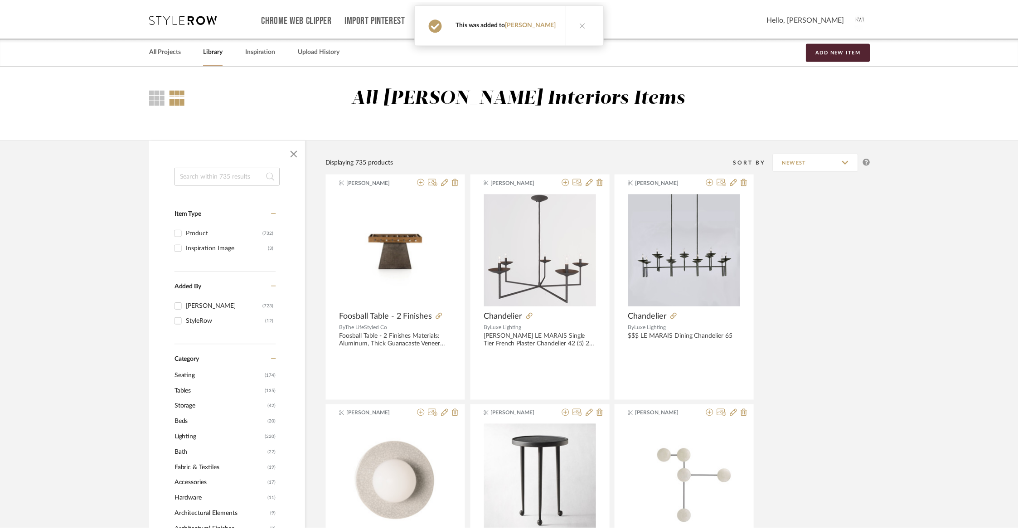
scroll to position [36249, 0]
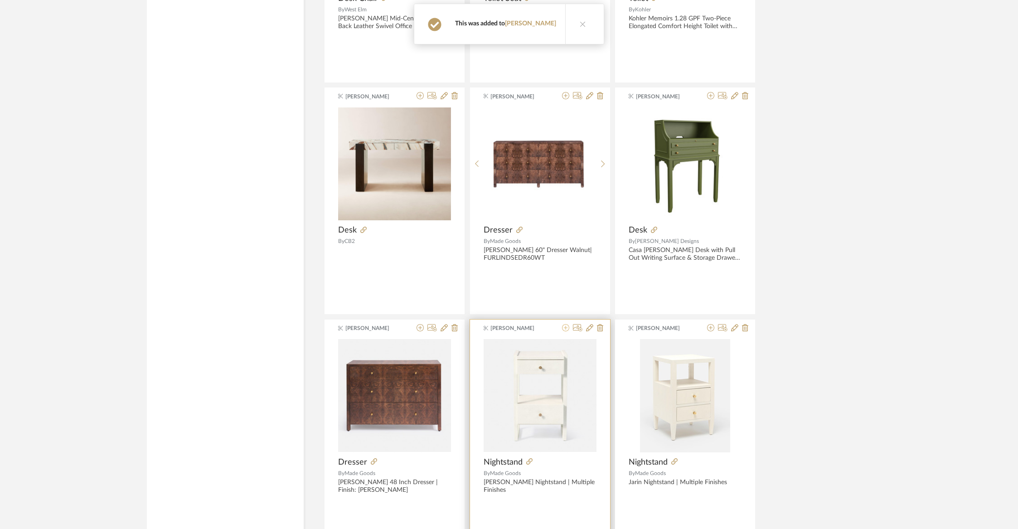
click at [566, 324] on icon at bounding box center [565, 327] width 7 height 7
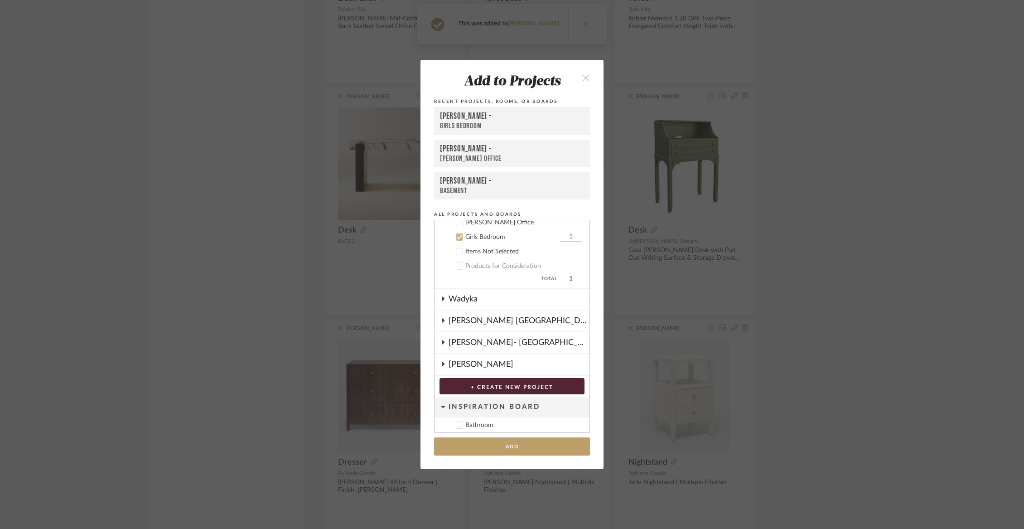
scroll to position [95, 0]
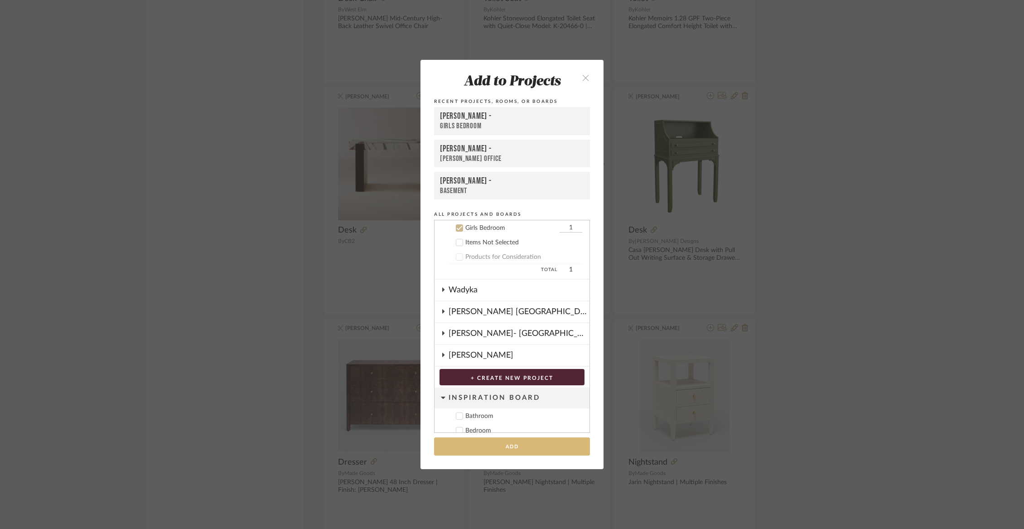
click at [519, 447] on button "Add" at bounding box center [512, 446] width 156 height 19
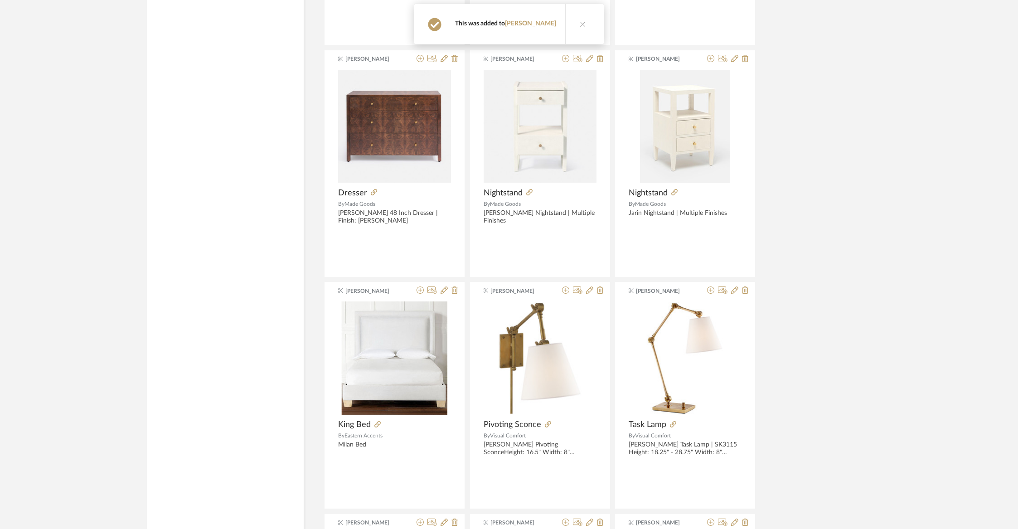
scroll to position [36670, 0]
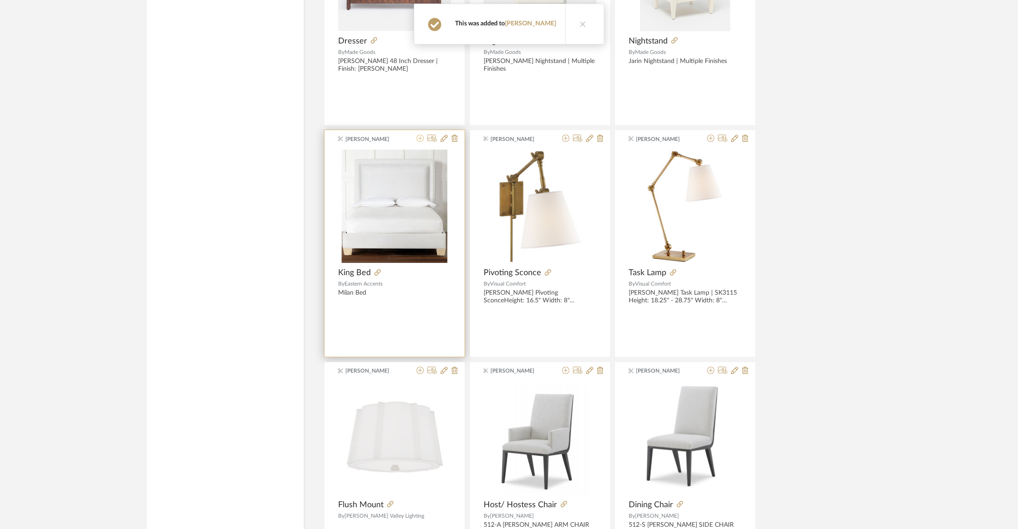
click at [420, 135] on icon at bounding box center [419, 138] width 7 height 7
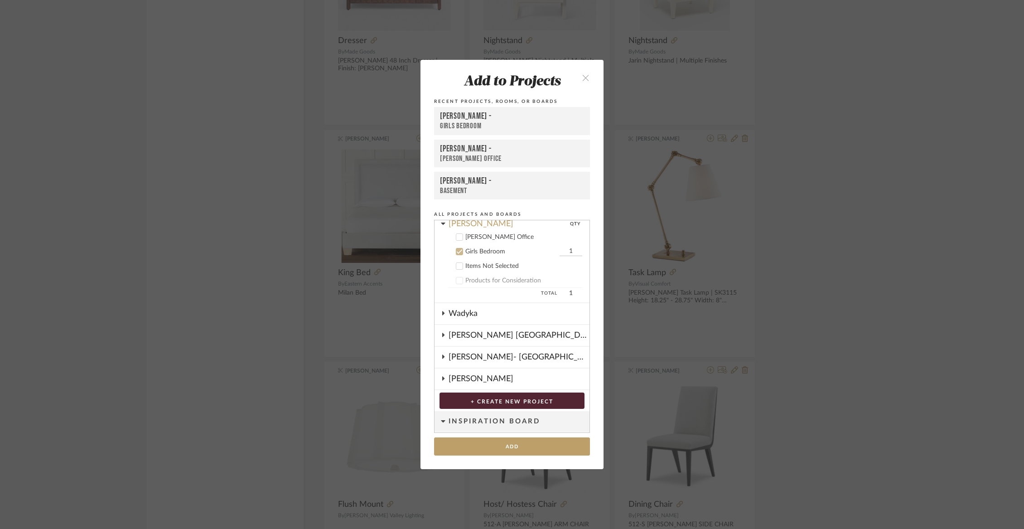
scroll to position [94, 0]
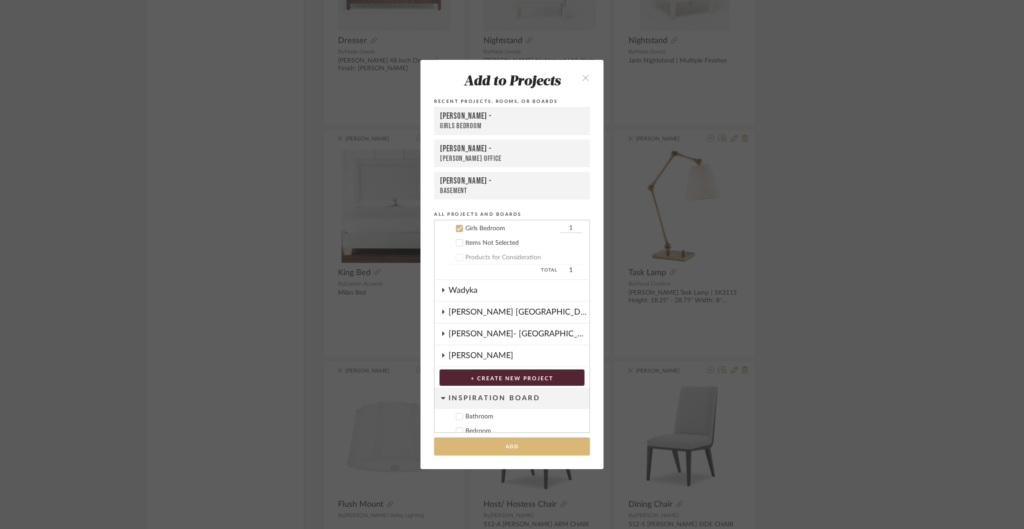
click at [506, 445] on button "Add" at bounding box center [512, 446] width 156 height 19
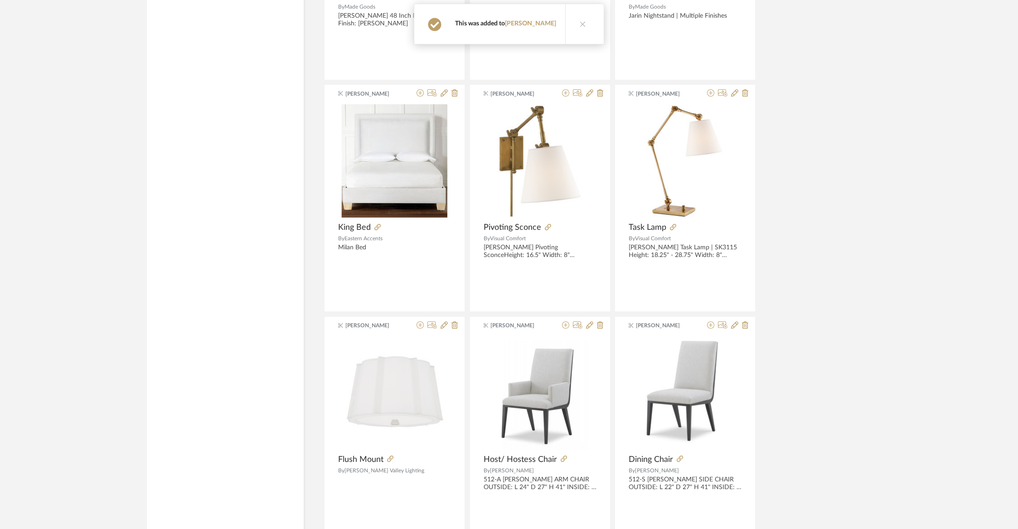
scroll to position [36741, 0]
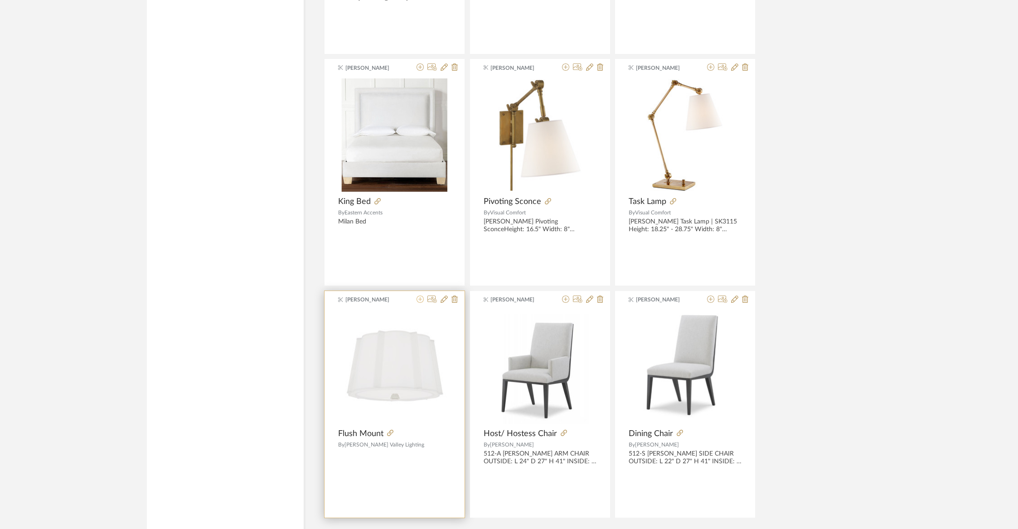
click at [420, 295] on icon at bounding box center [419, 298] width 7 height 7
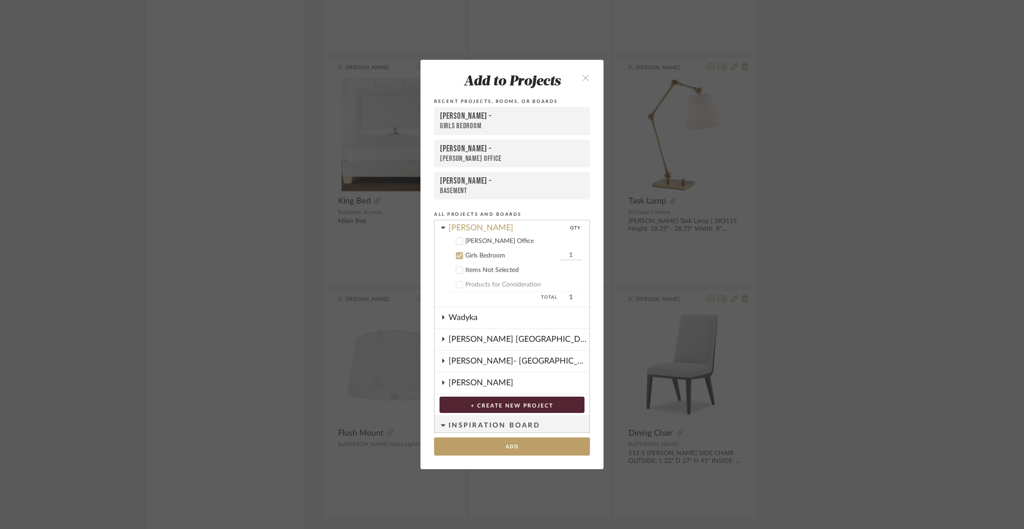
scroll to position [65, 0]
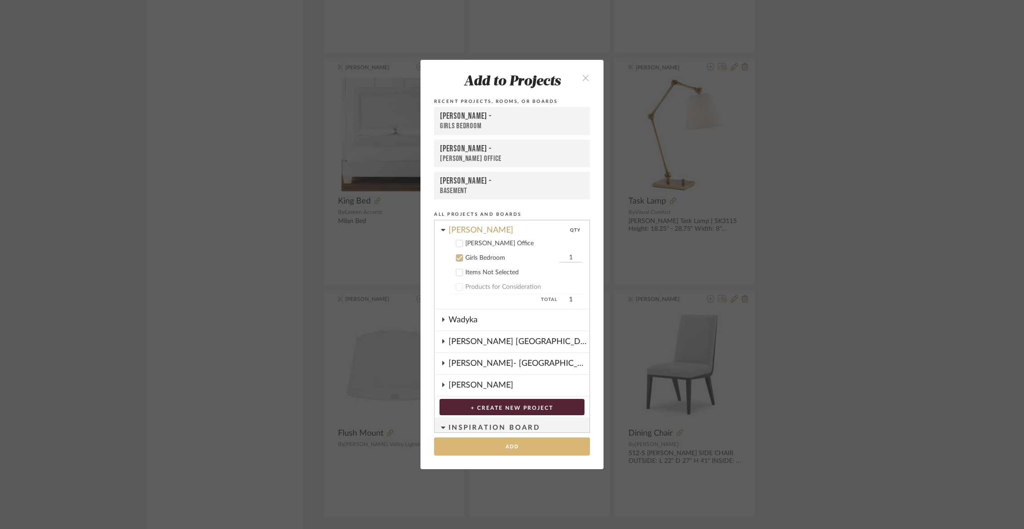
click at [494, 446] on button "Add" at bounding box center [512, 446] width 156 height 19
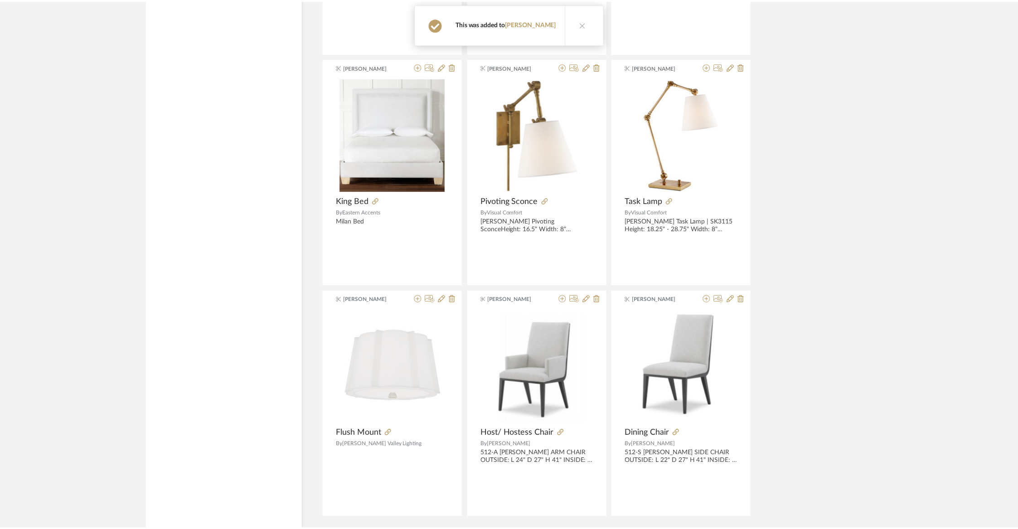
scroll to position [36741, 0]
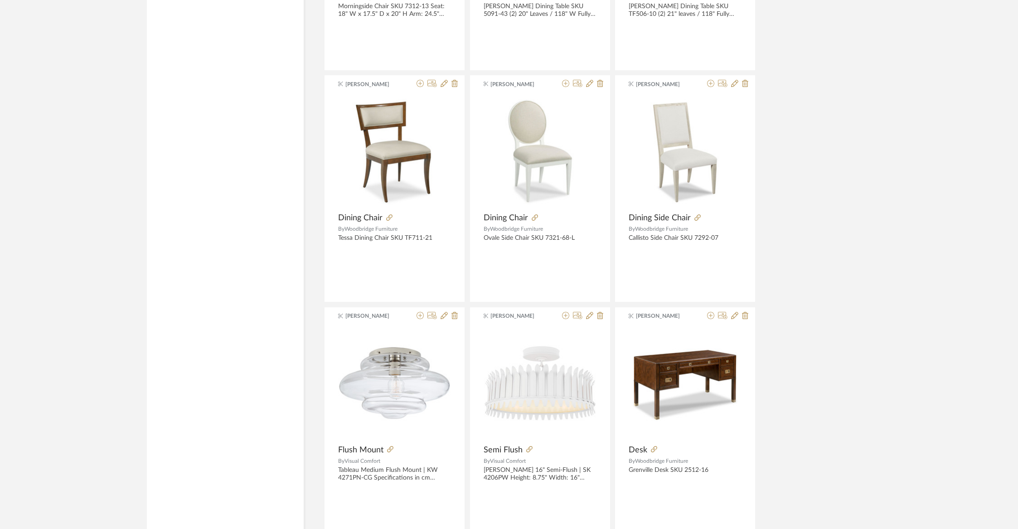
scroll to position [39093, 0]
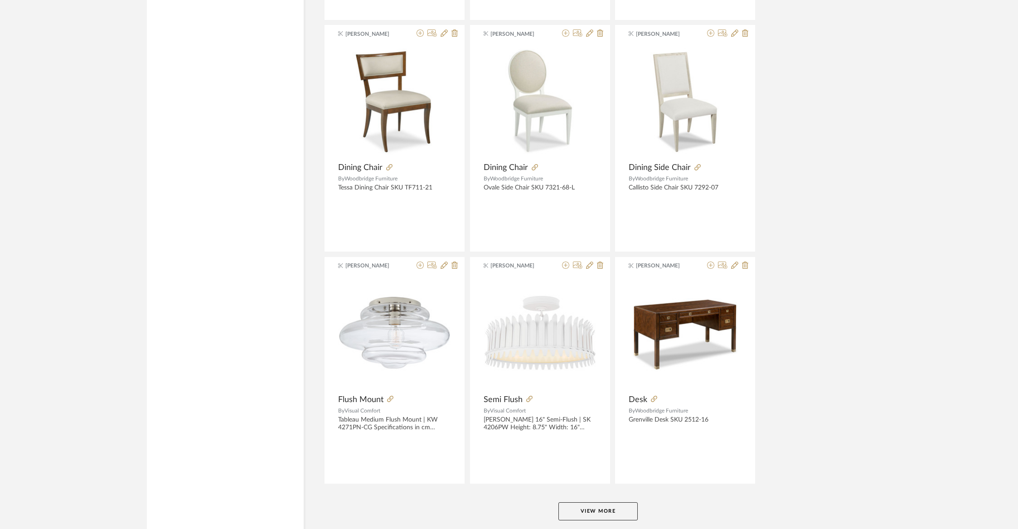
click at [596, 502] on button "View More" at bounding box center [597, 511] width 79 height 18
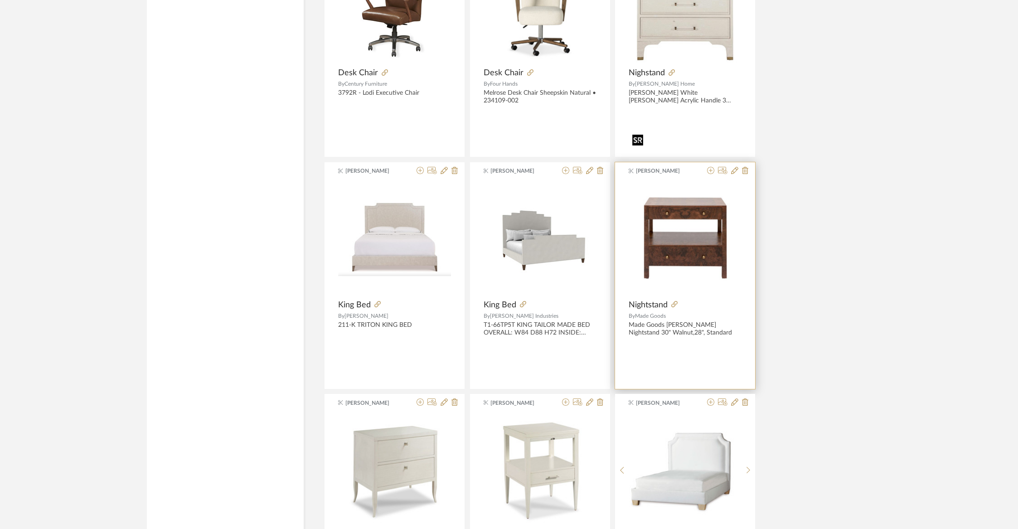
scroll to position [39682, 0]
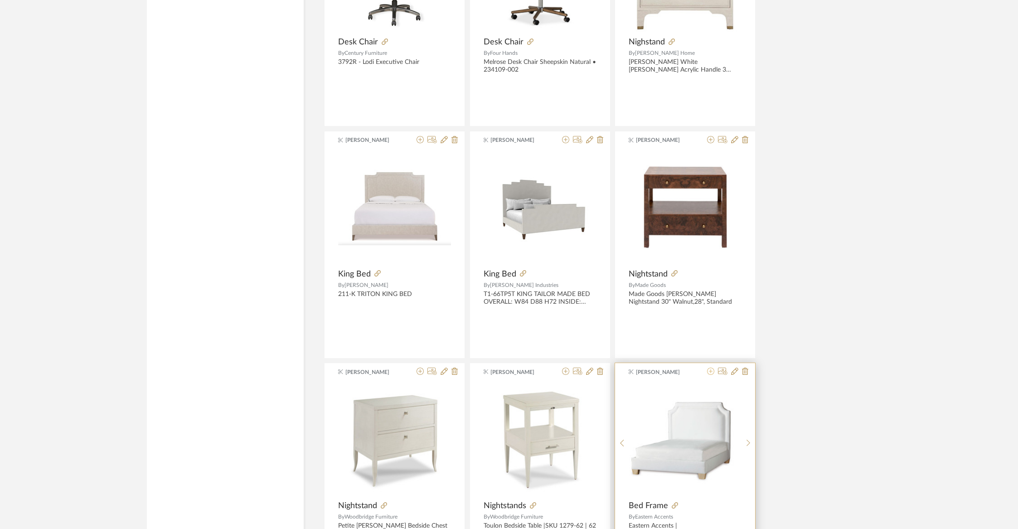
click at [712, 368] on icon at bounding box center [710, 371] width 7 height 7
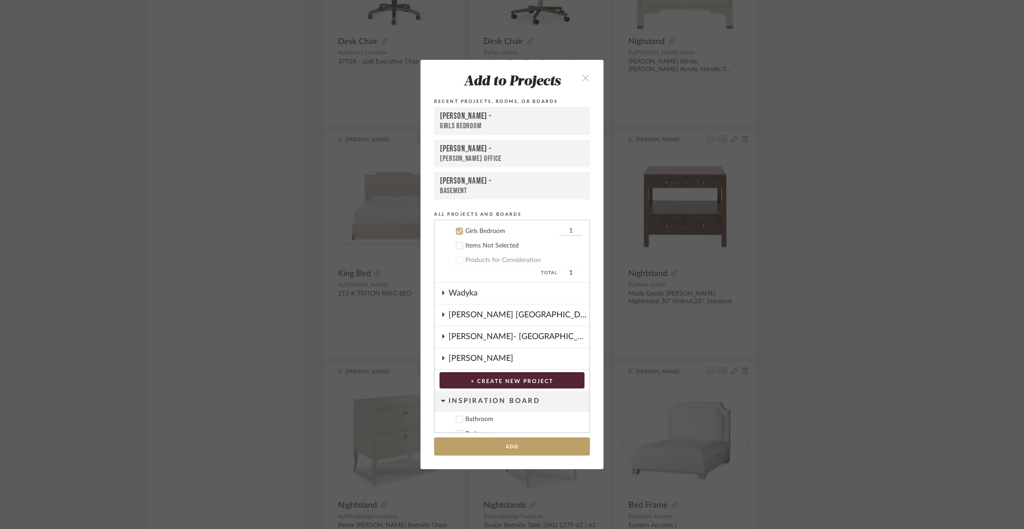
scroll to position [94, 0]
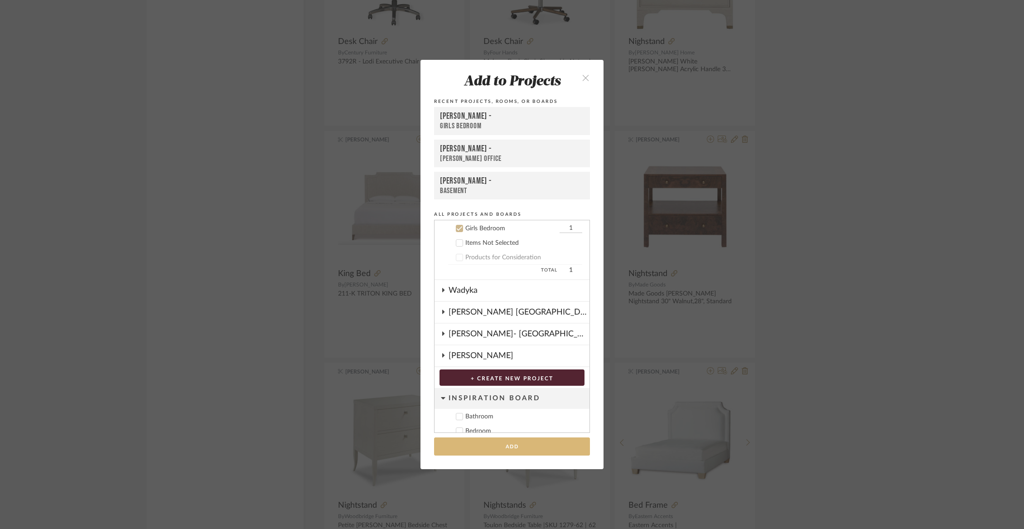
click at [549, 443] on button "Add" at bounding box center [512, 446] width 156 height 19
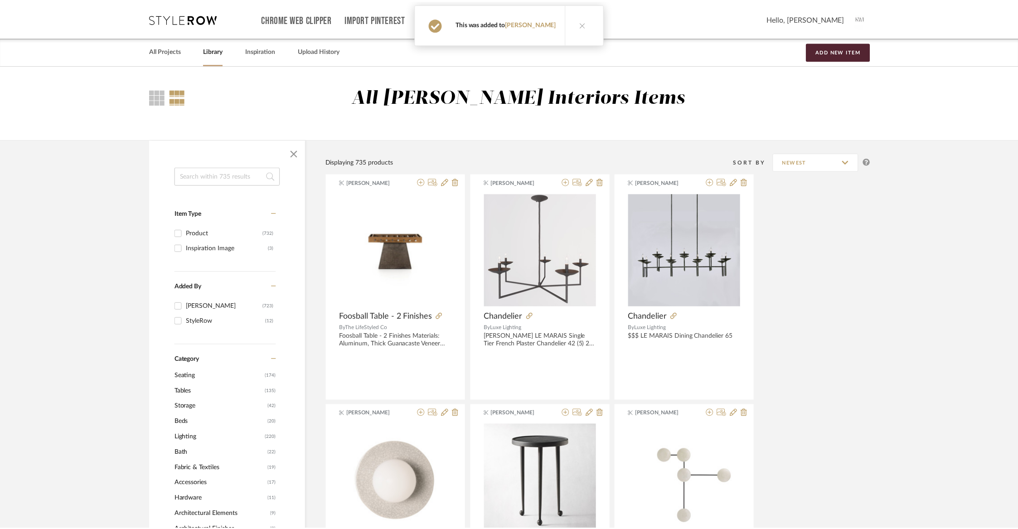
scroll to position [39682, 0]
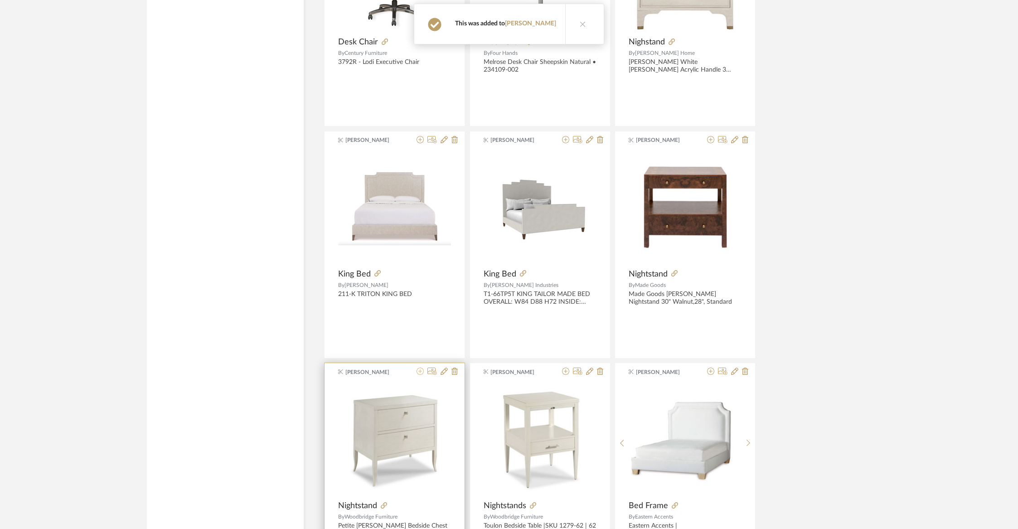
click at [419, 368] on icon at bounding box center [419, 371] width 7 height 7
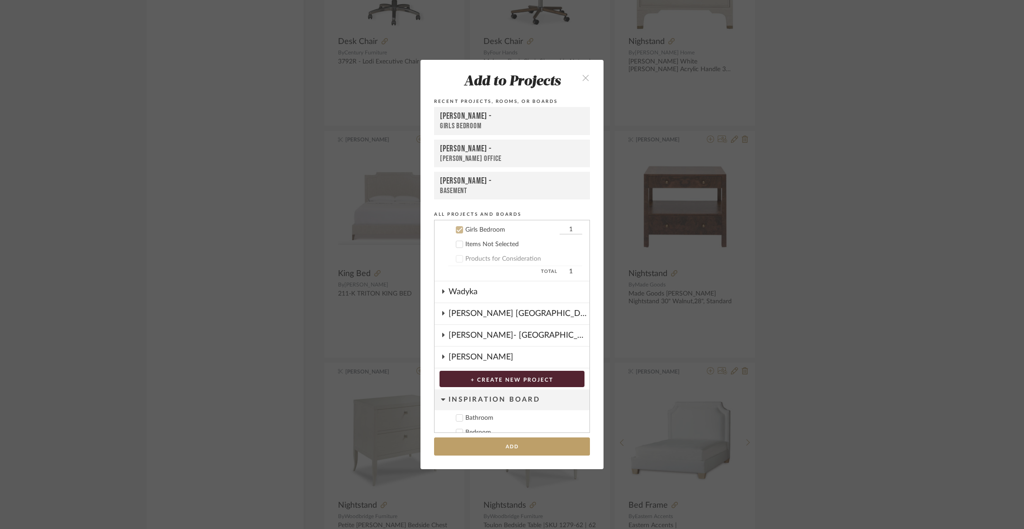
scroll to position [94, 0]
click at [490, 454] on button "Add" at bounding box center [512, 446] width 156 height 19
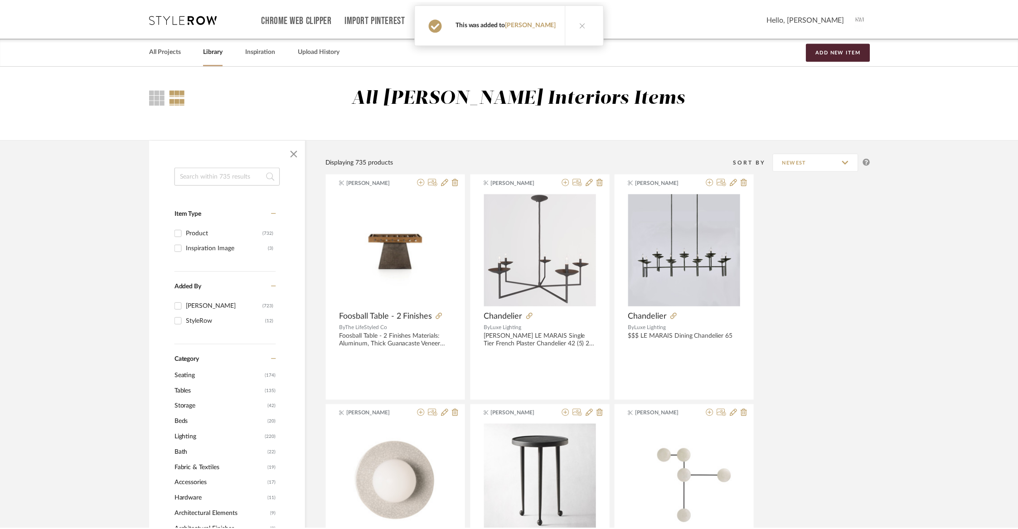
scroll to position [39682, 0]
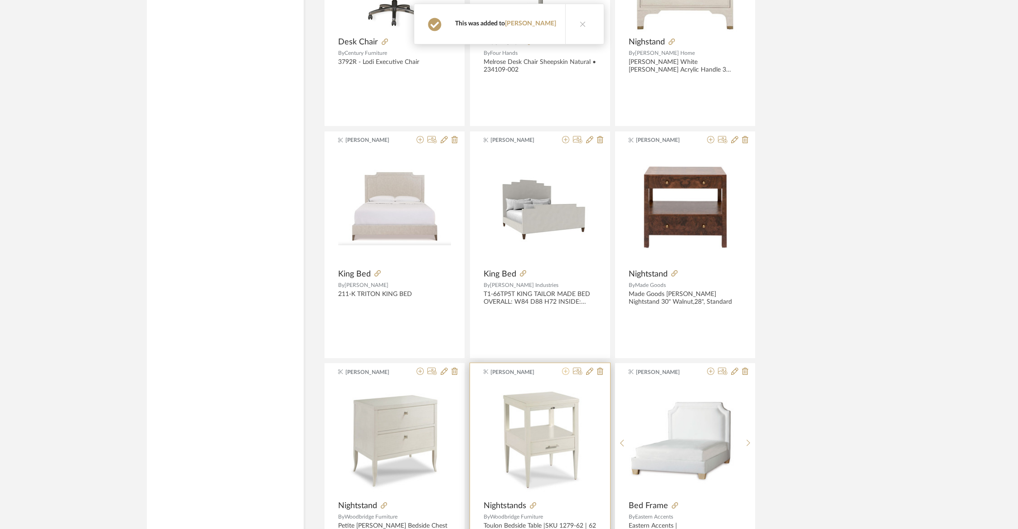
click at [565, 368] on icon at bounding box center [565, 371] width 7 height 7
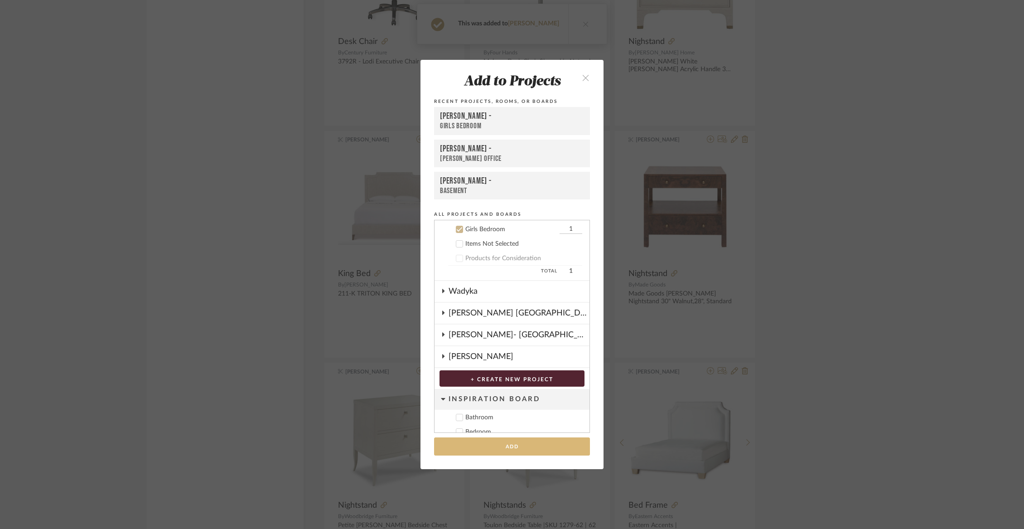
scroll to position [94, 0]
click at [548, 443] on button "Add" at bounding box center [512, 446] width 156 height 19
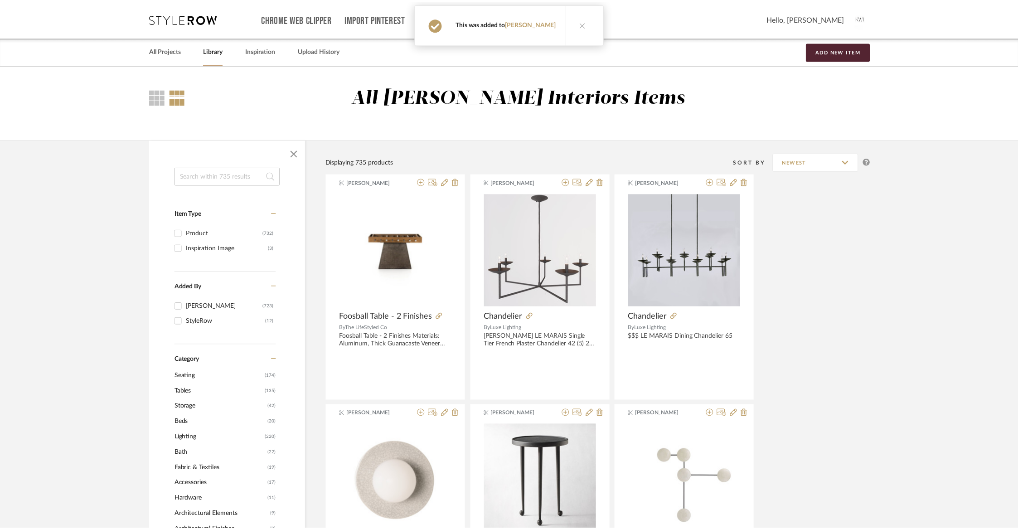
scroll to position [39682, 0]
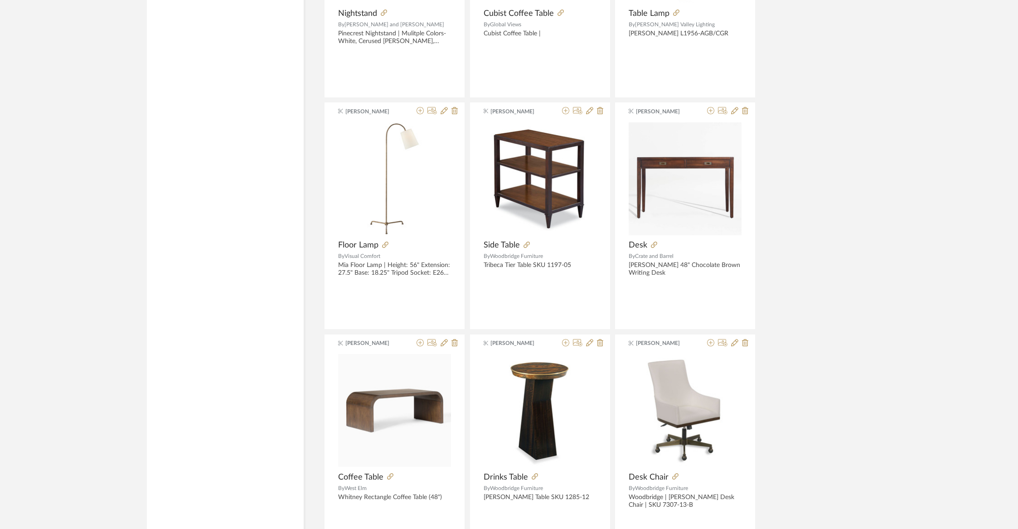
scroll to position [40416, 0]
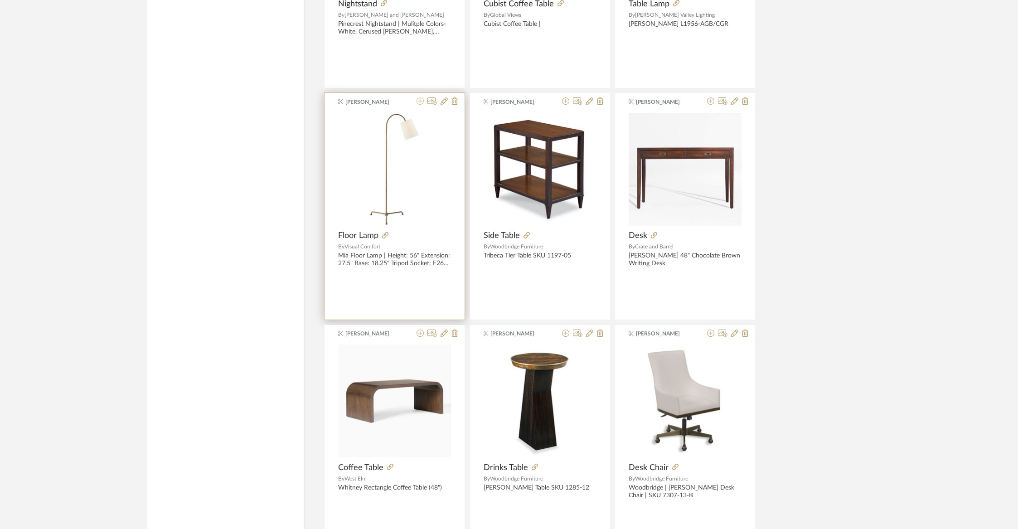
click at [421, 97] on icon at bounding box center [419, 100] width 7 height 7
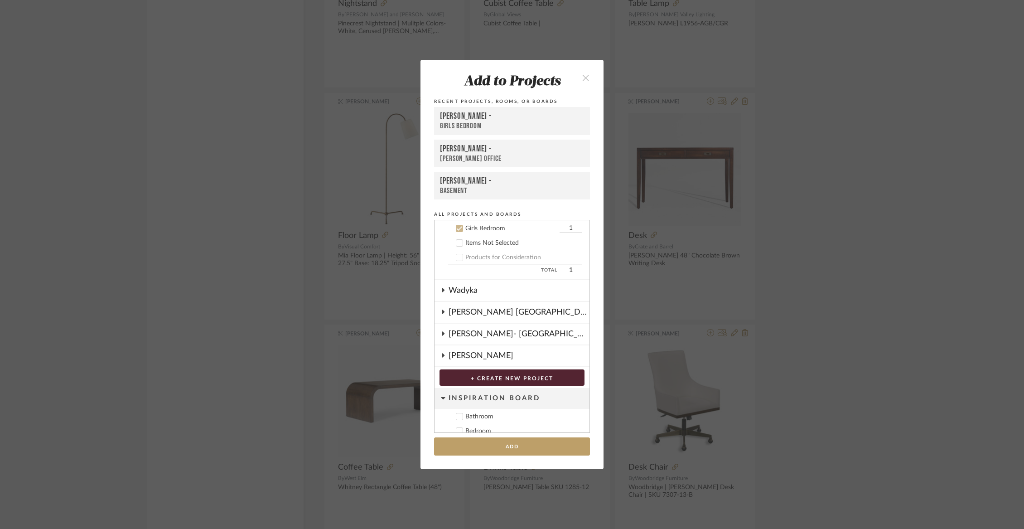
scroll to position [68, 0]
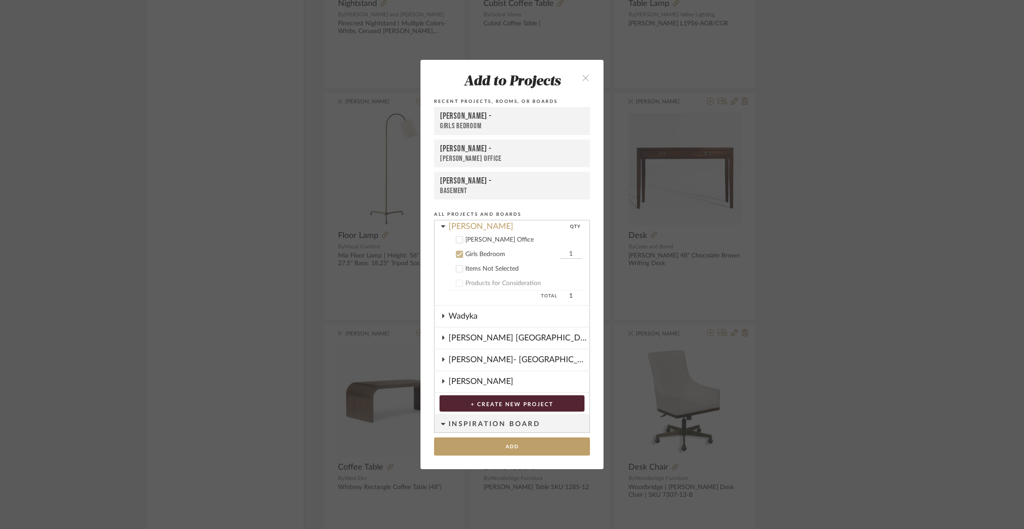
click at [498, 239] on div "[PERSON_NAME] Office" at bounding box center [523, 240] width 117 height 8
click at [495, 254] on div "Girls Bedroom" at bounding box center [511, 255] width 92 height 8
click at [512, 445] on button "Add" at bounding box center [512, 446] width 156 height 19
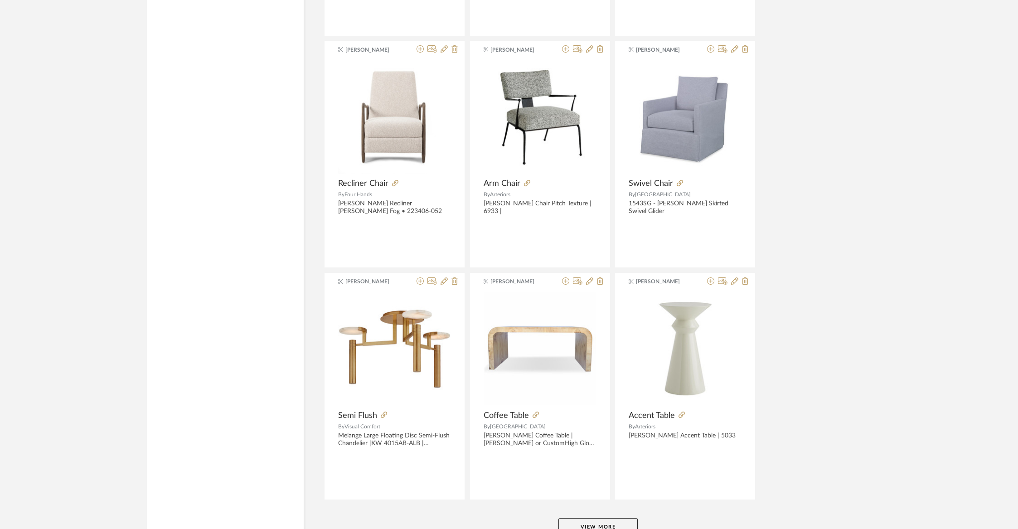
scroll to position [41408, 0]
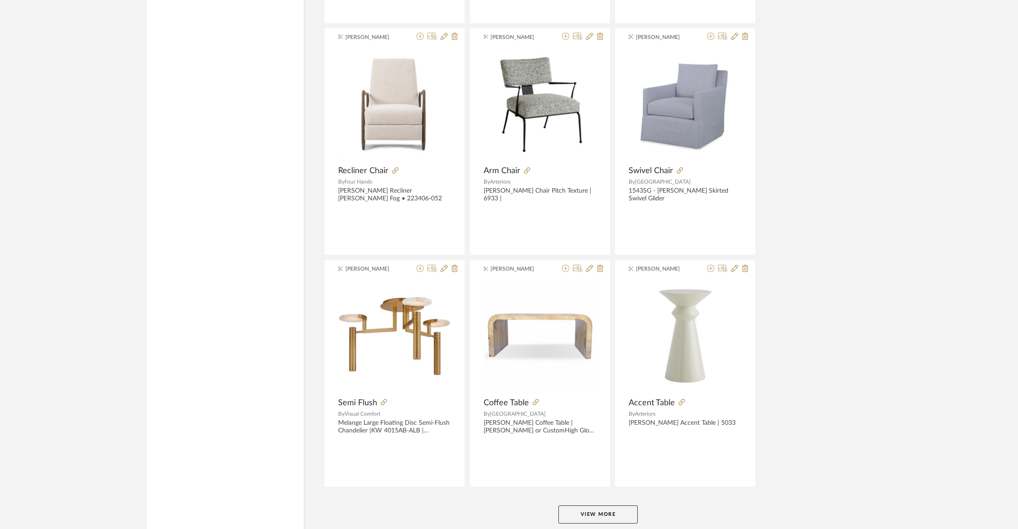
click at [605, 505] on button "View More" at bounding box center [597, 514] width 79 height 18
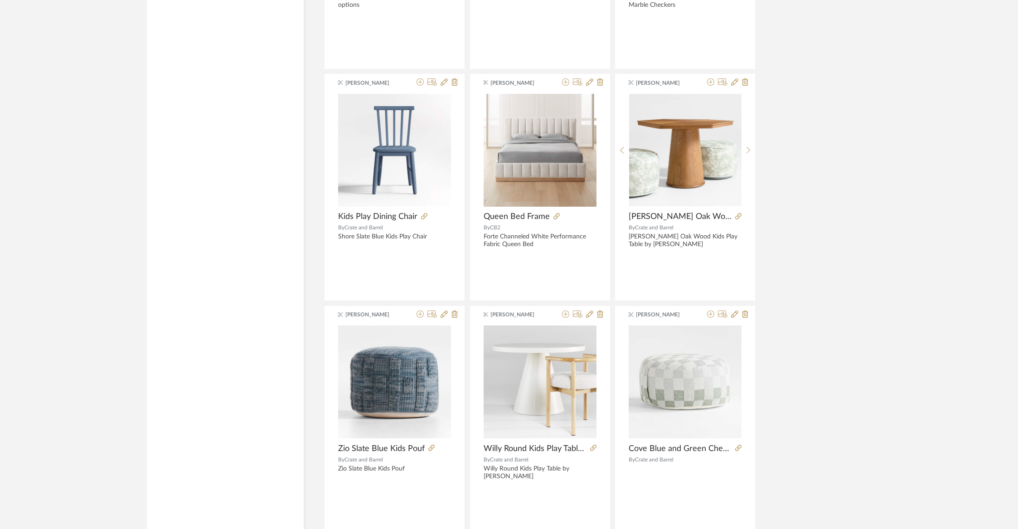
scroll to position [43723, 0]
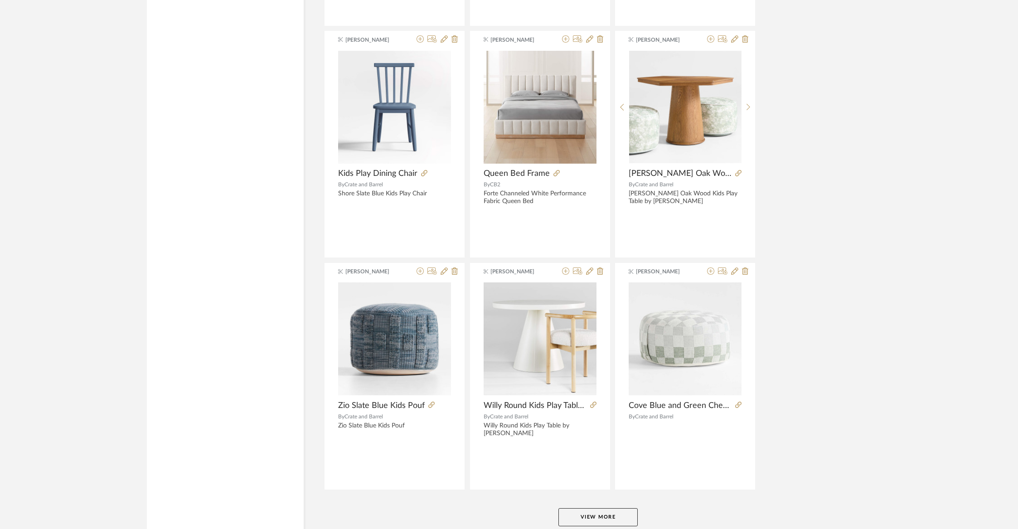
click at [613, 508] on button "View More" at bounding box center [597, 517] width 79 height 18
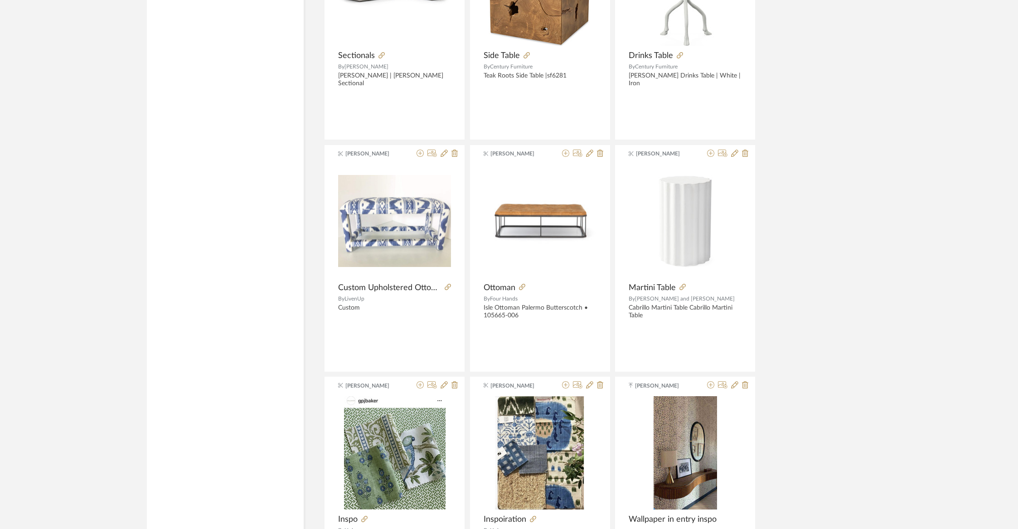
scroll to position [45284, 0]
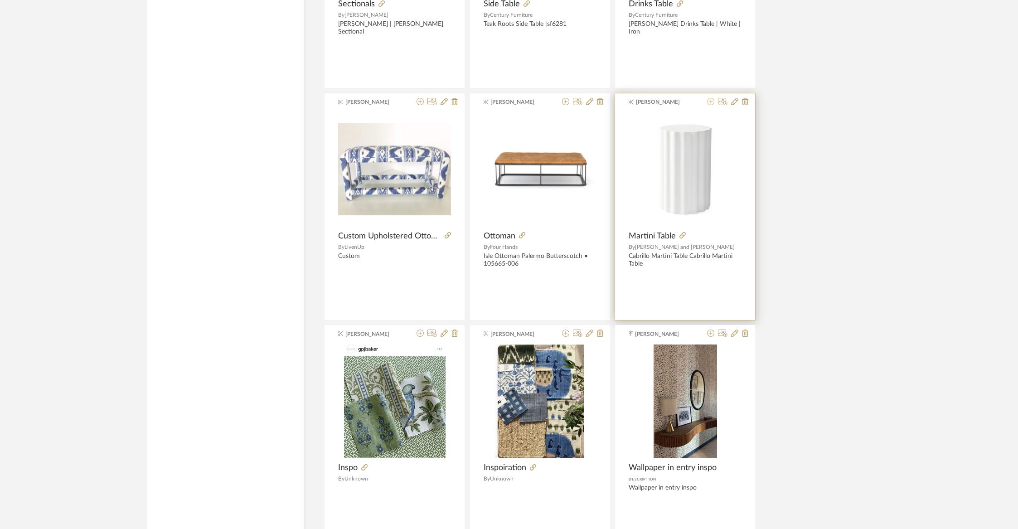
click at [708, 98] on icon at bounding box center [710, 101] width 7 height 7
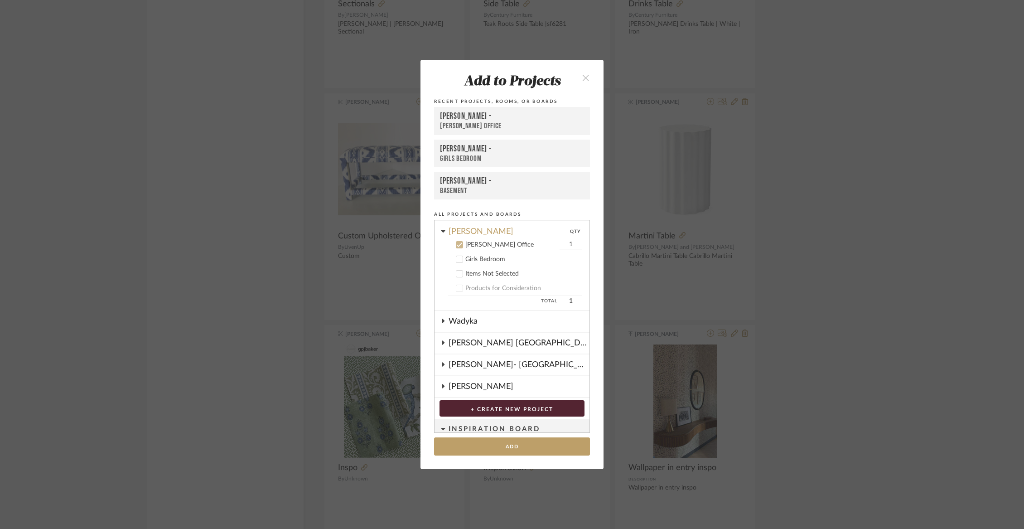
scroll to position [80, 0]
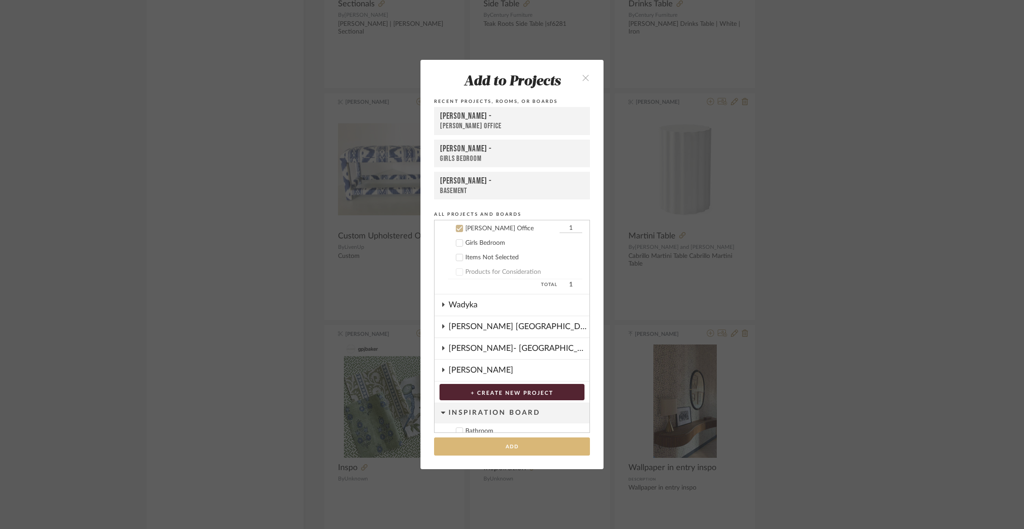
click at [524, 452] on button "Add" at bounding box center [512, 446] width 156 height 19
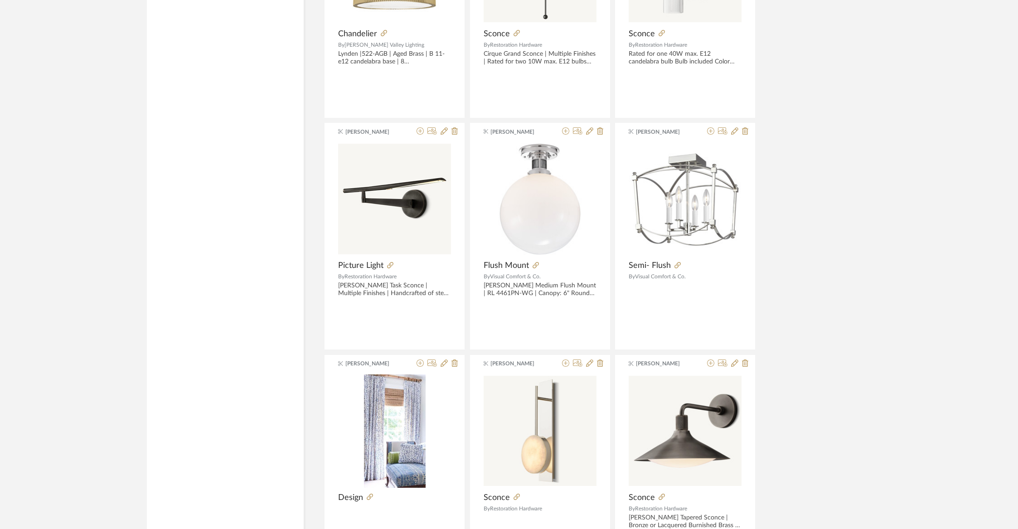
scroll to position [45990, 0]
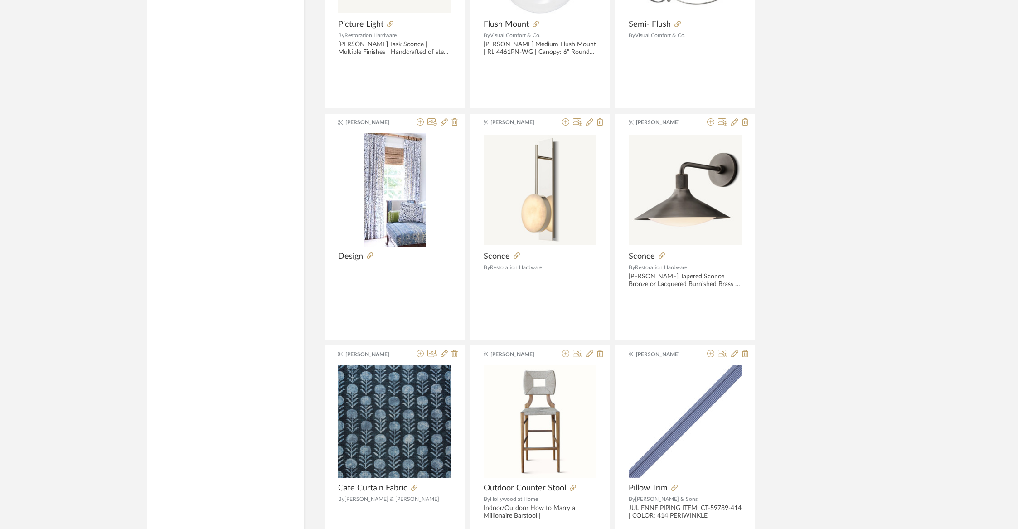
scroll to position [46269, 0]
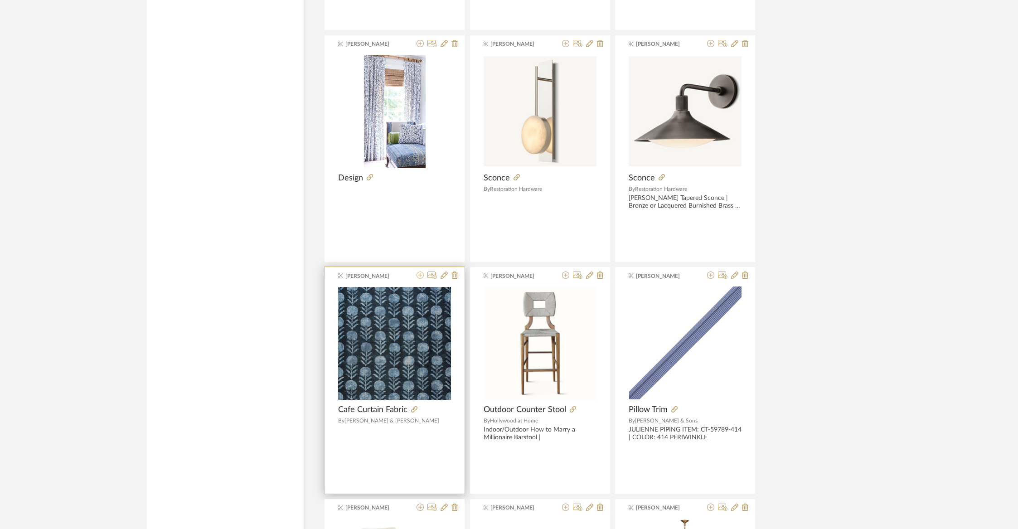
click at [422, 271] on icon at bounding box center [419, 274] width 7 height 7
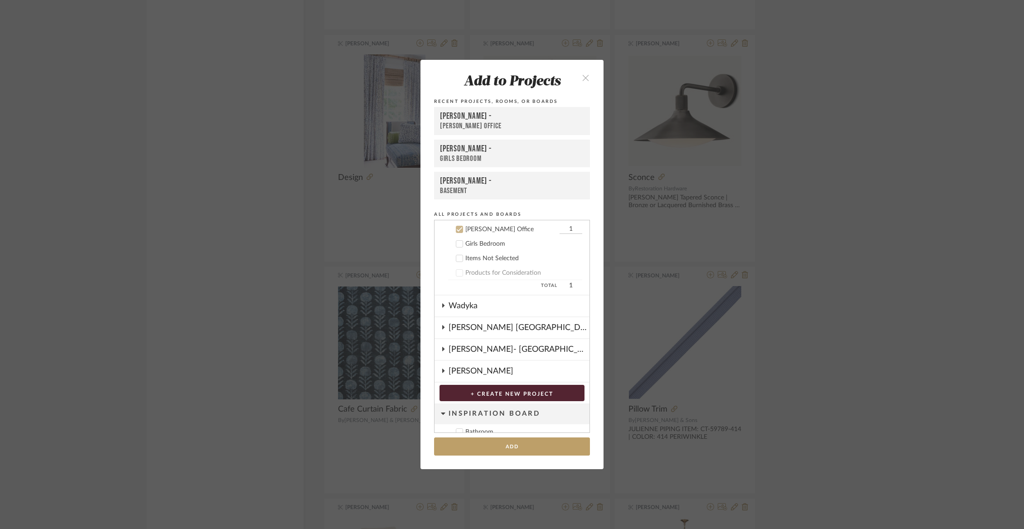
scroll to position [80, 0]
click at [466, 240] on div "Girls Bedroom" at bounding box center [523, 243] width 117 height 8
click at [497, 448] on button "Add" at bounding box center [512, 446] width 156 height 19
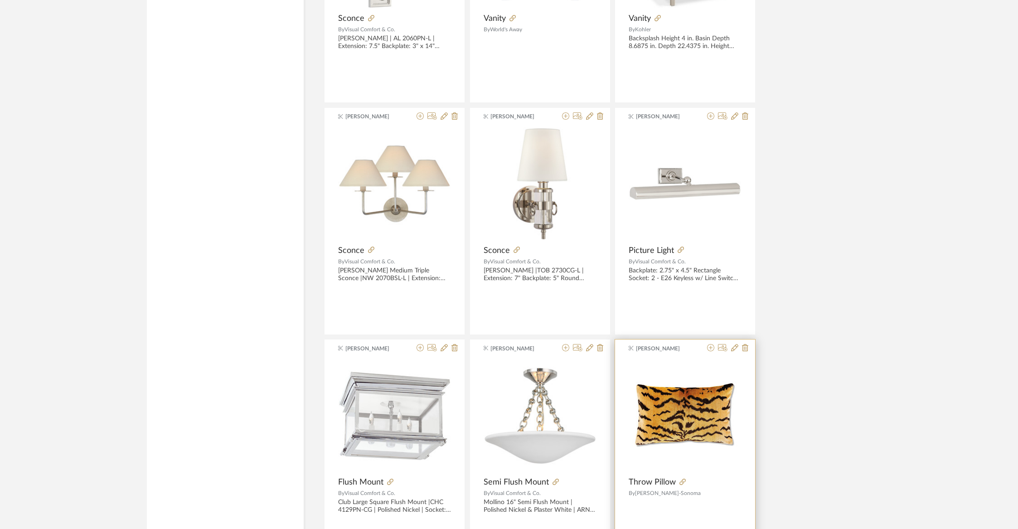
scroll to position [48114, 0]
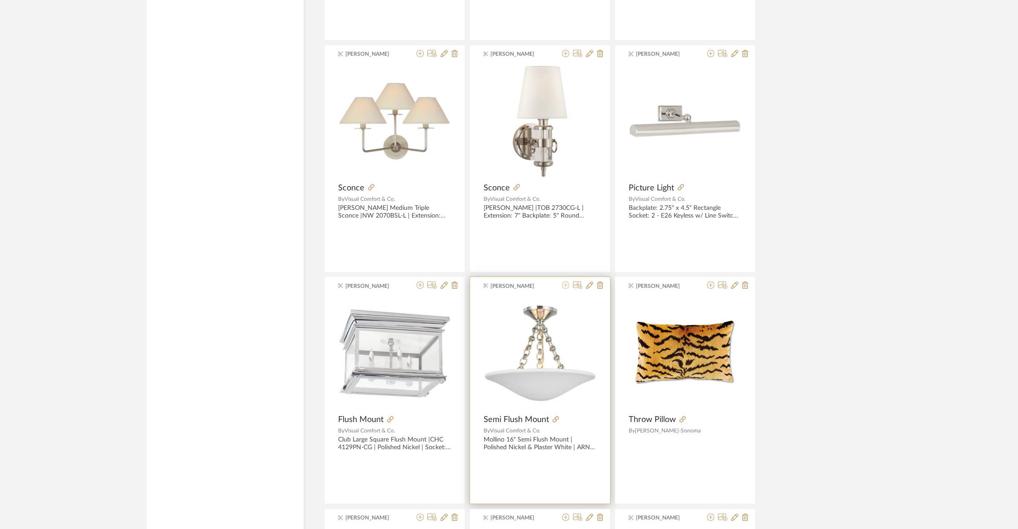
click at [564, 281] on icon at bounding box center [565, 284] width 7 height 7
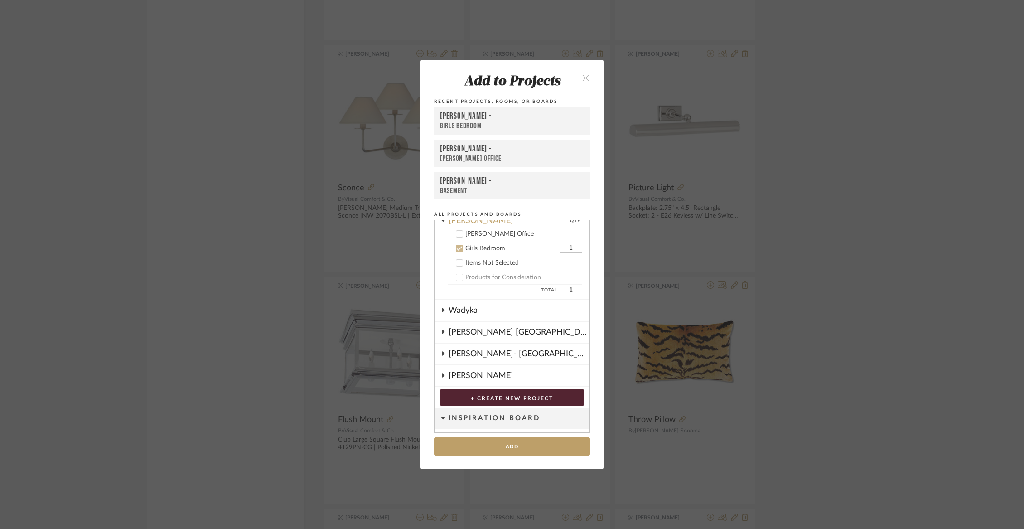
scroll to position [73, 0]
click at [496, 237] on div "[PERSON_NAME] Office" at bounding box center [523, 235] width 117 height 8
click at [498, 440] on button "Add" at bounding box center [512, 446] width 156 height 19
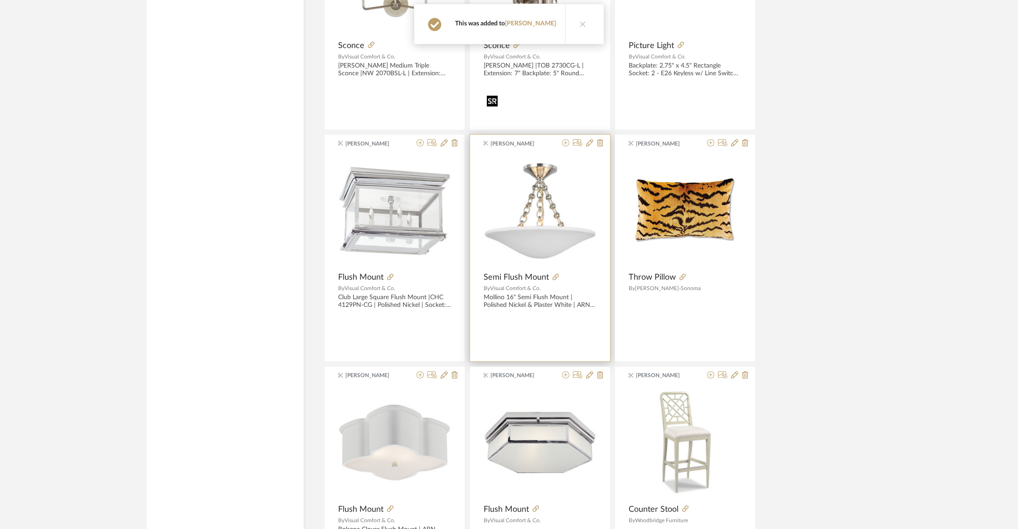
scroll to position [48257, 0]
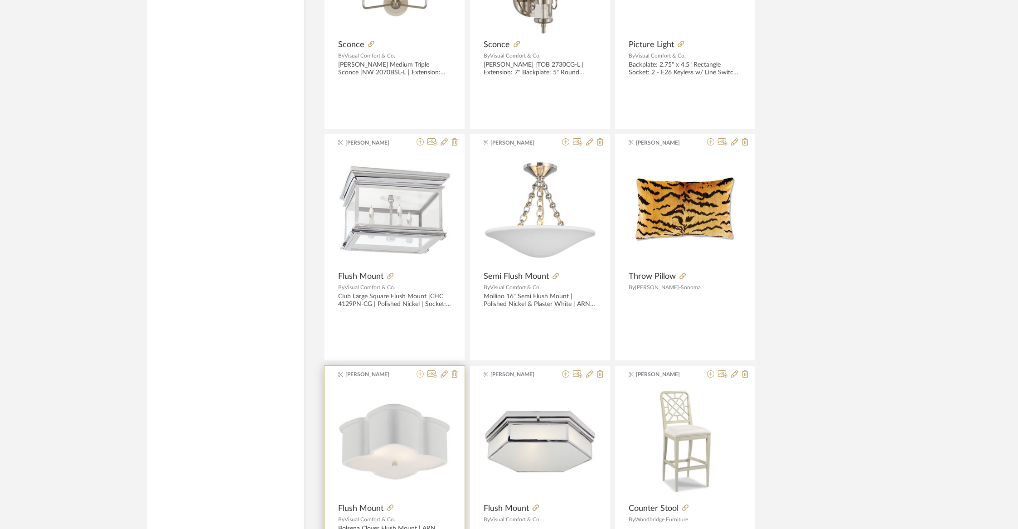
click at [419, 370] on icon at bounding box center [419, 373] width 7 height 7
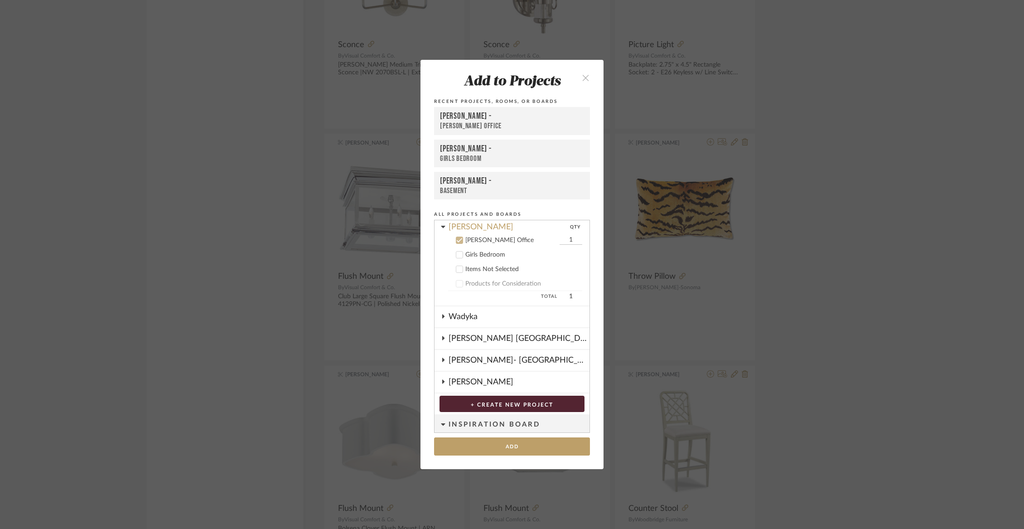
scroll to position [63, 0]
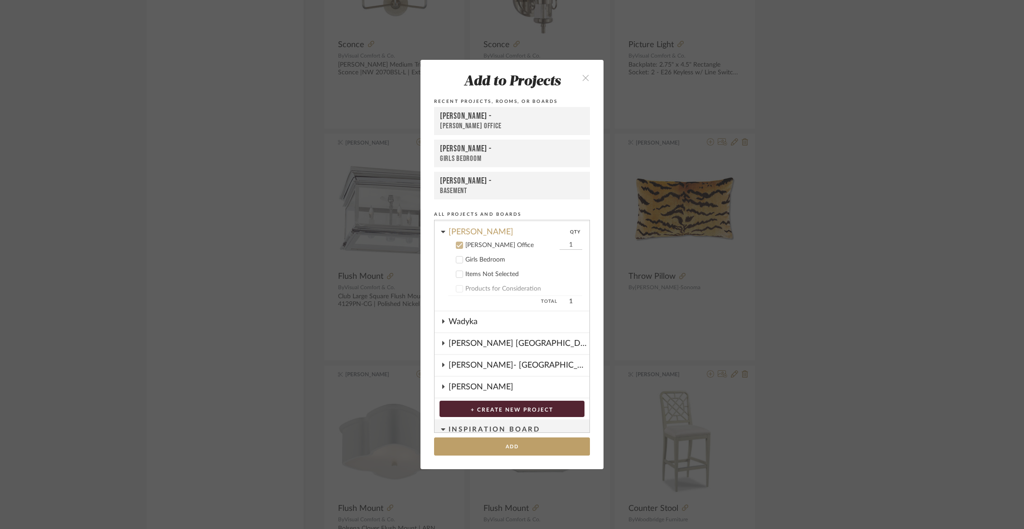
click at [475, 267] on cdk-nested-tree-node "Items Not Selected" at bounding box center [509, 273] width 148 height 15
click at [474, 262] on div "Girls Bedroom" at bounding box center [523, 260] width 117 height 8
click at [494, 446] on button "Add" at bounding box center [512, 446] width 156 height 19
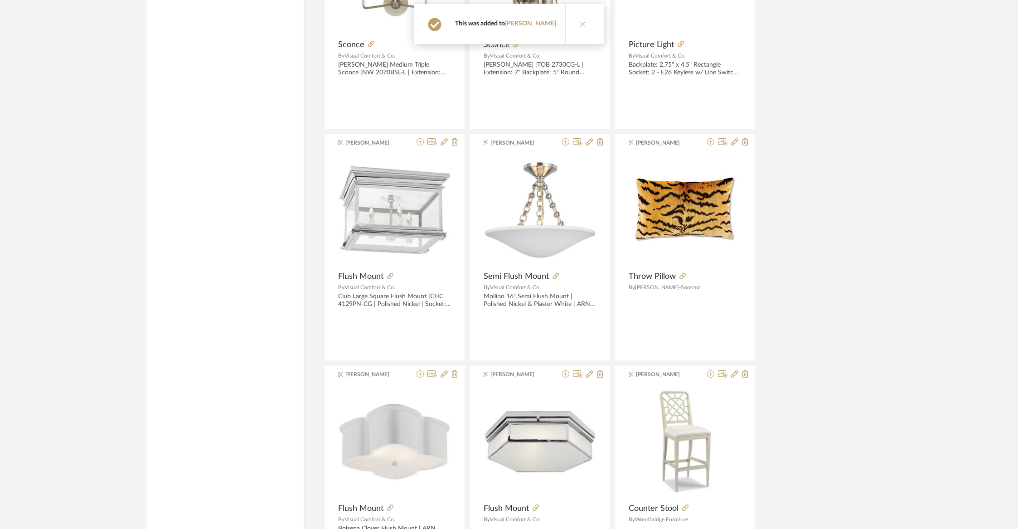
scroll to position [48354, 0]
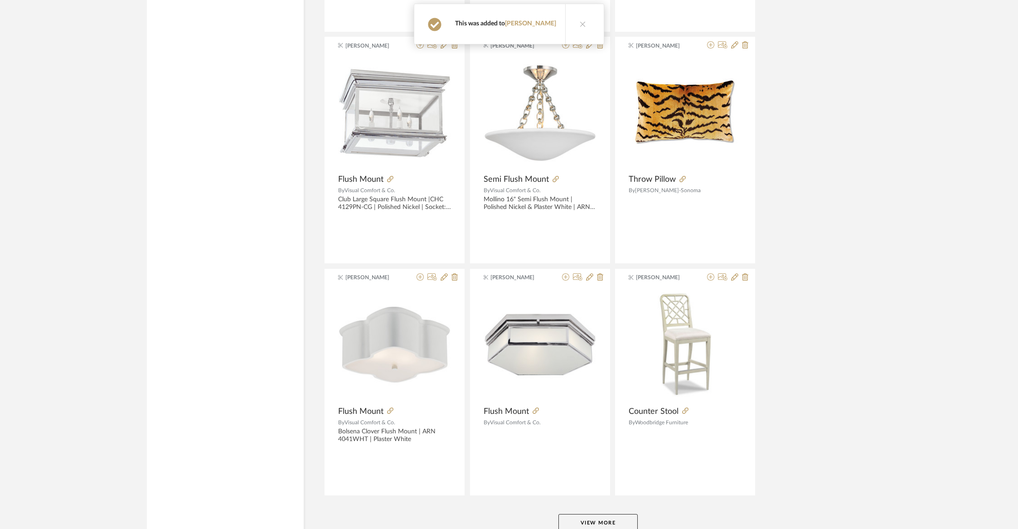
click at [621, 514] on button "View More" at bounding box center [597, 523] width 79 height 18
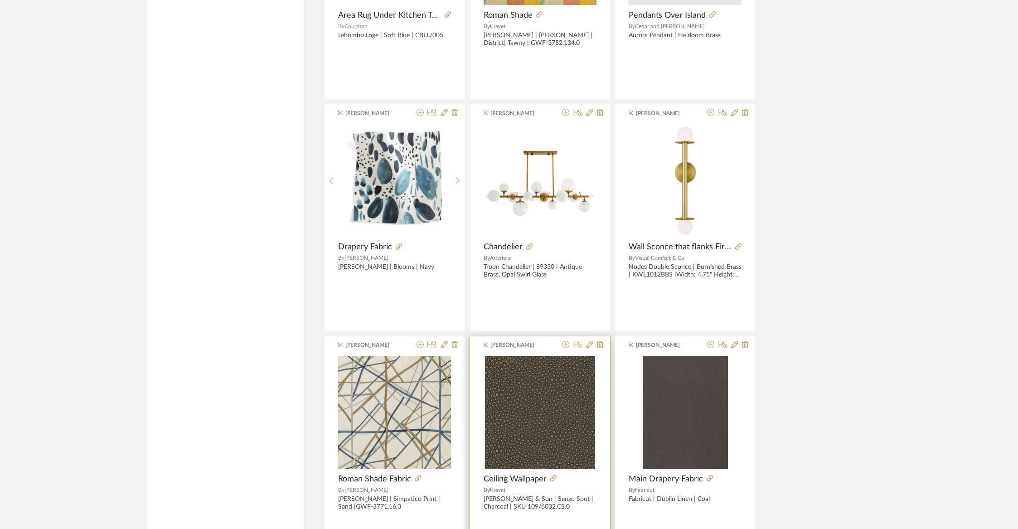
scroll to position [50669, 0]
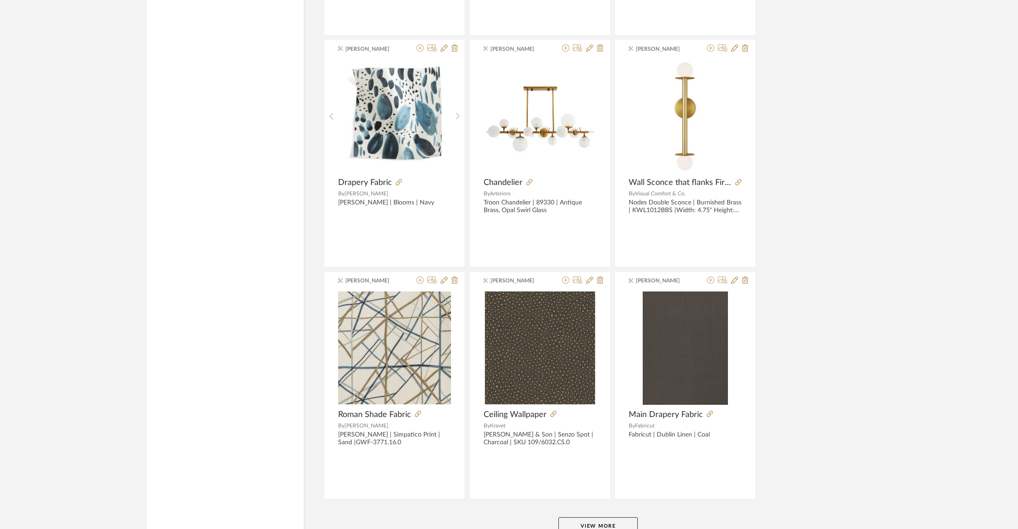
click at [582, 517] on button "View More" at bounding box center [597, 526] width 79 height 18
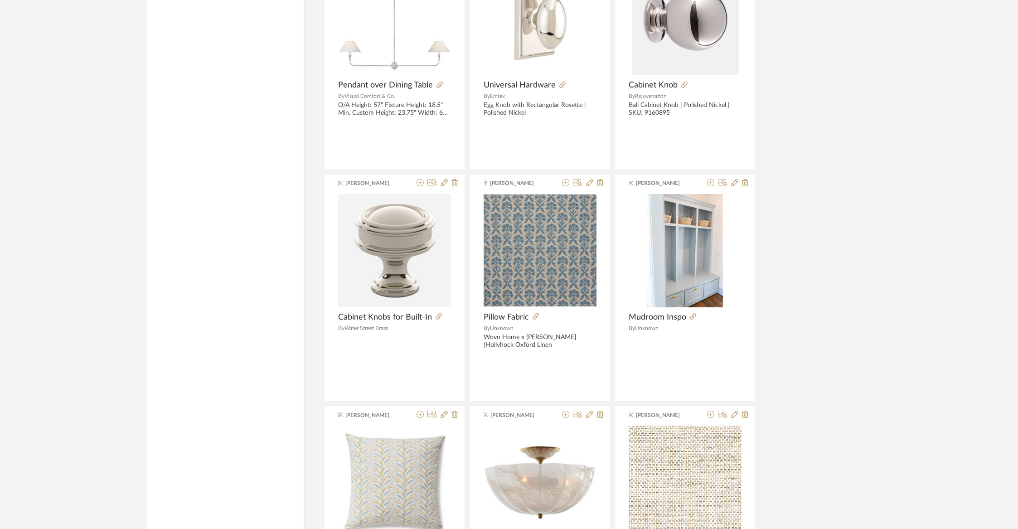
scroll to position [51949, 0]
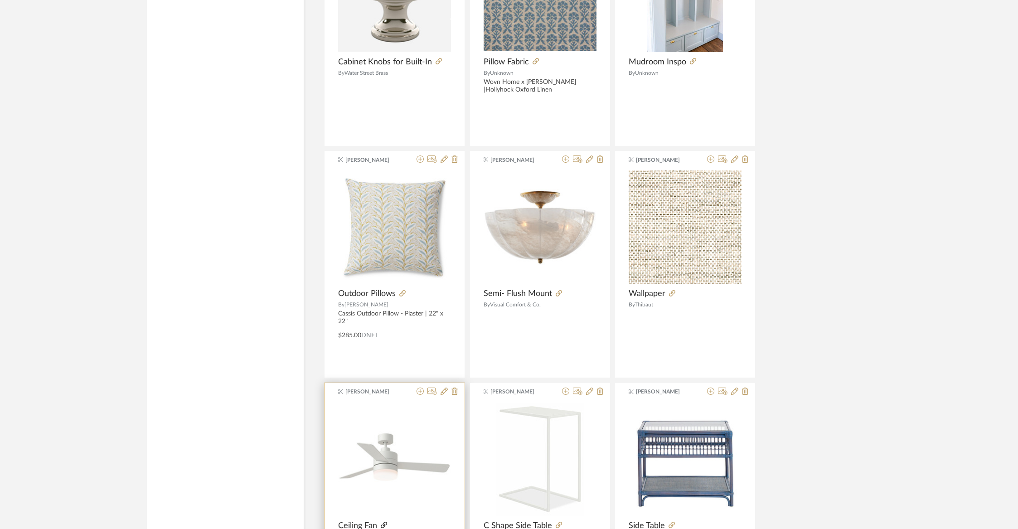
click at [384, 522] on icon at bounding box center [384, 525] width 6 height 6
